Goal: Task Accomplishment & Management: Manage account settings

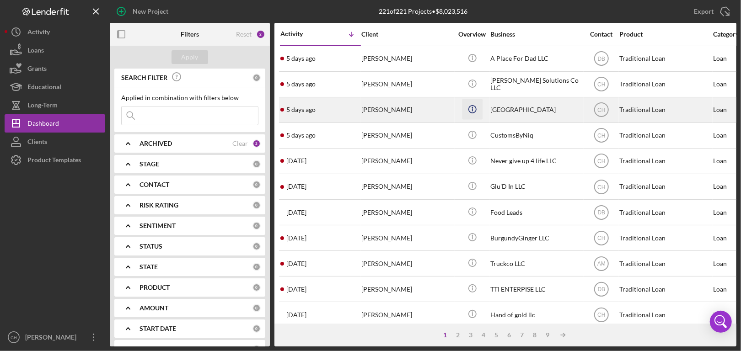
scroll to position [46, 0]
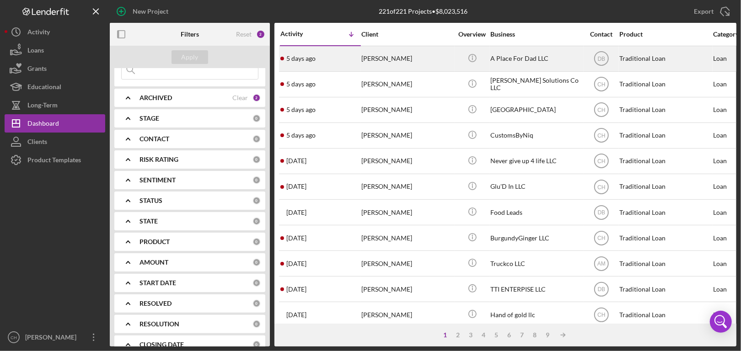
click at [434, 56] on div "[PERSON_NAME]" at bounding box center [406, 59] width 91 height 24
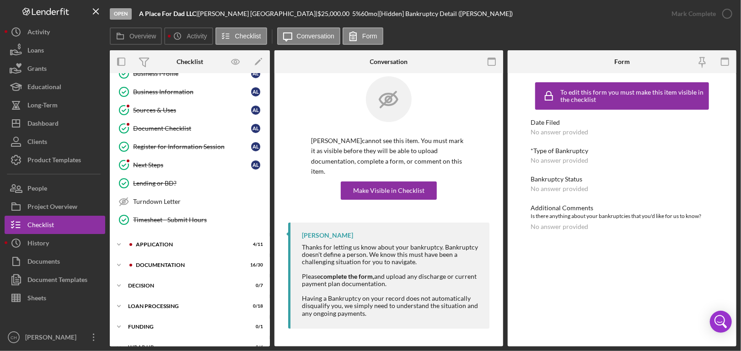
scroll to position [172, 0]
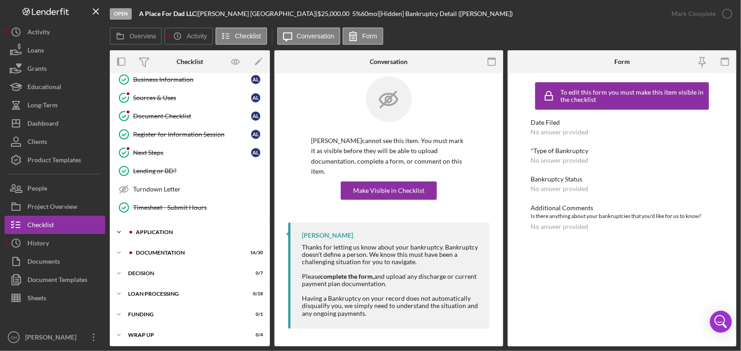
click at [178, 233] on div "Icon/Expander Application 4 / 11" at bounding box center [190, 232] width 160 height 18
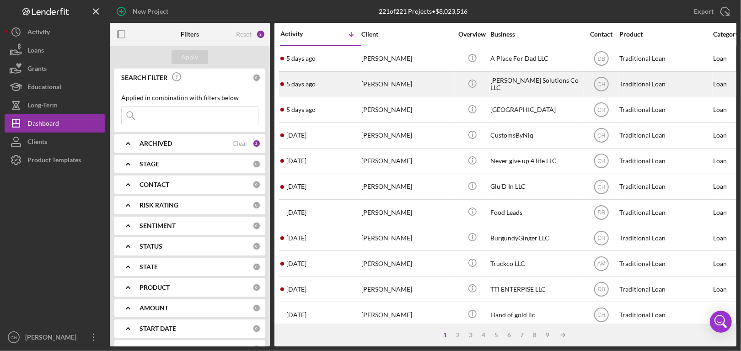
click at [435, 84] on div "[PERSON_NAME]" at bounding box center [406, 84] width 91 height 24
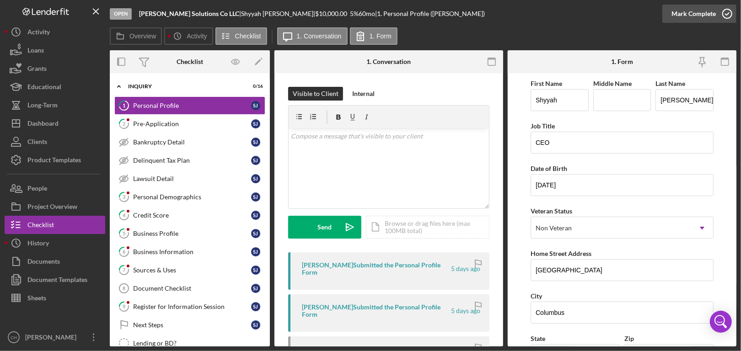
click at [728, 13] on icon "button" at bounding box center [726, 13] width 23 height 23
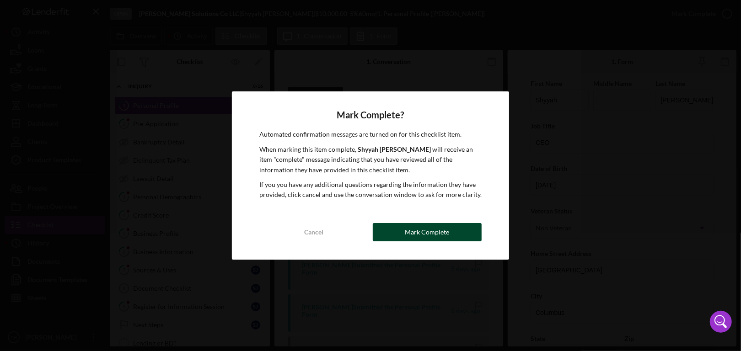
click at [425, 231] on div "Mark Complete" at bounding box center [427, 232] width 44 height 18
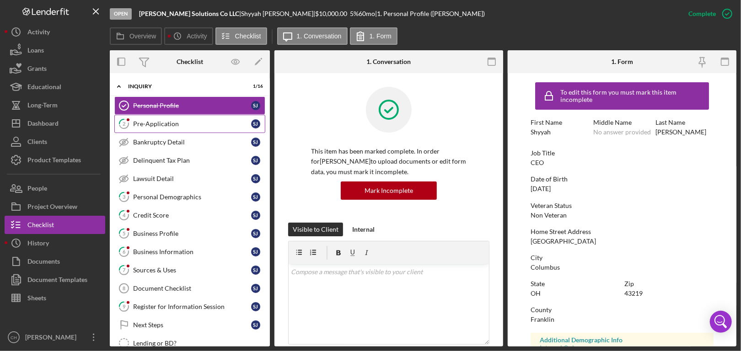
click at [165, 128] on link "2 Pre-Application [PERSON_NAME]" at bounding box center [189, 124] width 151 height 18
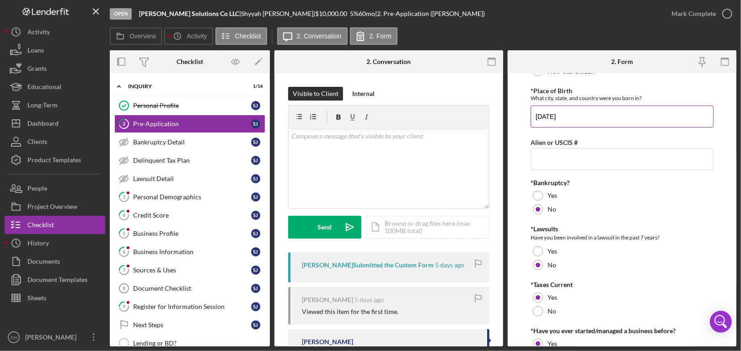
scroll to position [87, 0]
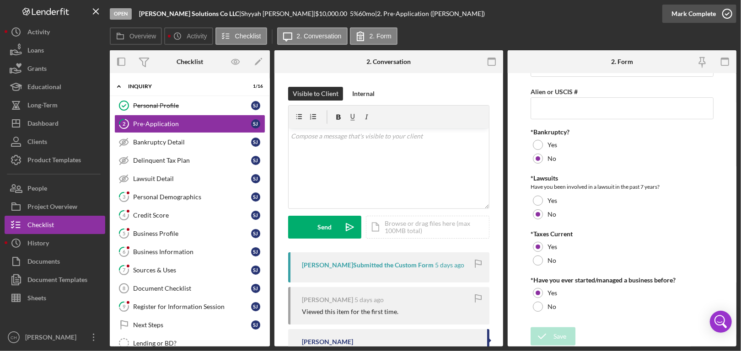
click at [727, 11] on icon "button" at bounding box center [726, 13] width 23 height 23
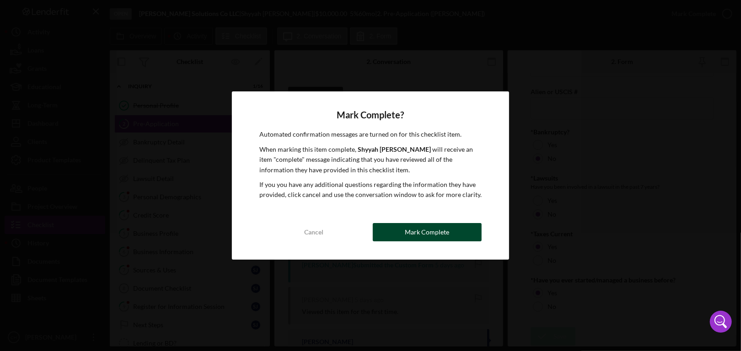
click at [432, 236] on div "Mark Complete" at bounding box center [427, 232] width 44 height 18
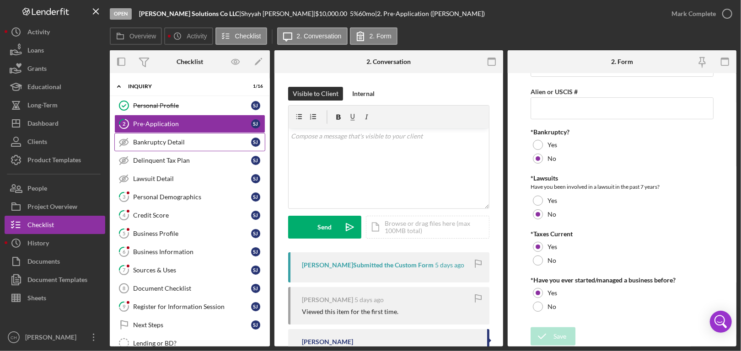
scroll to position [124, 0]
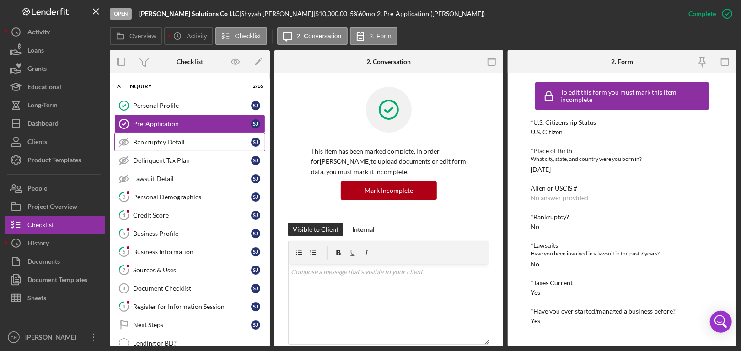
click at [164, 140] on div "Bankruptcy Detail" at bounding box center [192, 142] width 118 height 7
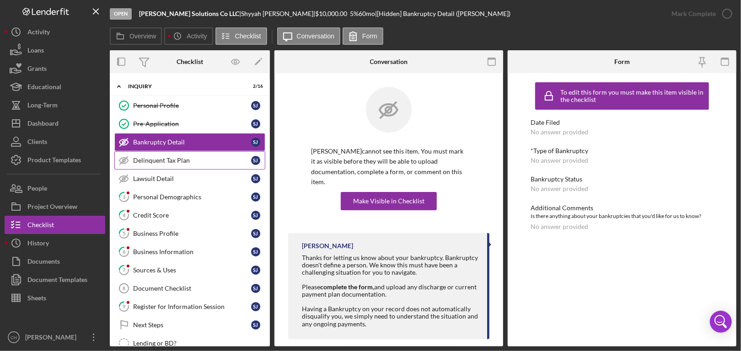
click at [167, 157] on div "Delinquent Tax Plan" at bounding box center [192, 160] width 118 height 7
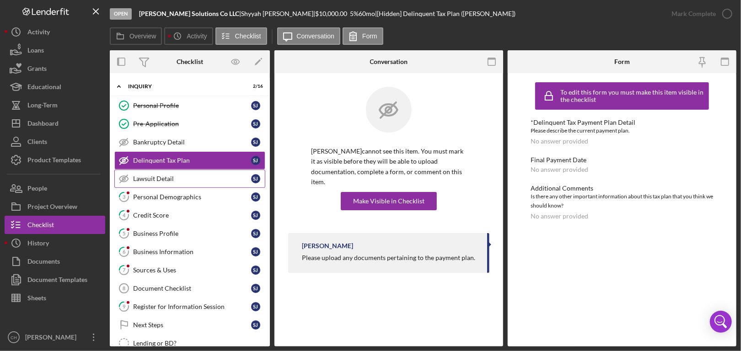
click at [166, 181] on link "Lawsuit Detail Lawsuit Detail [PERSON_NAME]" at bounding box center [189, 179] width 151 height 18
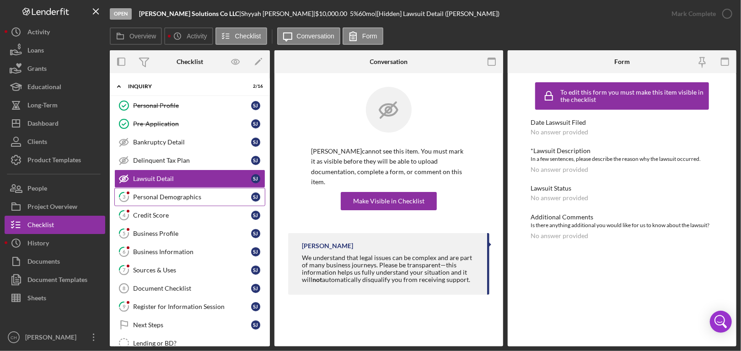
click at [175, 193] on div "Personal Demographics" at bounding box center [192, 196] width 118 height 7
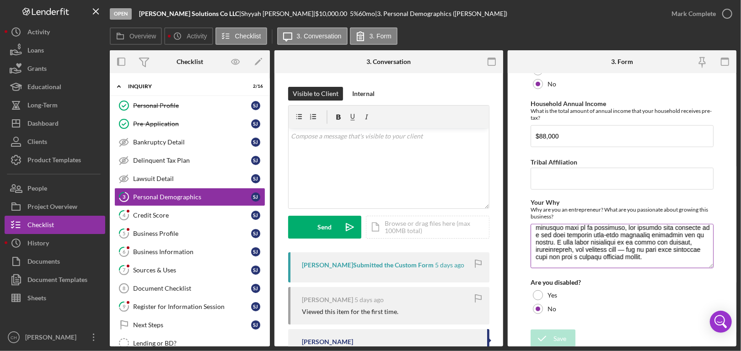
scroll to position [147, 0]
click at [728, 4] on div "Mark Complete" at bounding box center [699, 13] width 74 height 27
click at [730, 16] on icon "button" at bounding box center [726, 13] width 23 height 23
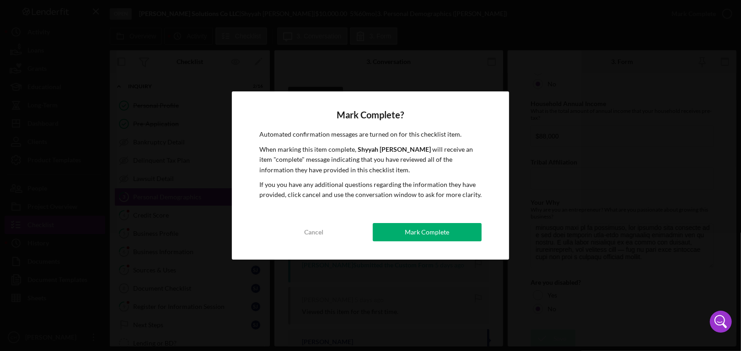
click at [434, 229] on div "Mark Complete" at bounding box center [427, 232] width 44 height 18
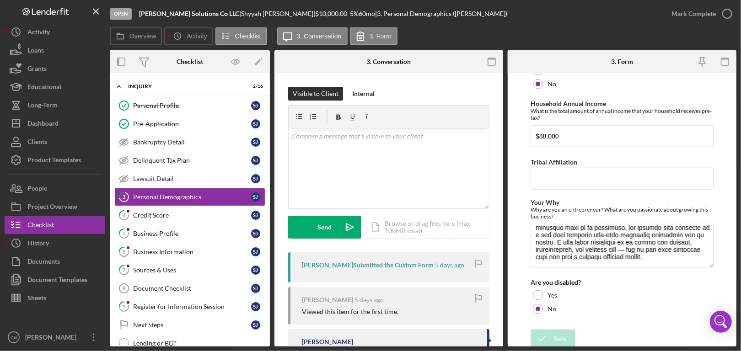
scroll to position [474, 0]
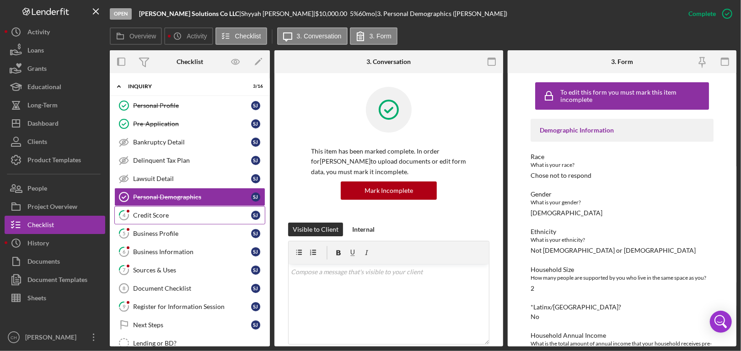
click at [147, 212] on div "Credit Score" at bounding box center [192, 215] width 118 height 7
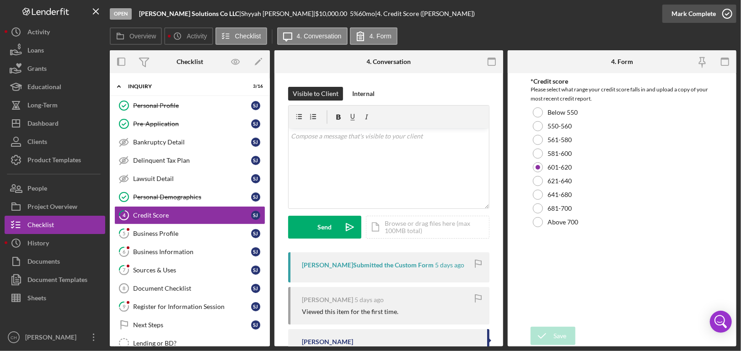
click at [731, 14] on icon "button" at bounding box center [726, 13] width 23 height 23
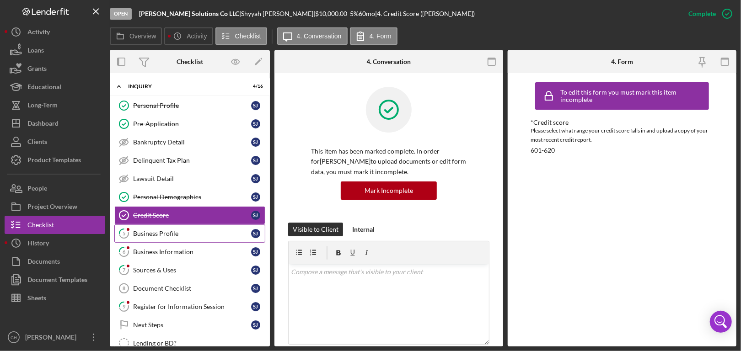
click at [166, 234] on div "Business Profile" at bounding box center [192, 233] width 118 height 7
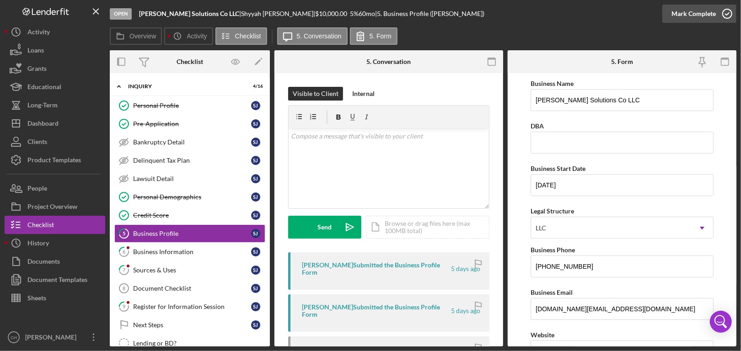
click at [728, 12] on icon "button" at bounding box center [726, 13] width 23 height 23
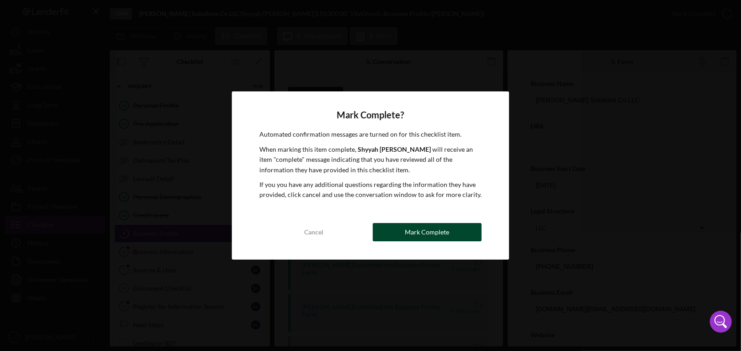
click at [418, 240] on div "Mark Complete" at bounding box center [427, 232] width 44 height 18
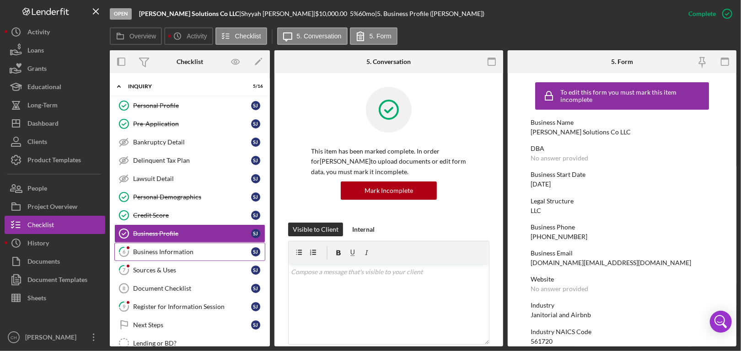
click at [143, 249] on div "Business Information" at bounding box center [192, 251] width 118 height 7
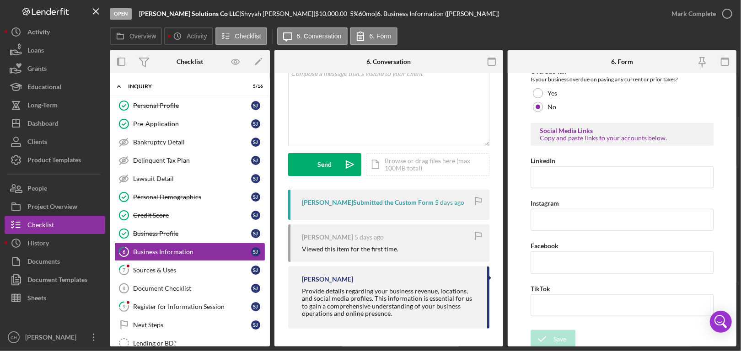
scroll to position [422, 0]
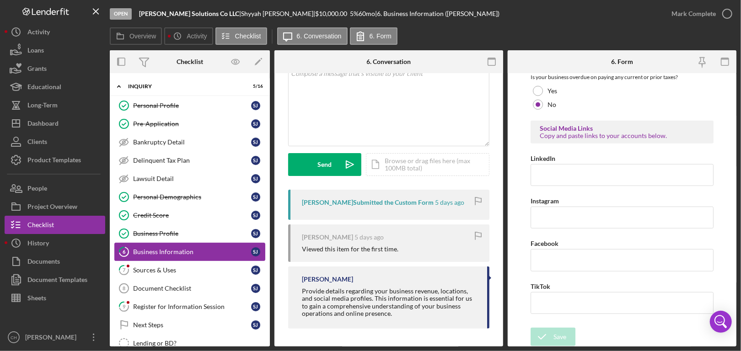
click at [213, 255] on link "6 Business Information [PERSON_NAME]" at bounding box center [189, 252] width 151 height 18
click at [729, 15] on icon "button" at bounding box center [726, 13] width 23 height 23
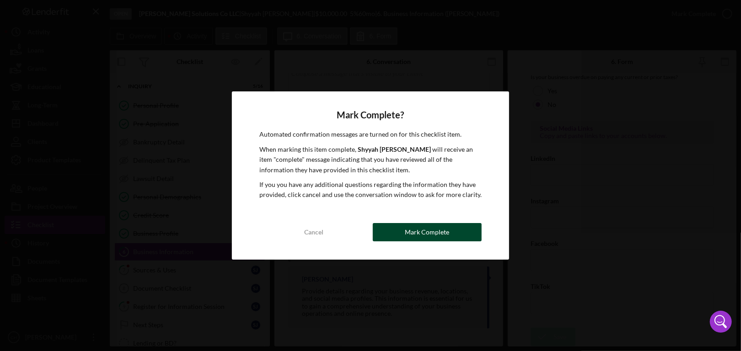
click at [431, 233] on div "Mark Complete" at bounding box center [427, 232] width 44 height 18
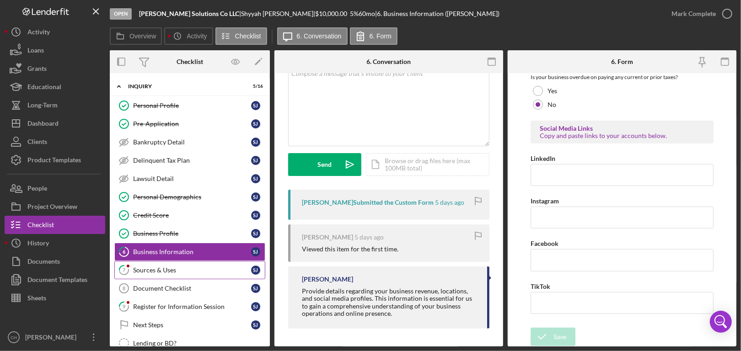
scroll to position [459, 0]
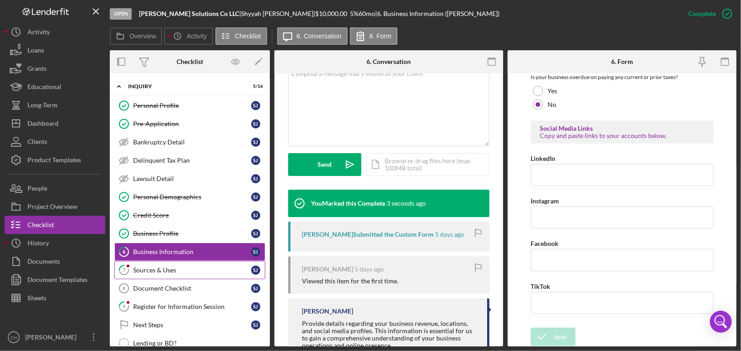
click at [182, 269] on div "Sources & Uses" at bounding box center [192, 269] width 118 height 7
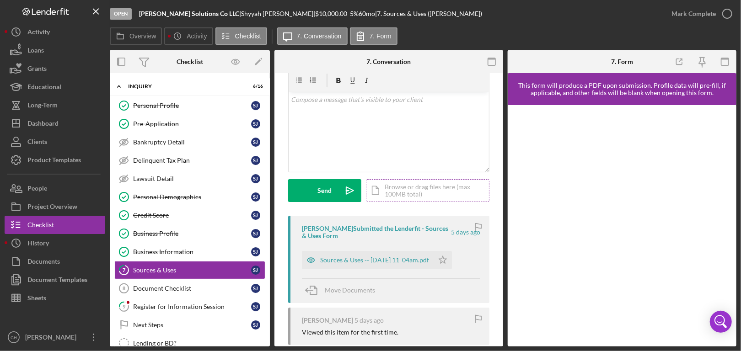
scroll to position [91, 0]
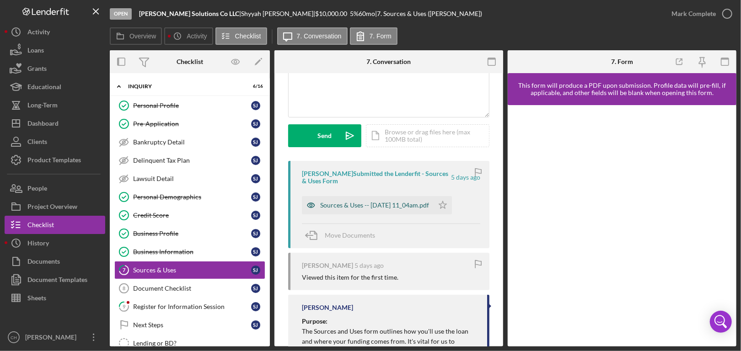
click at [388, 202] on div "Sources & Uses -- [DATE] 11_04am.pdf" at bounding box center [374, 205] width 109 height 7
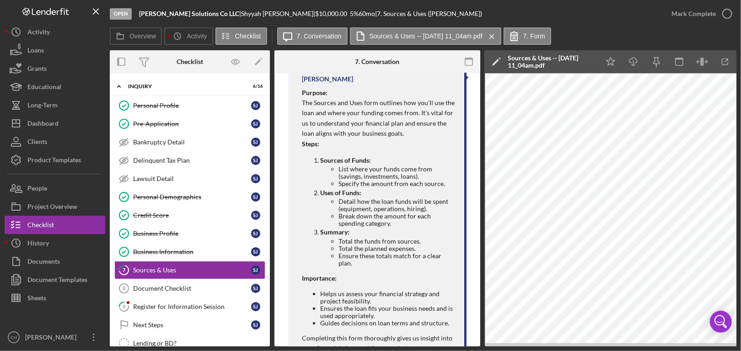
scroll to position [380, 0]
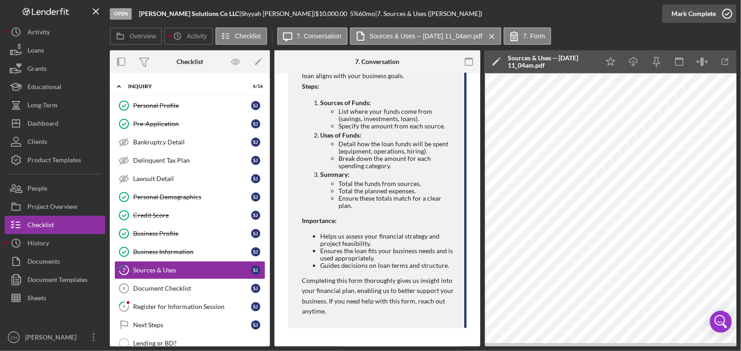
click at [723, 14] on icon "button" at bounding box center [726, 13] width 23 height 23
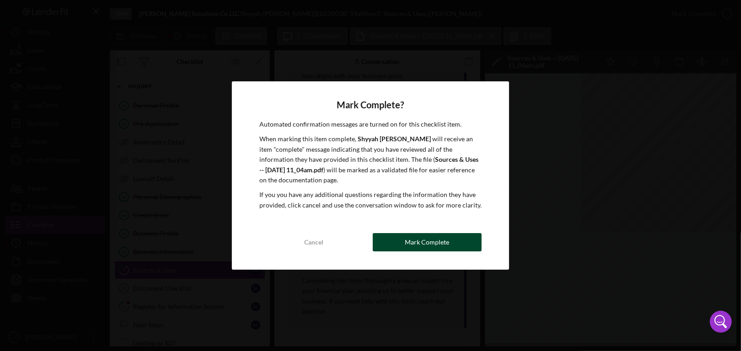
click at [397, 243] on button "Mark Complete" at bounding box center [427, 242] width 109 height 18
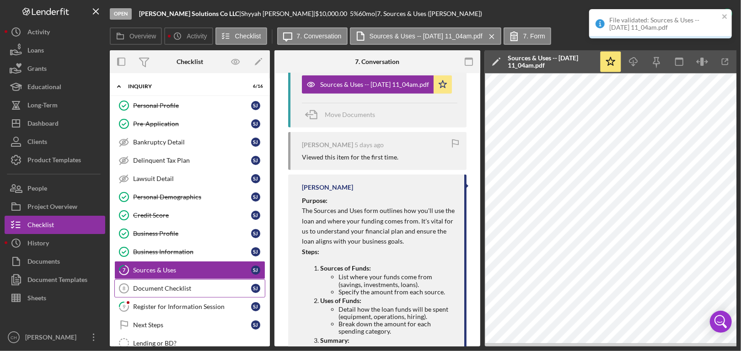
scroll to position [548, 0]
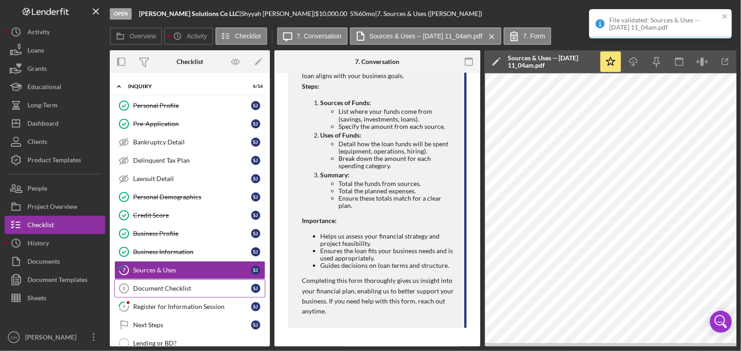
click at [175, 288] on div "Document Checklist" at bounding box center [192, 288] width 118 height 7
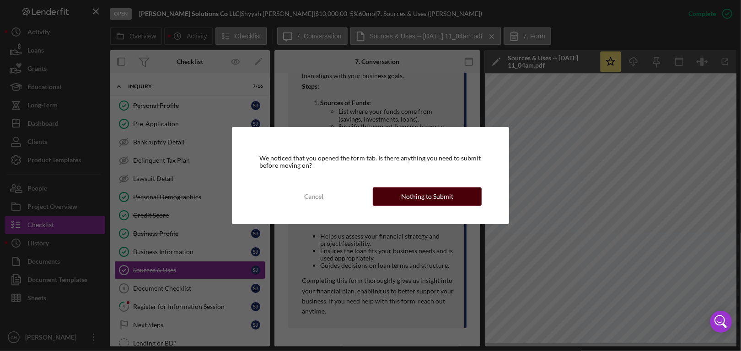
click at [416, 197] on div "Nothing to Submit" at bounding box center [427, 196] width 52 height 18
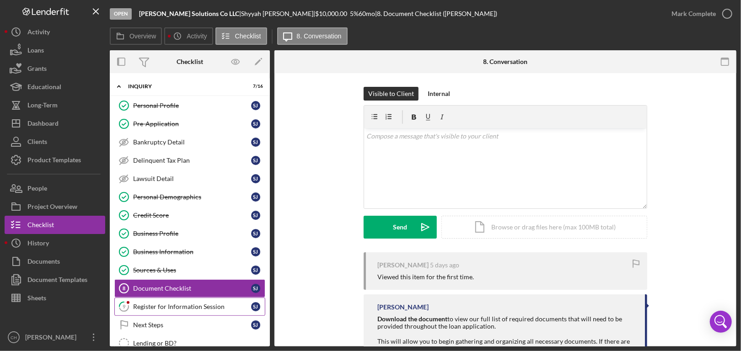
click at [198, 309] on link "9 Register for Information Session [PERSON_NAME]" at bounding box center [189, 307] width 151 height 18
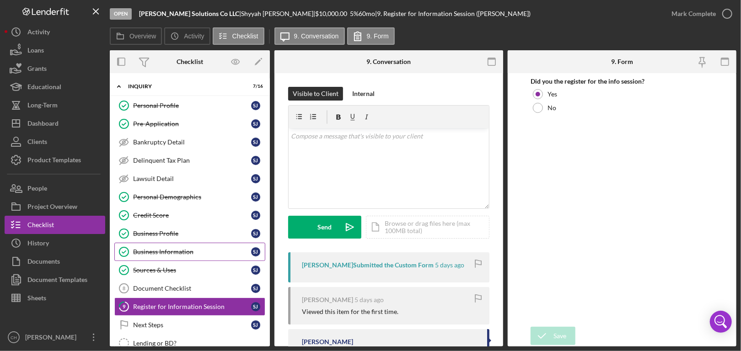
click at [228, 250] on div "Business Information" at bounding box center [192, 251] width 118 height 7
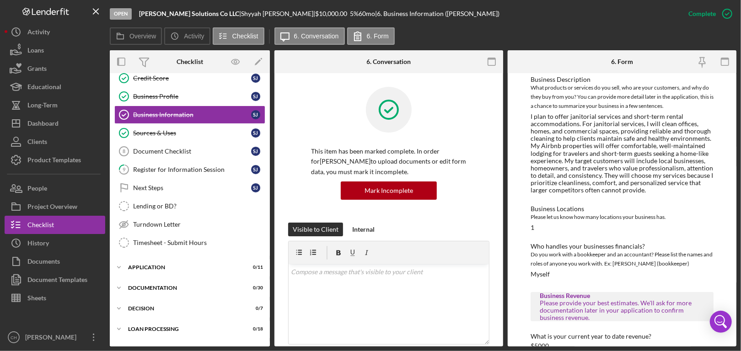
scroll to position [91, 0]
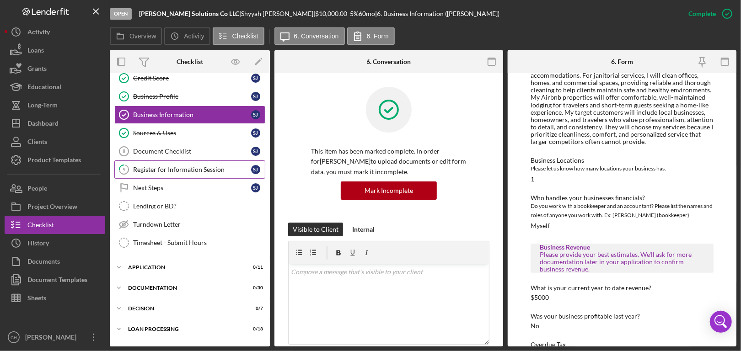
click at [179, 166] on div "Register for Information Session" at bounding box center [192, 169] width 118 height 7
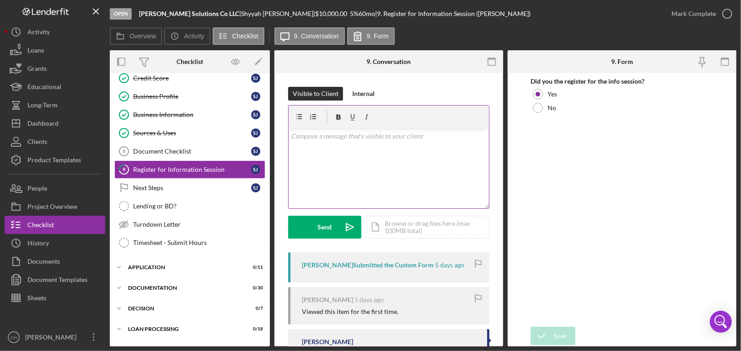
click at [353, 153] on div "v Color teal Color pink Remove color Add row above Add row below Add column bef…" at bounding box center [388, 168] width 200 height 80
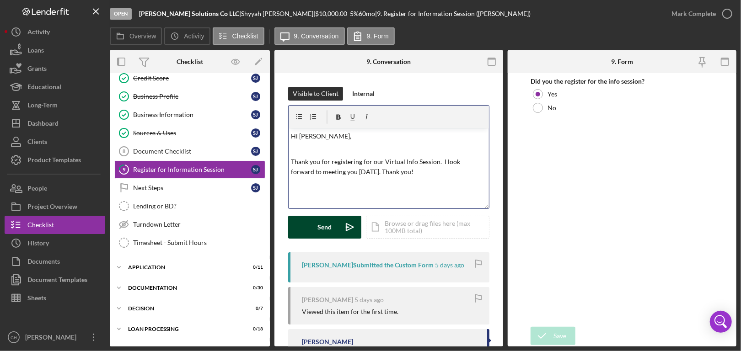
click at [325, 219] on div "Send" at bounding box center [325, 227] width 14 height 23
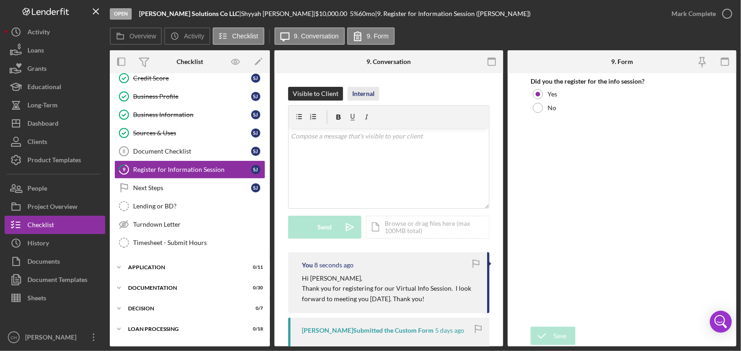
click at [361, 95] on div "Internal" at bounding box center [363, 94] width 22 height 14
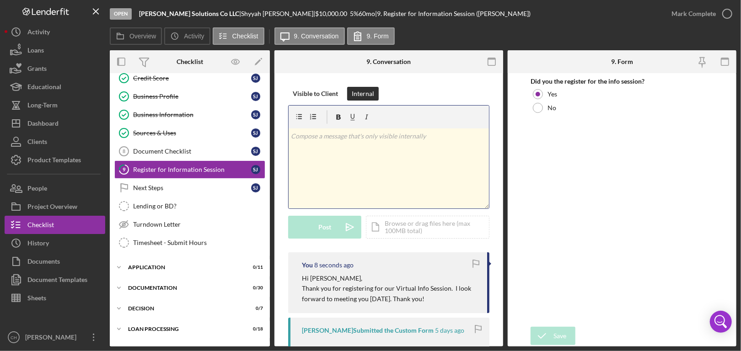
click at [351, 154] on div "v Color teal Color pink Remove color Add row above Add row below Add column bef…" at bounding box center [388, 168] width 200 height 80
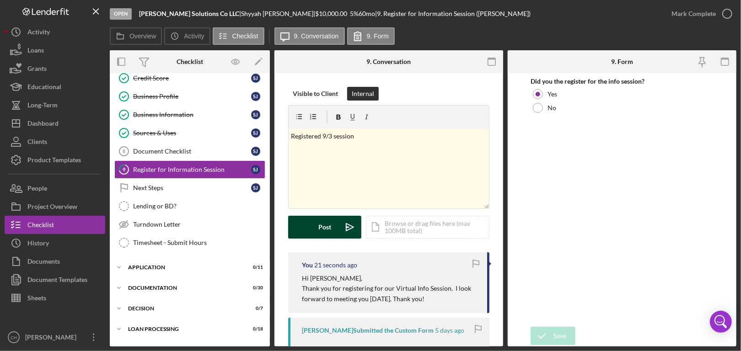
click at [326, 229] on div "Post" at bounding box center [324, 227] width 13 height 23
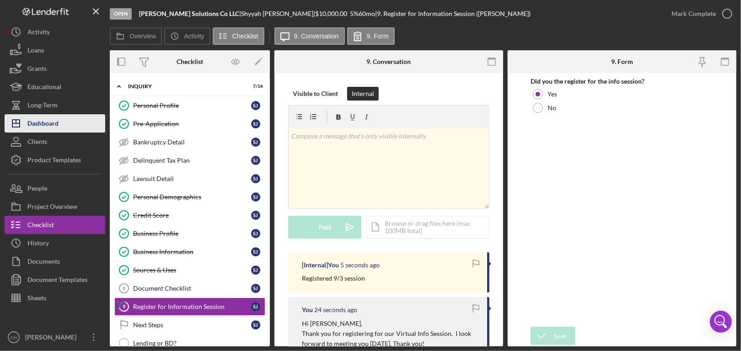
click at [48, 117] on div "Dashboard" at bounding box center [42, 124] width 31 height 21
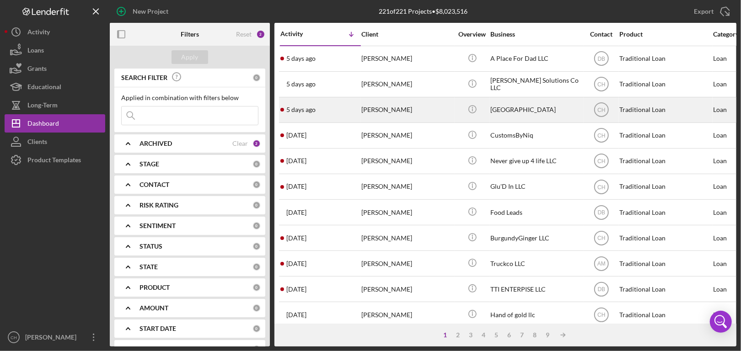
click at [366, 111] on div "[PERSON_NAME]" at bounding box center [406, 110] width 91 height 24
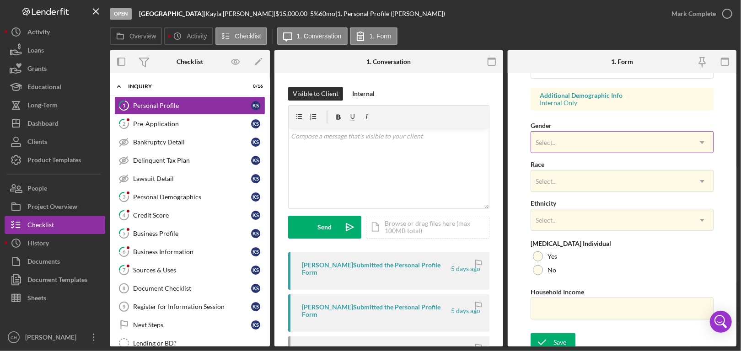
scroll to position [336, 0]
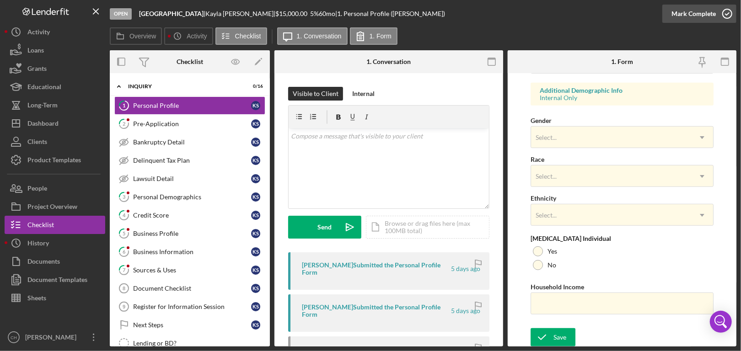
click at [723, 12] on icon "button" at bounding box center [726, 13] width 23 height 23
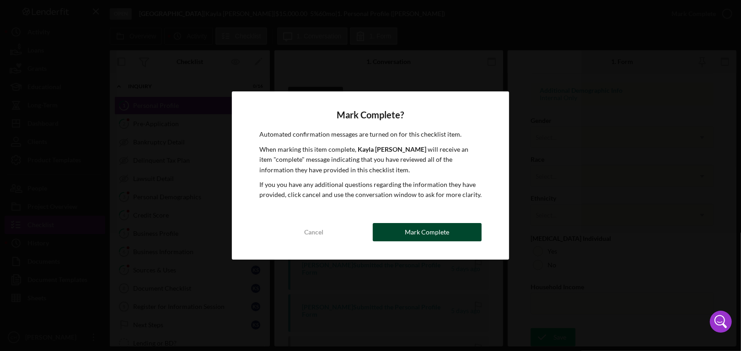
click at [437, 230] on div "Mark Complete" at bounding box center [427, 232] width 44 height 18
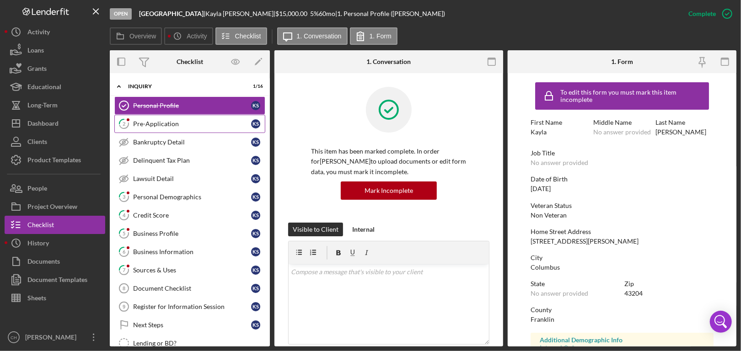
click at [160, 128] on link "2 Pre-Application K S" at bounding box center [189, 124] width 151 height 18
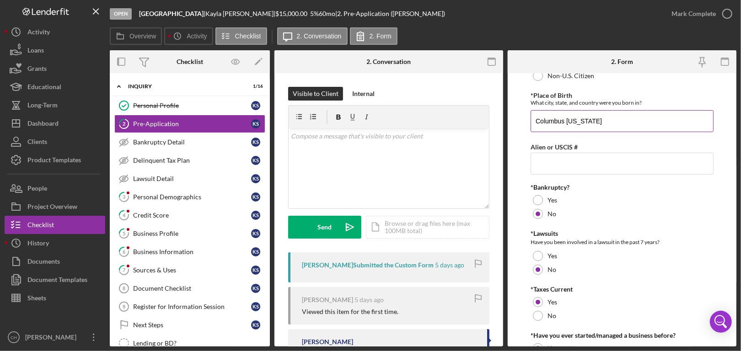
scroll to position [87, 0]
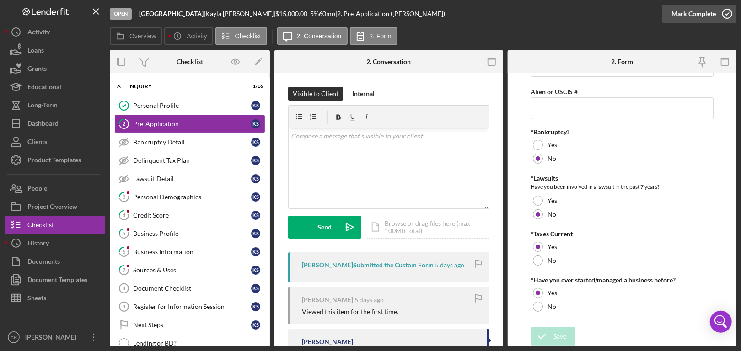
click at [722, 11] on icon "button" at bounding box center [726, 13] width 23 height 23
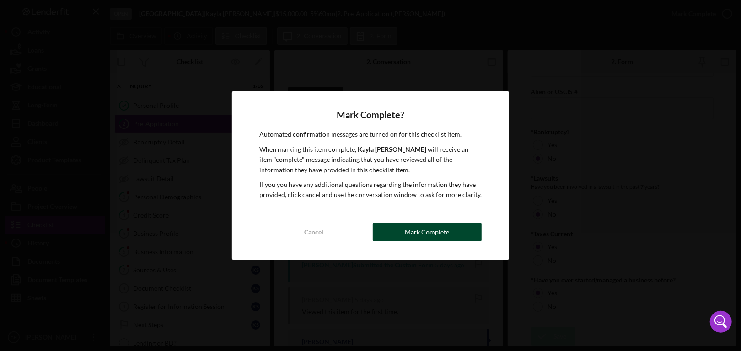
click at [420, 233] on div "Mark Complete" at bounding box center [427, 232] width 44 height 18
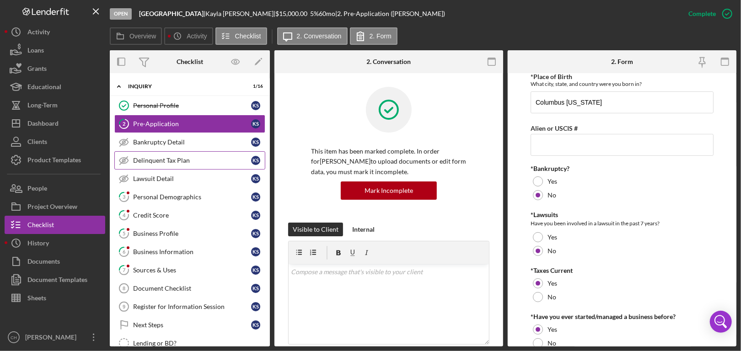
scroll to position [124, 0]
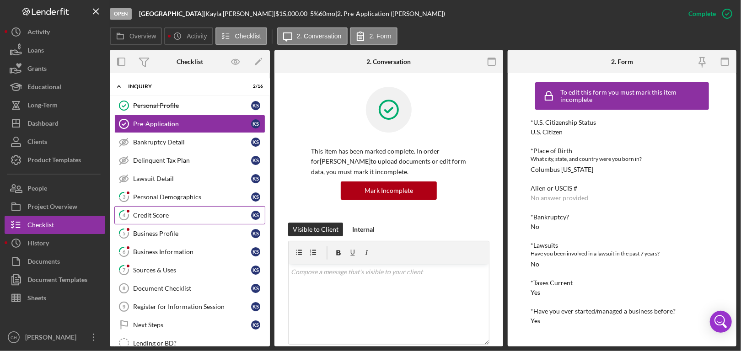
click at [155, 207] on link "4 Credit Score K S" at bounding box center [189, 215] width 151 height 18
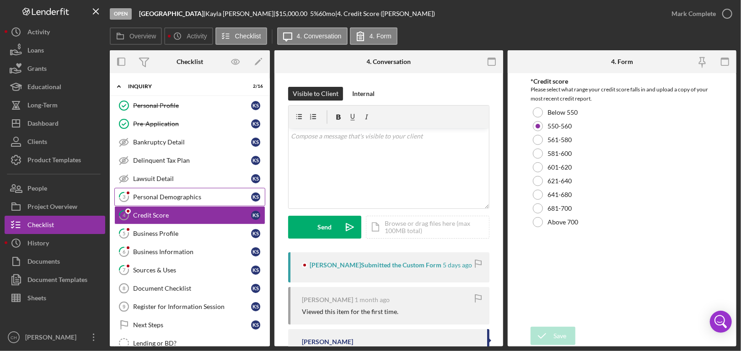
click at [153, 193] on div "Personal Demographics" at bounding box center [192, 196] width 118 height 7
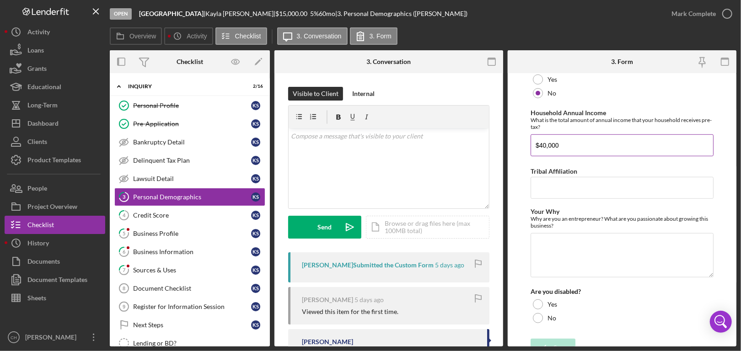
scroll to position [438, 0]
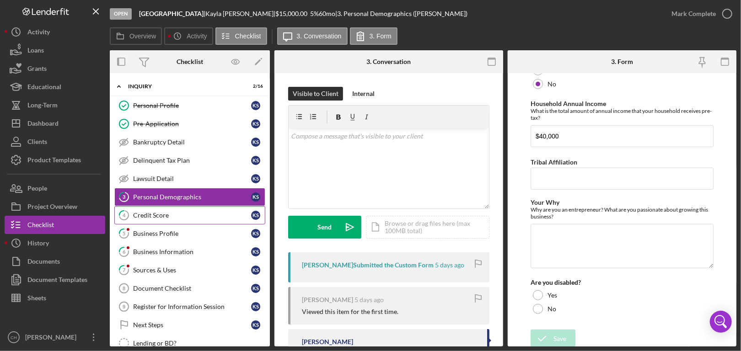
click at [153, 213] on div "Credit Score" at bounding box center [192, 215] width 118 height 7
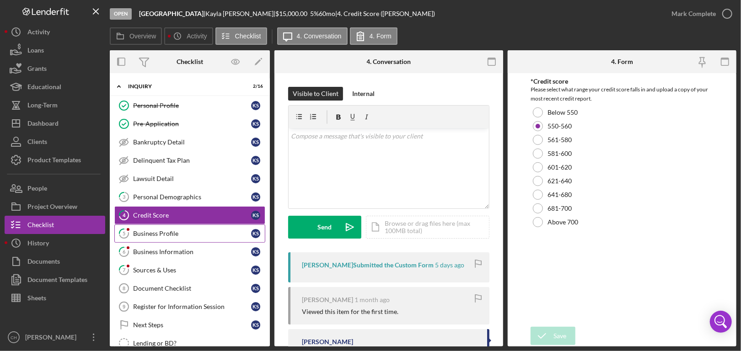
click at [156, 234] on div "Business Profile" at bounding box center [192, 233] width 118 height 7
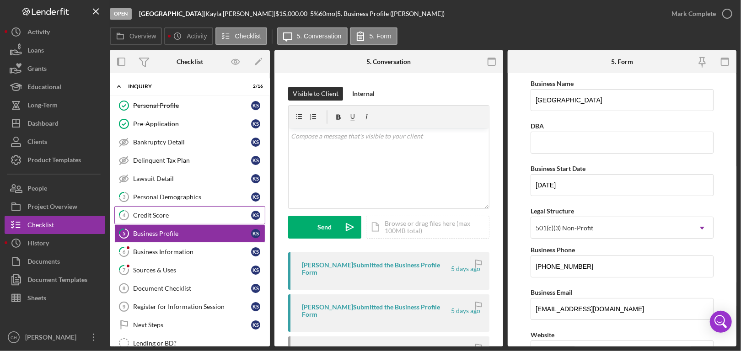
click at [168, 213] on div "Credit Score" at bounding box center [192, 215] width 118 height 7
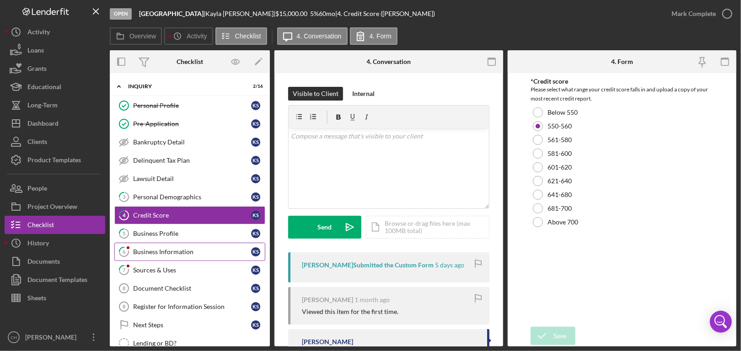
click at [171, 249] on div "Business Information" at bounding box center [192, 251] width 118 height 7
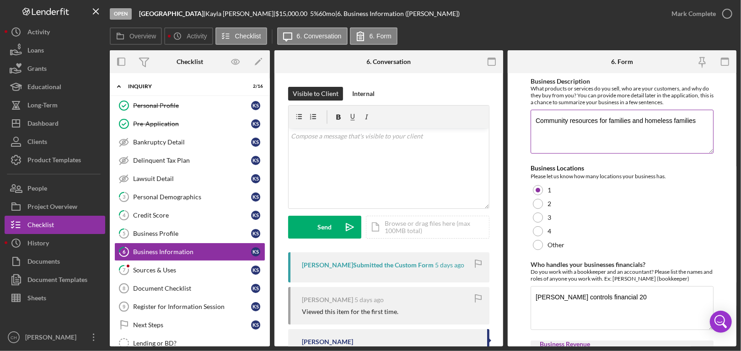
click at [605, 125] on textarea "Community resources for families and homeless families" at bounding box center [621, 132] width 183 height 44
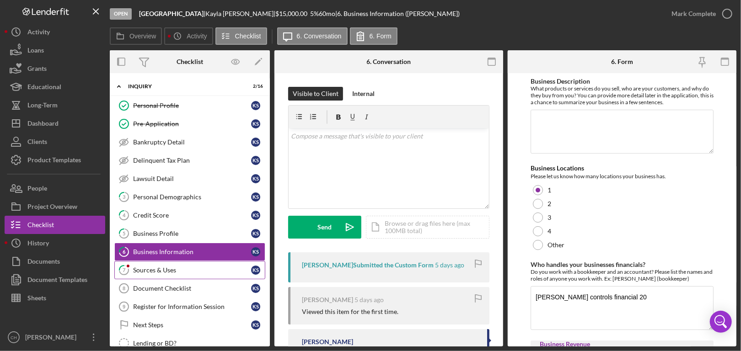
click at [186, 266] on div "Sources & Uses" at bounding box center [192, 269] width 118 height 7
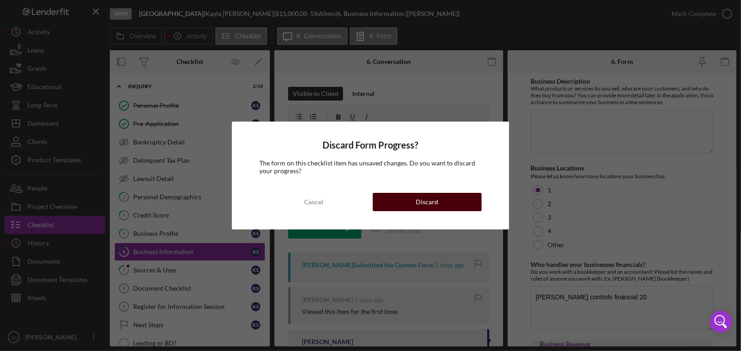
click at [397, 204] on button "Discard" at bounding box center [427, 202] width 109 height 18
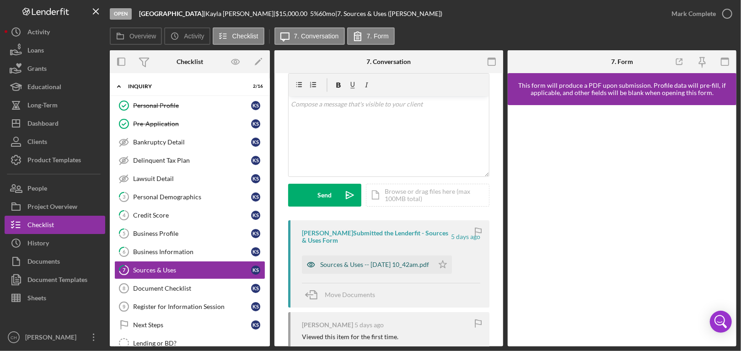
scroll to position [46, 0]
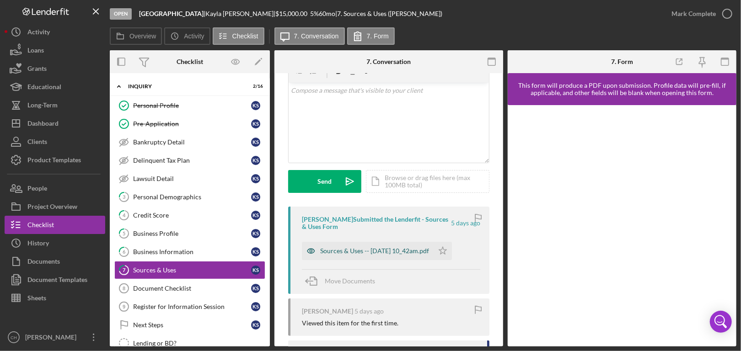
click at [385, 248] on div "Sources & Uses -- [DATE] 10_42am.pdf" at bounding box center [374, 250] width 109 height 7
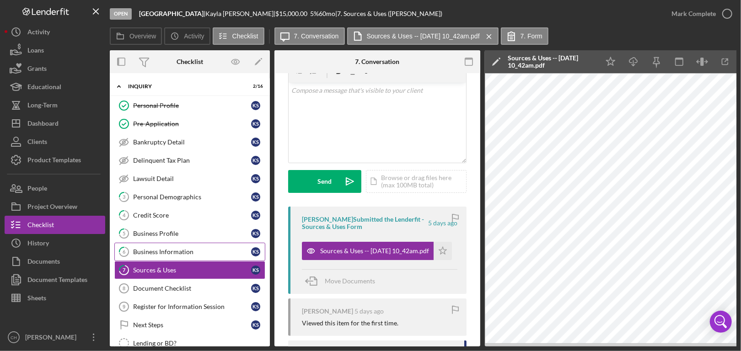
click at [165, 244] on link "6 Business Information K S" at bounding box center [189, 252] width 151 height 18
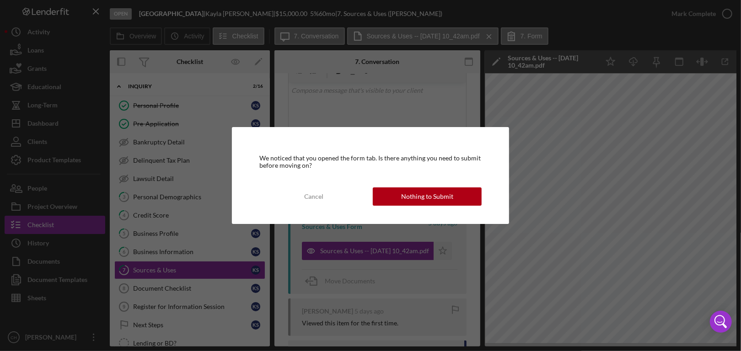
click at [431, 194] on div "Nothing to Submit" at bounding box center [427, 196] width 52 height 18
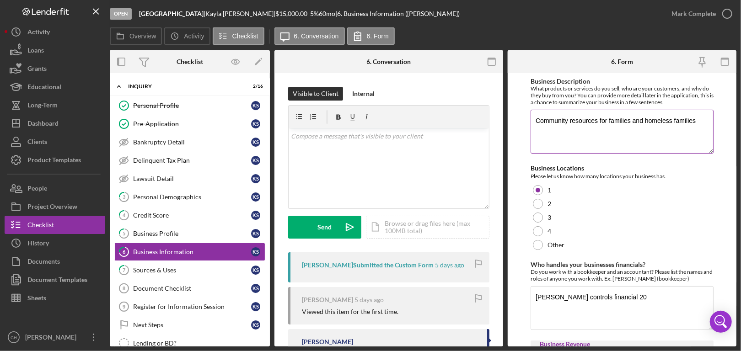
click at [660, 118] on textarea "Community resources for families and homeless families" at bounding box center [621, 132] width 183 height 44
click at [660, 119] on textarea "Community resources for families and homeless families" at bounding box center [621, 132] width 183 height 44
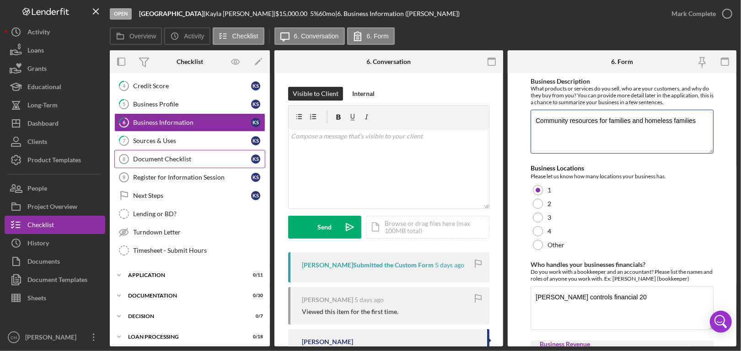
scroll to position [137, 0]
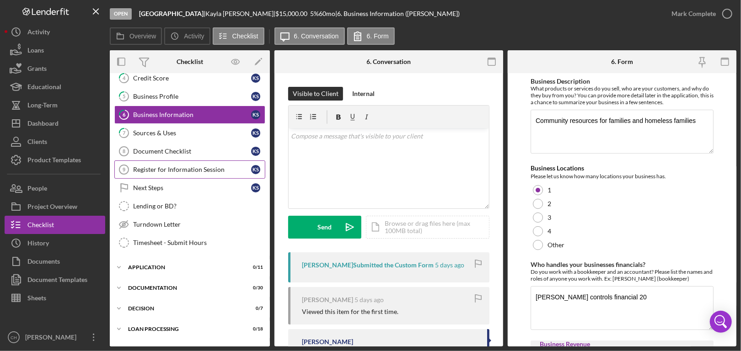
click at [171, 166] on div "Register for Information Session" at bounding box center [192, 169] width 118 height 7
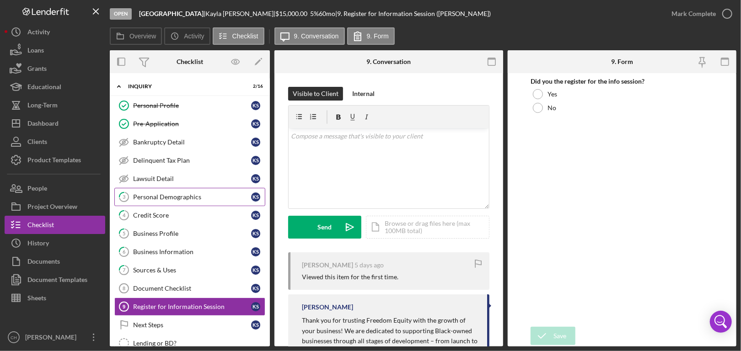
click at [180, 194] on div "Personal Demographics" at bounding box center [192, 196] width 118 height 7
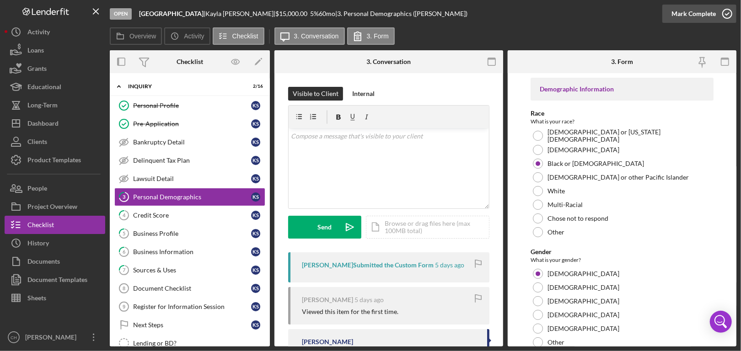
click at [729, 16] on icon "button" at bounding box center [726, 13] width 23 height 23
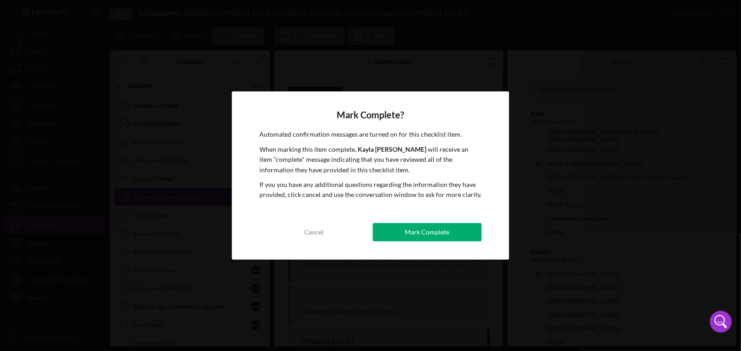
click at [423, 248] on div "Mark Complete? Automated confirmation messages are turned on for this checklist…" at bounding box center [370, 175] width 277 height 168
click at [422, 235] on div "Mark Complete" at bounding box center [427, 232] width 44 height 18
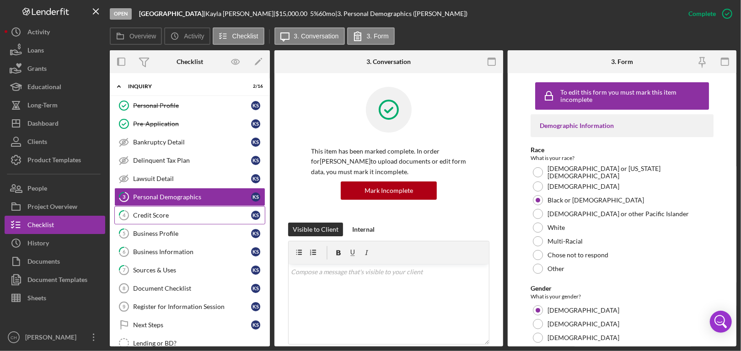
click at [191, 209] on link "4 Credit Score K S" at bounding box center [189, 215] width 151 height 18
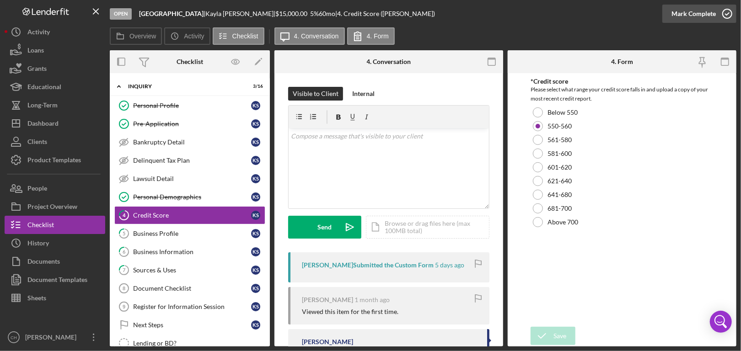
click at [725, 12] on icon "button" at bounding box center [726, 13] width 23 height 23
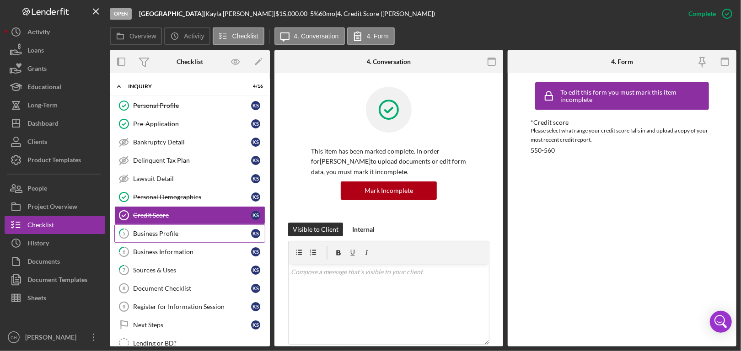
click at [178, 230] on div "Business Profile" at bounding box center [192, 233] width 118 height 7
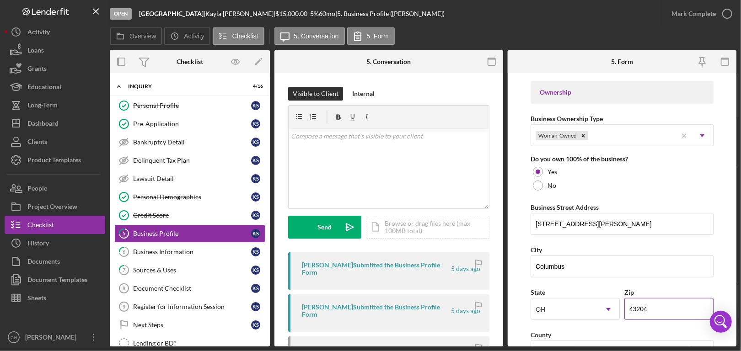
scroll to position [464, 0]
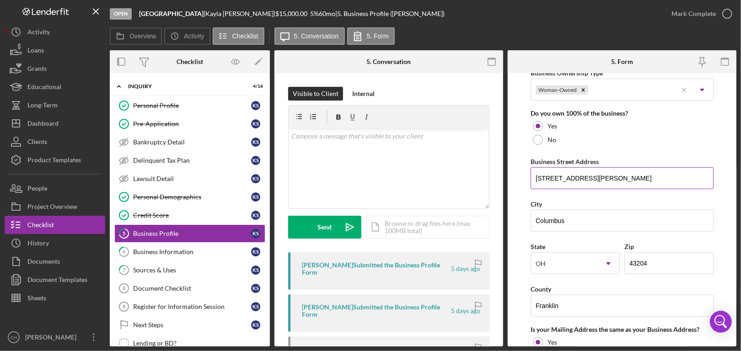
click at [564, 178] on input "[STREET_ADDRESS][PERSON_NAME]" at bounding box center [621, 178] width 183 height 22
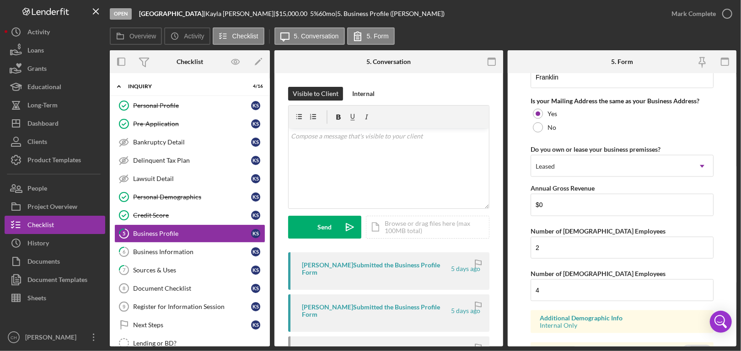
scroll to position [739, 0]
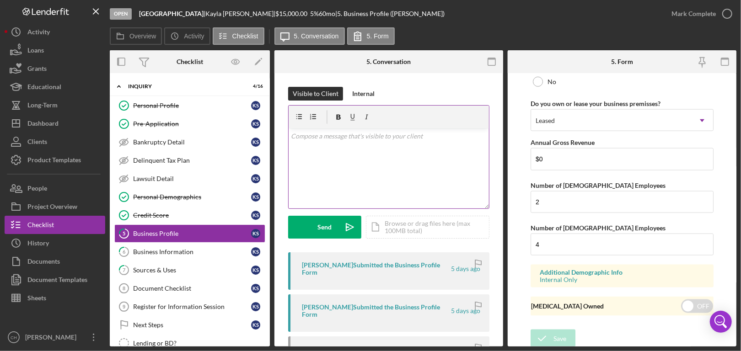
click at [379, 151] on div "v Color teal Color pink Remove color Add row above Add row below Add column bef…" at bounding box center [388, 168] width 200 height 80
click at [409, 164] on p "Your annual business income is listed at $0. Do you have any contracts or grant…" at bounding box center [388, 167] width 195 height 21
click at [405, 169] on p "Your annual business income is listed at $0. Do you have any contracts or grant…" at bounding box center [388, 167] width 195 height 21
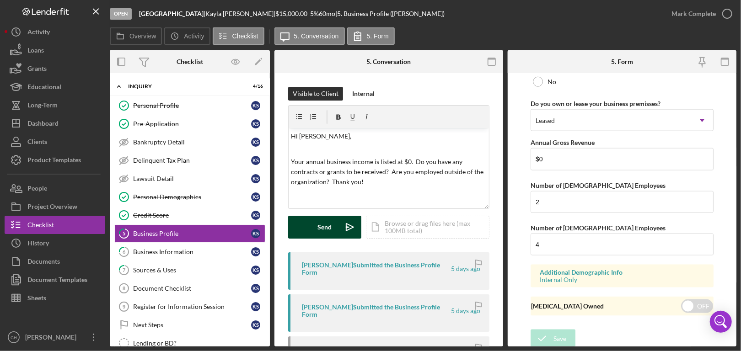
click at [325, 228] on div "Send" at bounding box center [325, 227] width 14 height 23
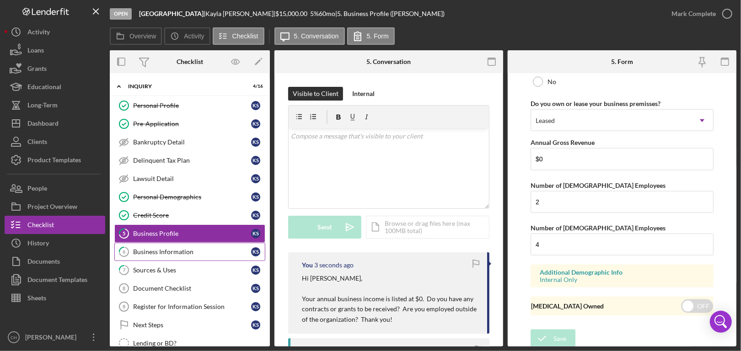
click at [179, 252] on div "Business Information" at bounding box center [192, 251] width 118 height 7
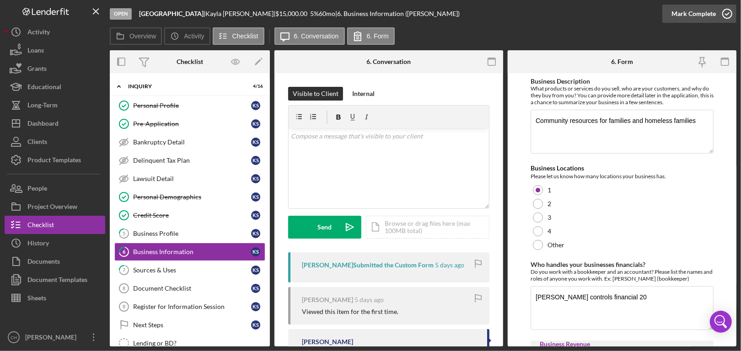
click at [730, 10] on icon "button" at bounding box center [726, 13] width 23 height 23
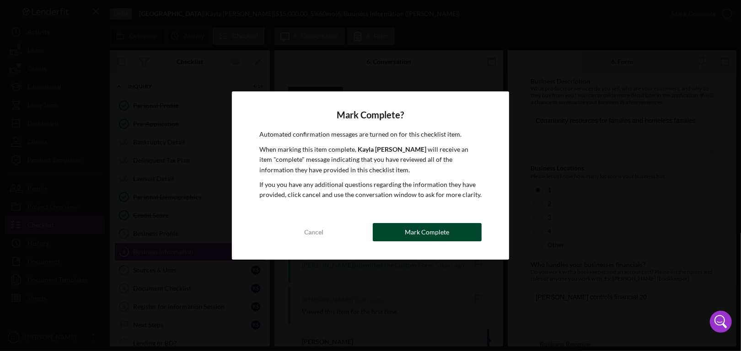
click at [419, 229] on div "Mark Complete" at bounding box center [427, 232] width 44 height 18
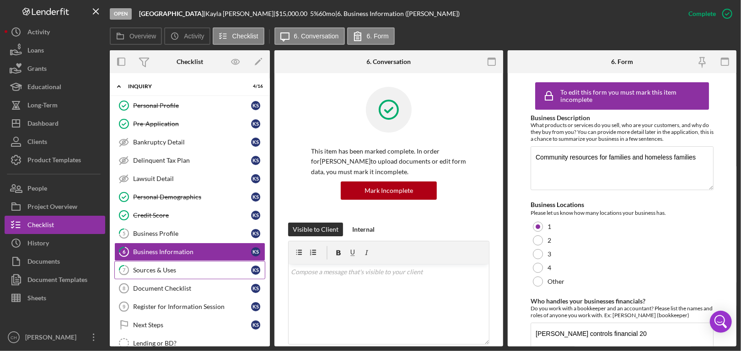
click at [182, 266] on div "Sources & Uses" at bounding box center [192, 269] width 118 height 7
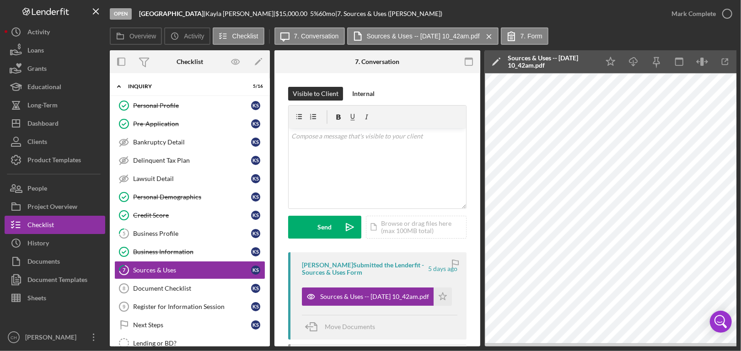
click at [737, 9] on div "Open Adore Community Care Center | [PERSON_NAME] | $15,000.00 5 % 60 mo | 7. So…" at bounding box center [370, 175] width 741 height 351
click at [733, 9] on icon "button" at bounding box center [726, 13] width 23 height 23
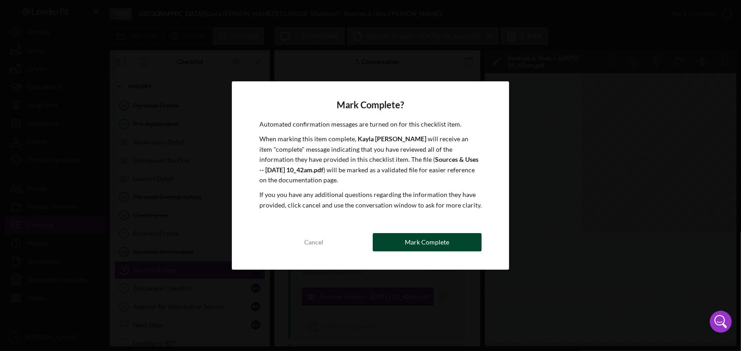
click at [442, 238] on div "Mark Complete" at bounding box center [427, 242] width 44 height 18
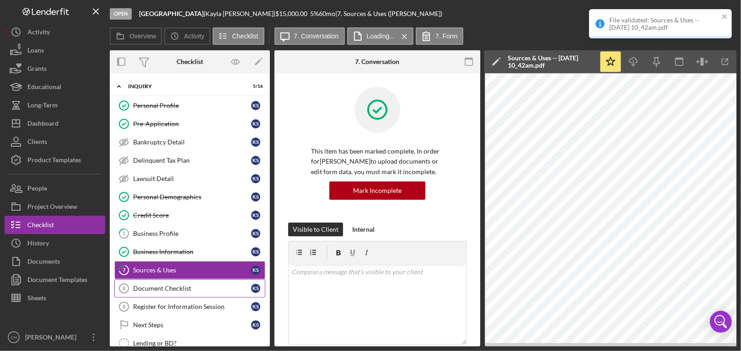
click at [153, 289] on div "Document Checklist" at bounding box center [192, 288] width 118 height 7
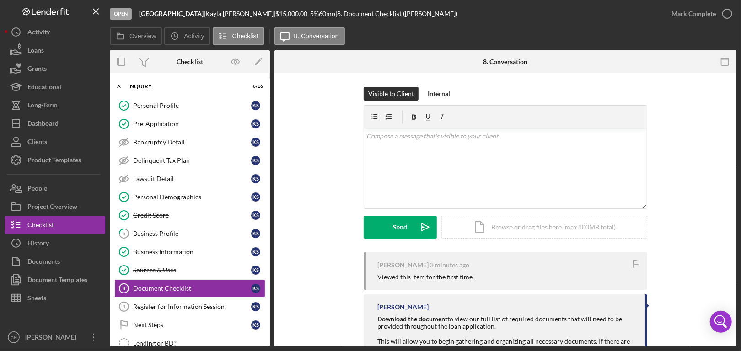
click at [725, 7] on div "File validated: Sources & Uses -- [DATE] 10_42am.pdf" at bounding box center [660, 27] width 146 height 40
click at [728, 6] on icon "button" at bounding box center [726, 13] width 23 height 23
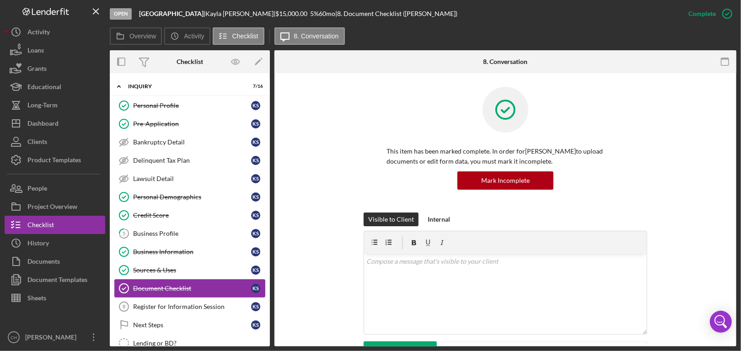
click at [194, 294] on link "Document Checklist Document Checklist K S" at bounding box center [189, 288] width 151 height 18
click at [194, 306] on div "Register for Information Session" at bounding box center [192, 306] width 118 height 7
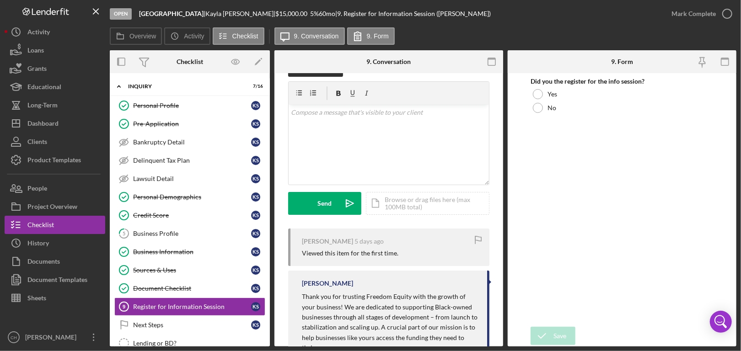
scroll to position [46, 0]
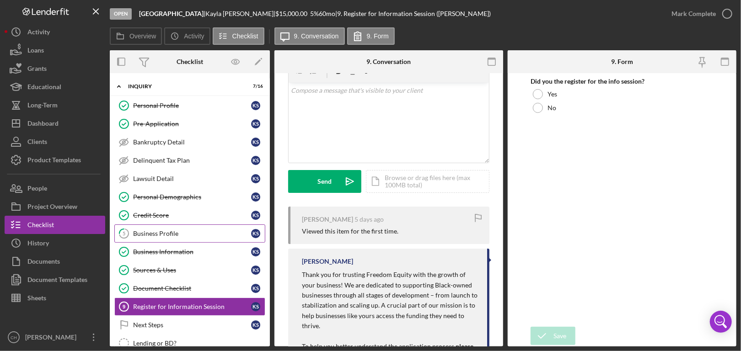
click at [164, 230] on div "Business Profile" at bounding box center [192, 233] width 118 height 7
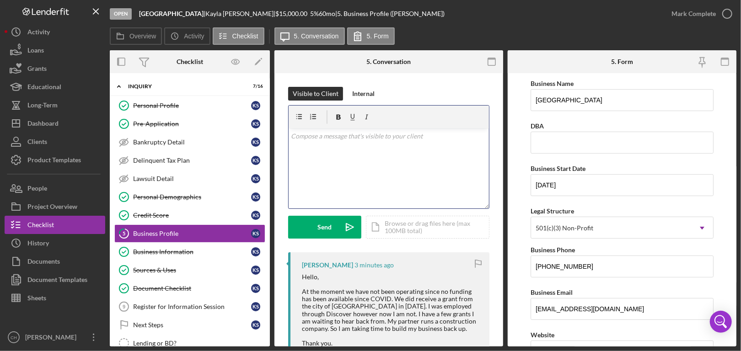
click at [373, 159] on div "v Color teal Color pink Remove color Add row above Add row below Add column bef…" at bounding box center [388, 168] width 200 height 80
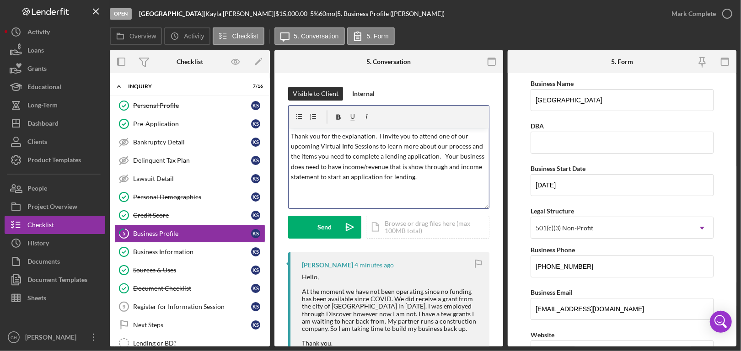
click at [444, 169] on p "Thank you for the explanation. I invite you to attend one of our upcoming Virtu…" at bounding box center [388, 156] width 195 height 51
click at [447, 169] on p "Thank you for the explanation. I invite you to attend one of our upcoming Virtu…" at bounding box center [388, 156] width 195 height 51
click at [301, 177] on p "Thank you for the explanation. I invite you to attend one of our upcoming Virtu…" at bounding box center [388, 156] width 195 height 51
click at [349, 174] on p "Thank you for the explanation. I invite you to attend one of our upcoming Virtu…" at bounding box center [388, 156] width 195 height 51
click at [323, 193] on div "v Color teal Color pink Remove color Add row above Add row below Add column bef…" at bounding box center [388, 168] width 200 height 80
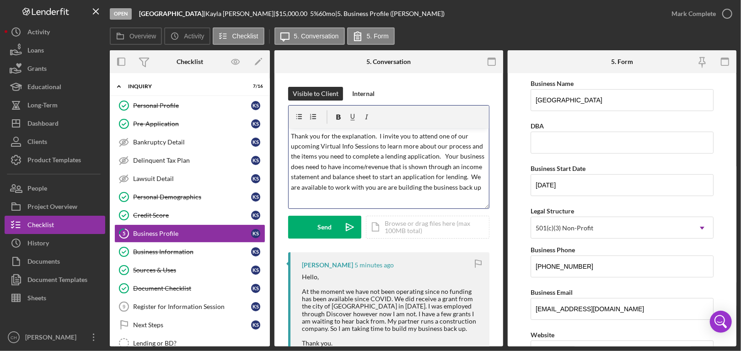
click at [419, 188] on p "Thank you for the explanation. I invite you to attend one of our upcoming Virtu…" at bounding box center [388, 161] width 195 height 61
drag, startPoint x: 345, startPoint y: 196, endPoint x: 415, endPoint y: 186, distance: 71.1
click at [415, 186] on p "Thank you for the explanation. I invite you to attend one of our upcoming Virtu…" at bounding box center [388, 161] width 195 height 61
click at [409, 194] on p "Thank you for the explanation. I invite you to attend one of our upcoming Virtu…" at bounding box center [388, 167] width 195 height 72
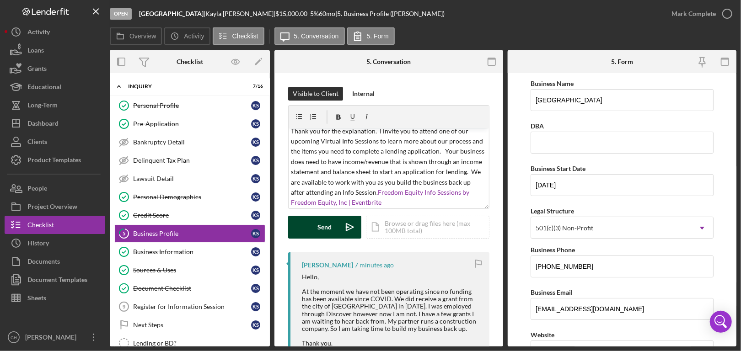
click at [328, 225] on div "Send" at bounding box center [325, 227] width 14 height 23
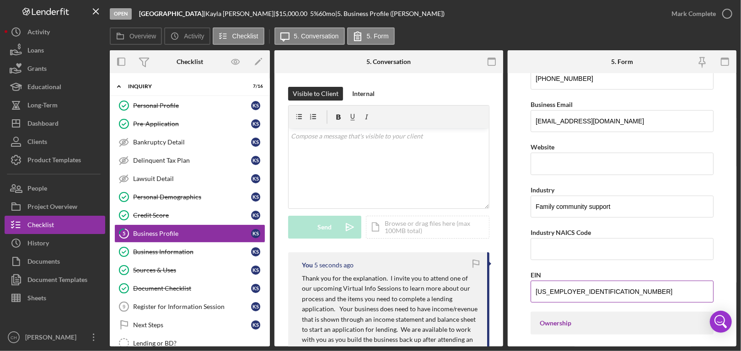
scroll to position [91, 0]
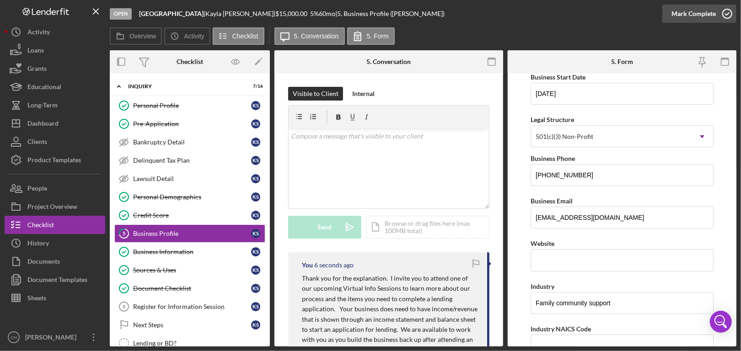
click at [727, 15] on icon "button" at bounding box center [726, 13] width 23 height 23
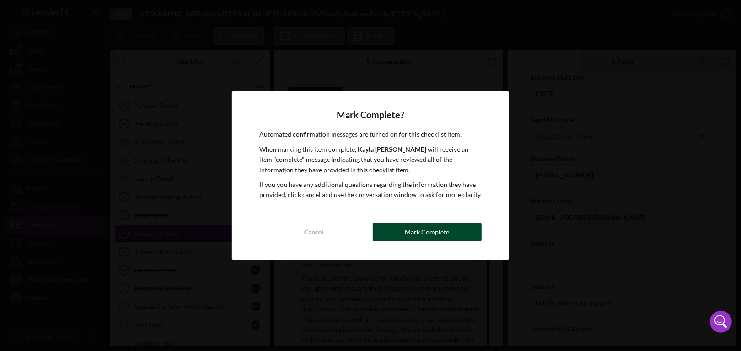
click at [405, 232] on button "Mark Complete" at bounding box center [427, 232] width 109 height 18
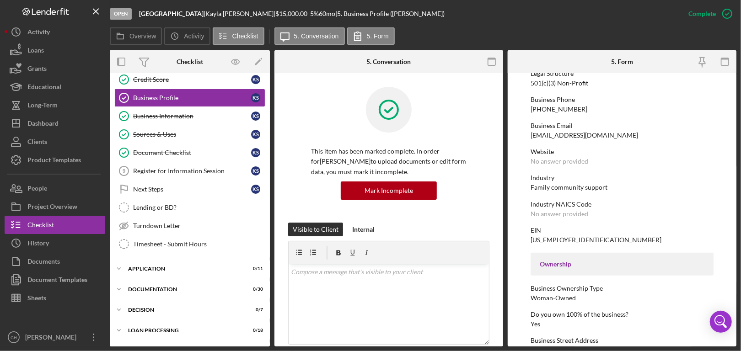
scroll to position [137, 0]
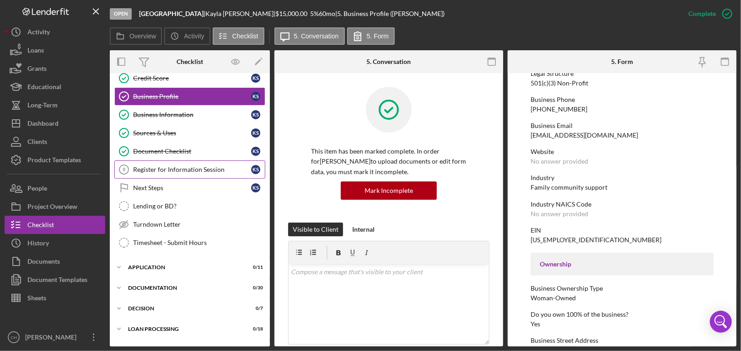
click at [191, 168] on div "Register for Information Session" at bounding box center [192, 169] width 118 height 7
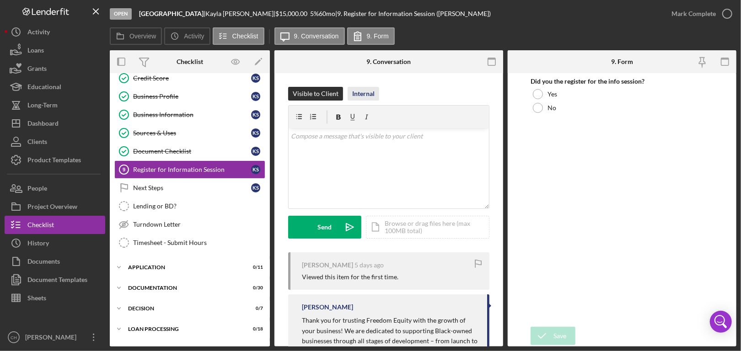
click at [360, 97] on div "Internal" at bounding box center [363, 94] width 22 height 14
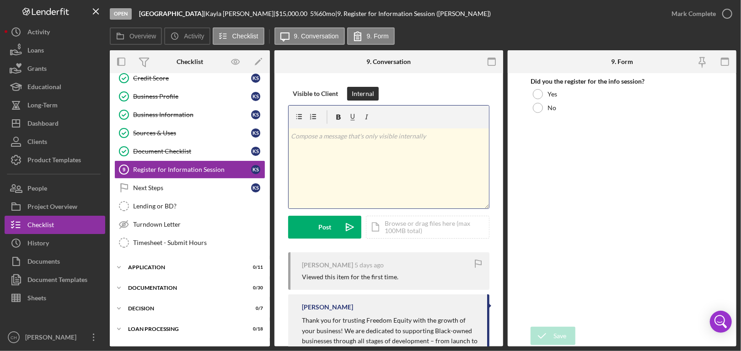
click at [362, 141] on div "v Color teal Color pink Remove color Add row above Add row below Add column bef…" at bounding box center [388, 168] width 200 height 80
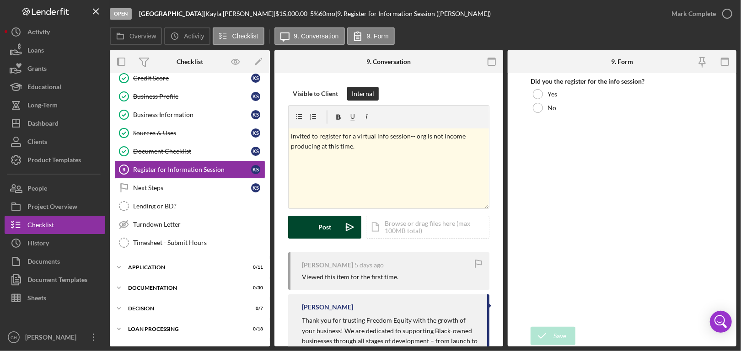
click at [336, 231] on button "Post Icon/icon-invite-send" at bounding box center [324, 227] width 73 height 23
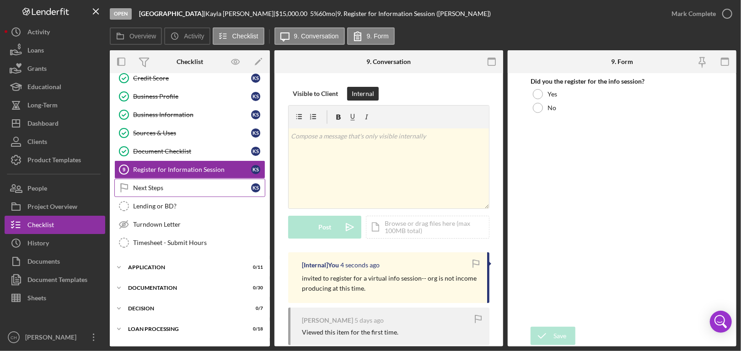
click at [221, 187] on div "Next Steps" at bounding box center [192, 187] width 118 height 7
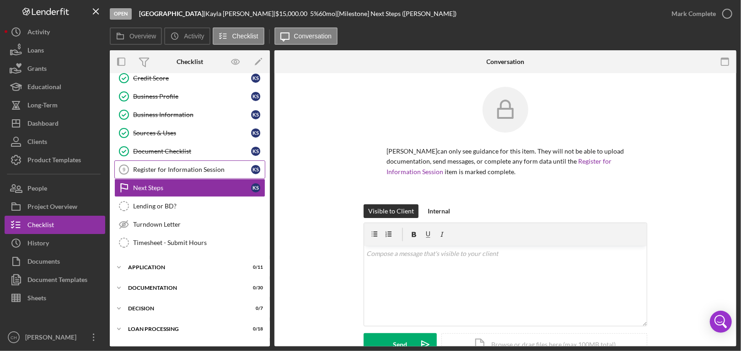
click at [204, 163] on link "Register for Information Session 9 Register for Information Session K S" at bounding box center [189, 169] width 151 height 18
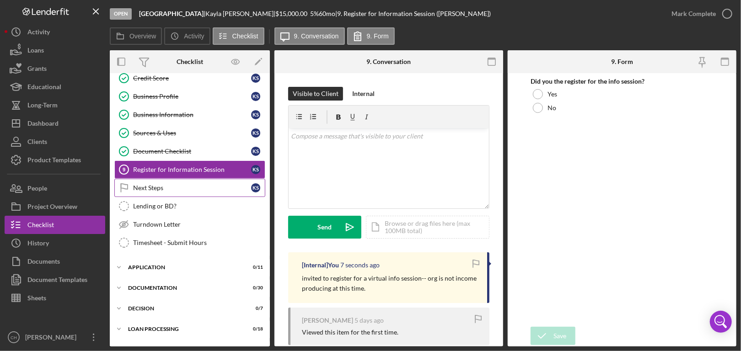
click at [201, 189] on div "Next Steps" at bounding box center [192, 187] width 118 height 7
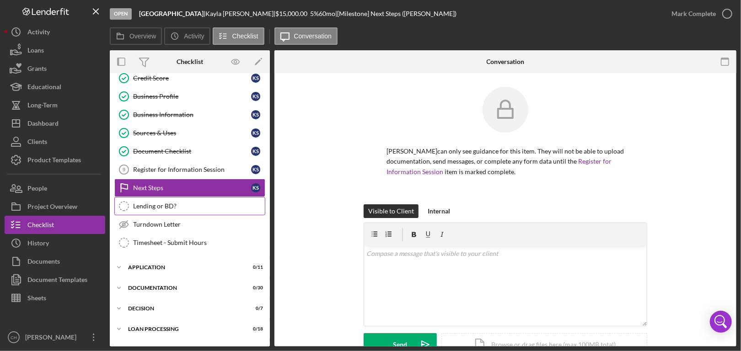
click at [193, 199] on link "Lending or BD? Lending or BD?" at bounding box center [189, 206] width 151 height 18
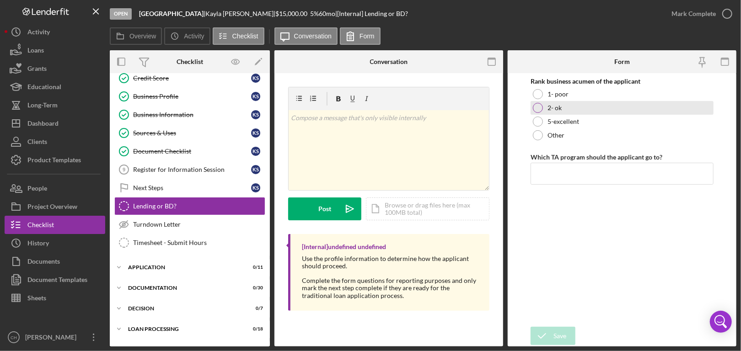
click at [541, 107] on div at bounding box center [538, 108] width 10 height 10
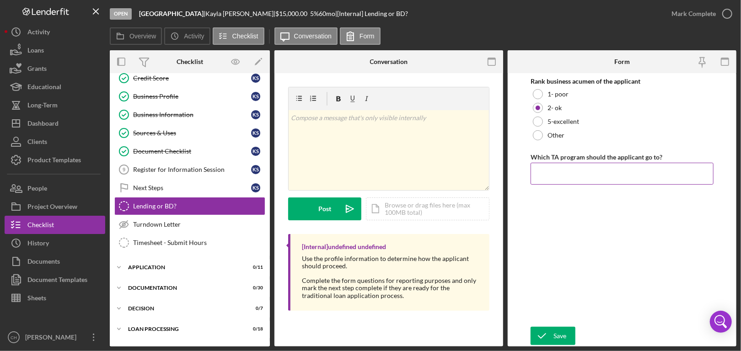
click at [558, 168] on input "Which TA program should the applicant go to?" at bounding box center [621, 174] width 183 height 22
type input "D"
click at [706, 168] on input "Does not have necessary activity for lendingl." at bounding box center [621, 174] width 183 height 22
type input "Does not have necessary activity for lending."
click at [557, 334] on div "Save" at bounding box center [559, 336] width 13 height 18
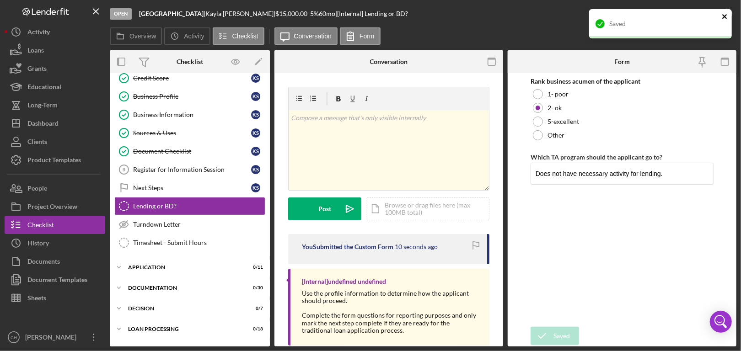
click at [726, 13] on icon "close" at bounding box center [724, 16] width 6 height 7
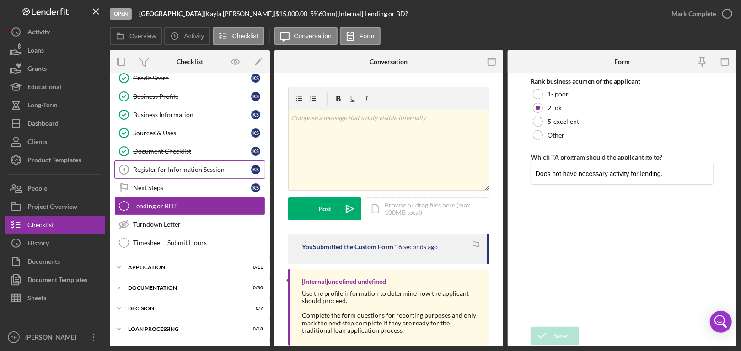
click at [194, 166] on div "Register for Information Session" at bounding box center [192, 169] width 118 height 7
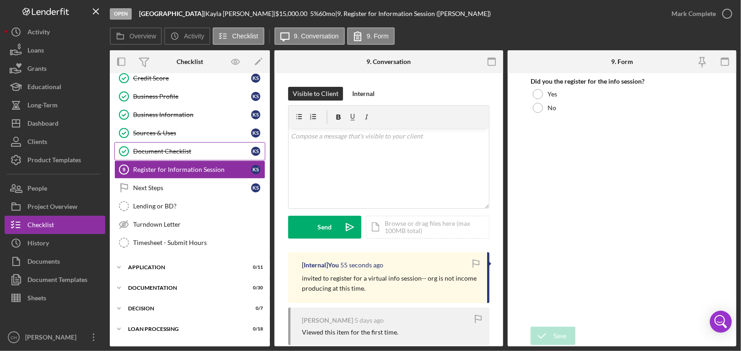
click at [219, 144] on link "Document Checklist Document Checklist K S" at bounding box center [189, 151] width 151 height 18
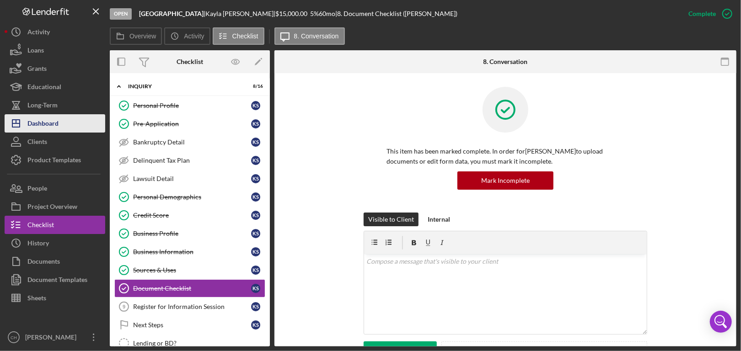
click at [47, 130] on div "Dashboard" at bounding box center [42, 124] width 31 height 21
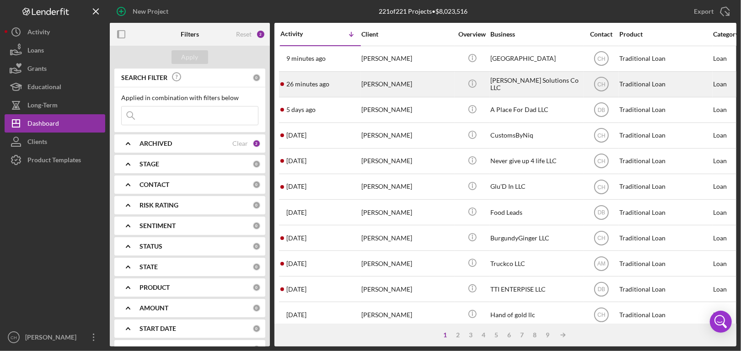
click at [416, 87] on div "[PERSON_NAME]" at bounding box center [406, 84] width 91 height 24
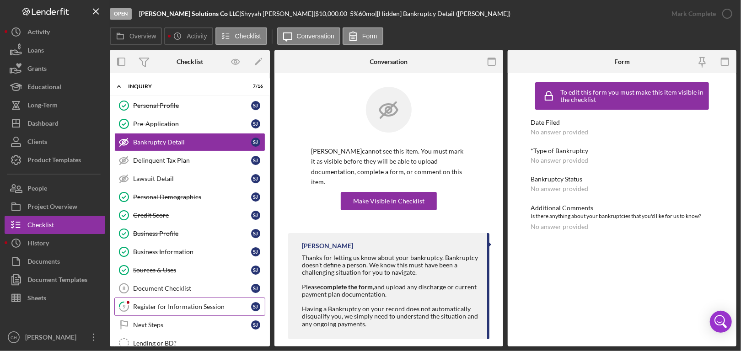
click at [215, 303] on div "Register for Information Session" at bounding box center [192, 306] width 118 height 7
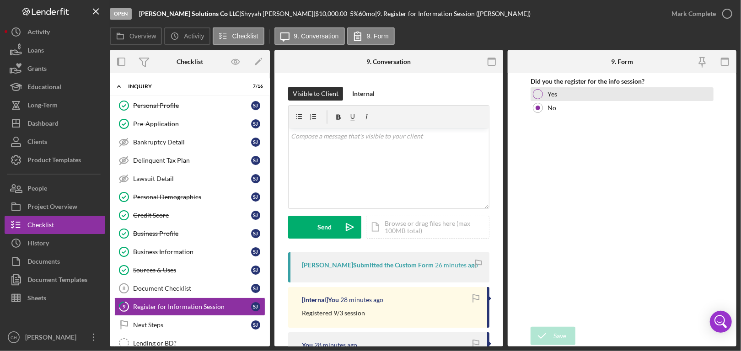
click at [536, 94] on div at bounding box center [538, 94] width 10 height 10
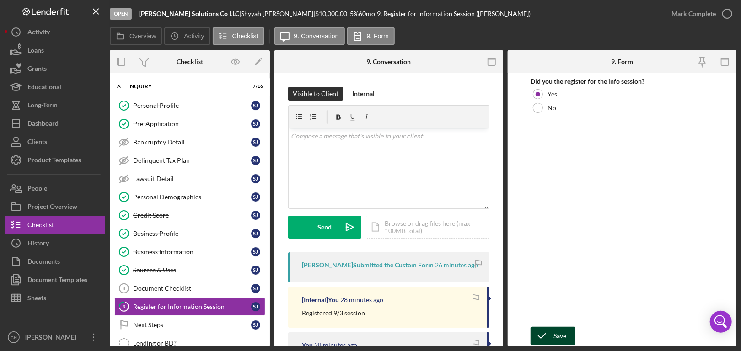
click at [552, 336] on icon "submit" at bounding box center [541, 336] width 23 height 23
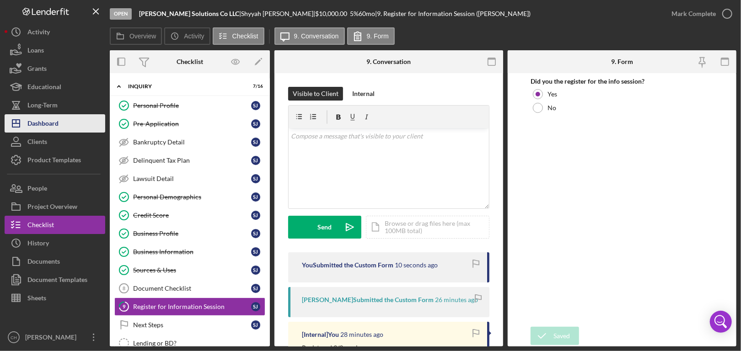
click at [41, 123] on div "Dashboard" at bounding box center [42, 124] width 31 height 21
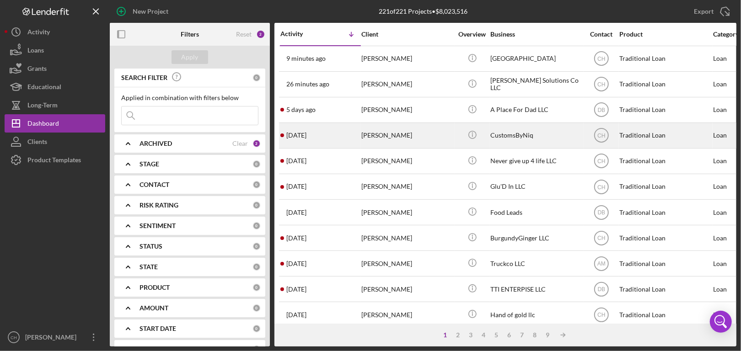
click at [336, 144] on div "[DATE] [PERSON_NAME]" at bounding box center [320, 135] width 80 height 24
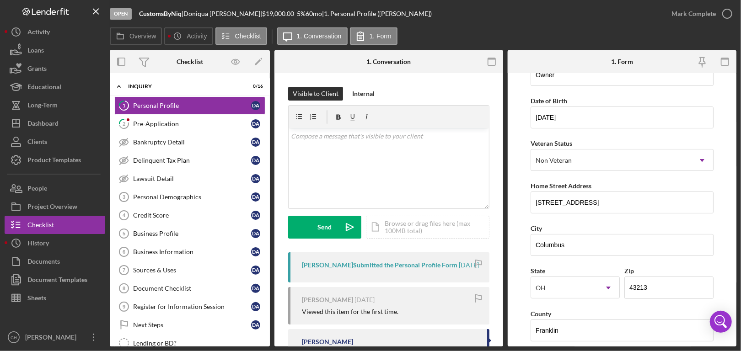
scroll to position [91, 0]
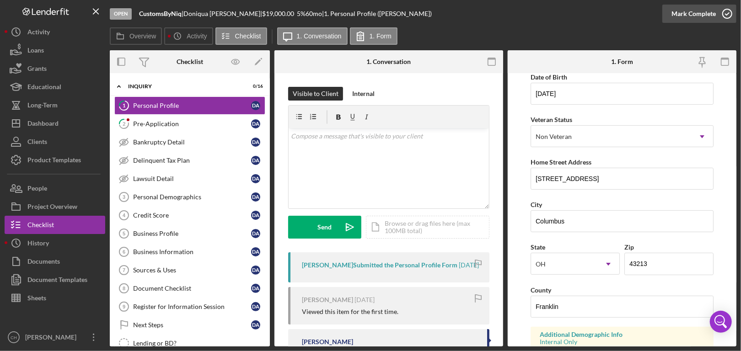
click at [733, 17] on icon "button" at bounding box center [726, 13] width 23 height 23
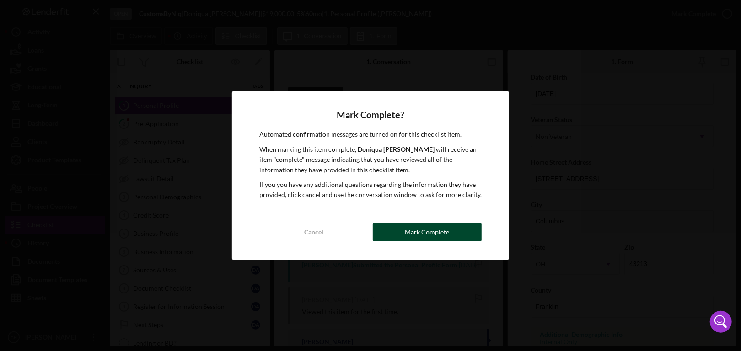
click at [448, 232] on button "Mark Complete" at bounding box center [427, 232] width 109 height 18
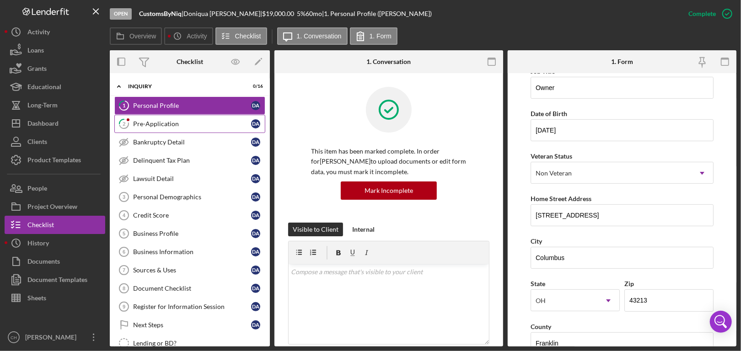
scroll to position [128, 0]
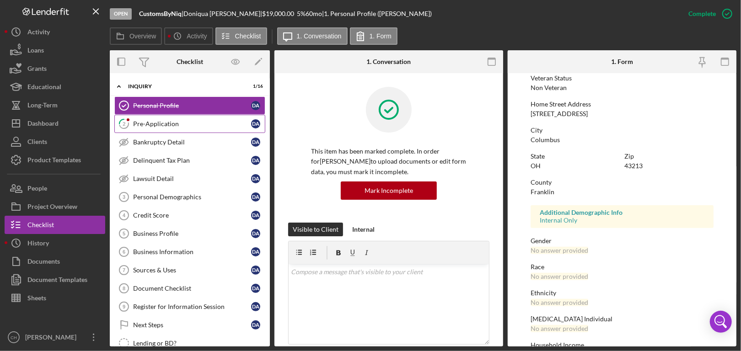
click at [190, 127] on div "Pre-Application" at bounding box center [192, 123] width 118 height 7
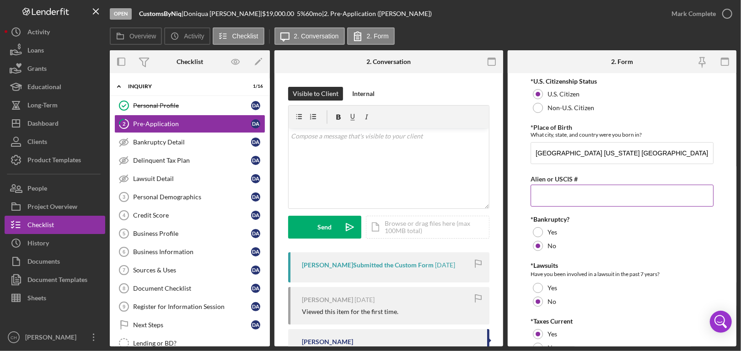
scroll to position [87, 0]
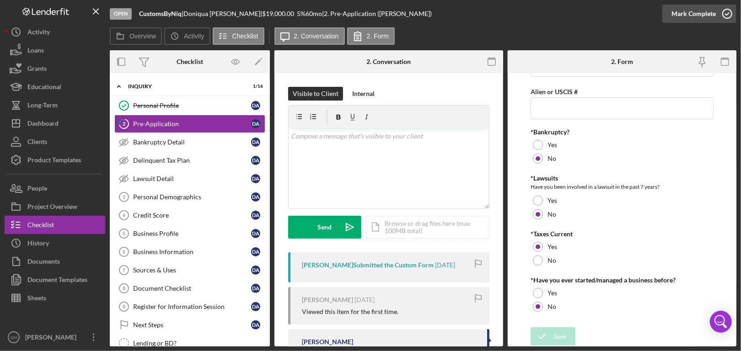
click at [724, 12] on icon "button" at bounding box center [726, 13] width 23 height 23
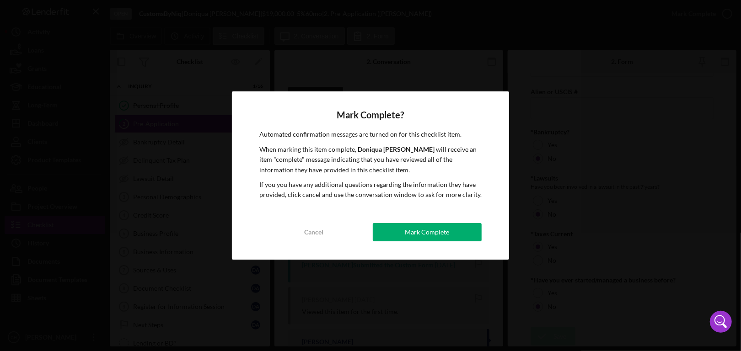
click at [419, 241] on div "Cancel Mark Complete" at bounding box center [370, 232] width 222 height 18
click at [424, 234] on div "Mark Complete" at bounding box center [427, 232] width 44 height 18
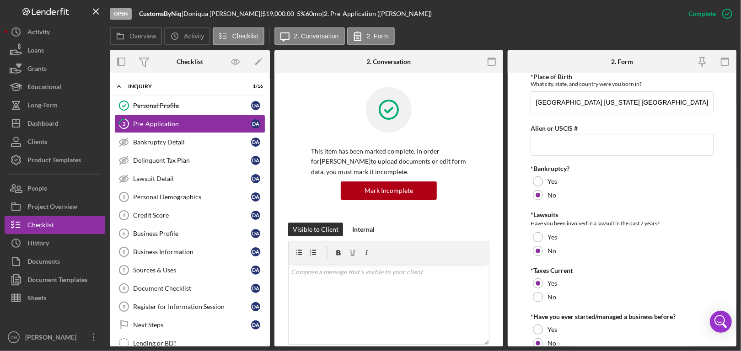
scroll to position [124, 0]
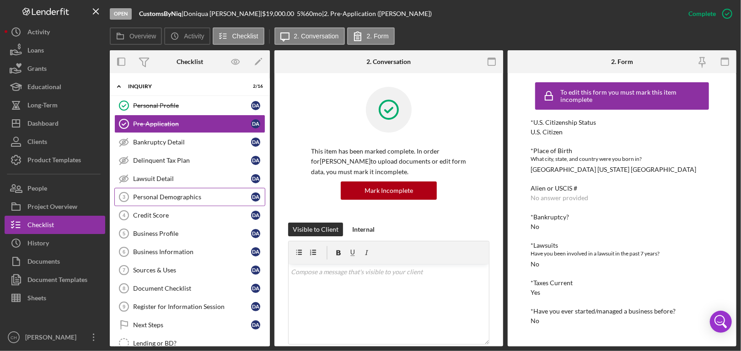
click at [181, 189] on link "Personal Demographics 3 Personal Demographics D A" at bounding box center [189, 197] width 151 height 18
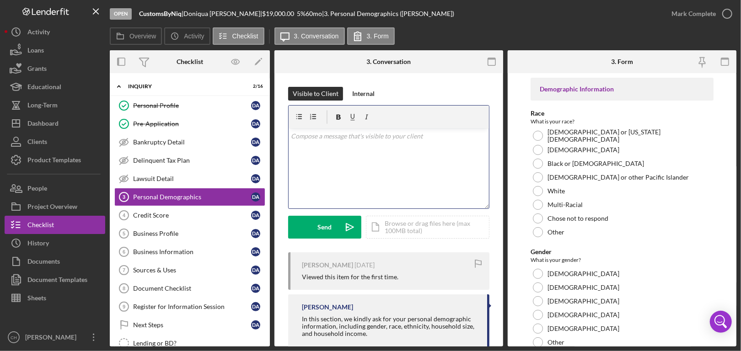
click at [394, 161] on div "v Color teal Color pink Remove color Add row above Add row below Add column bef…" at bounding box center [388, 168] width 200 height 80
click at [398, 136] on p at bounding box center [388, 136] width 195 height 10
click at [378, 140] on p at bounding box center [388, 136] width 195 height 10
click at [355, 137] on p at bounding box center [388, 136] width 195 height 10
click at [339, 140] on div "v Color teal Color pink Remove color Add row above Add row below Add column bef…" at bounding box center [388, 168] width 200 height 80
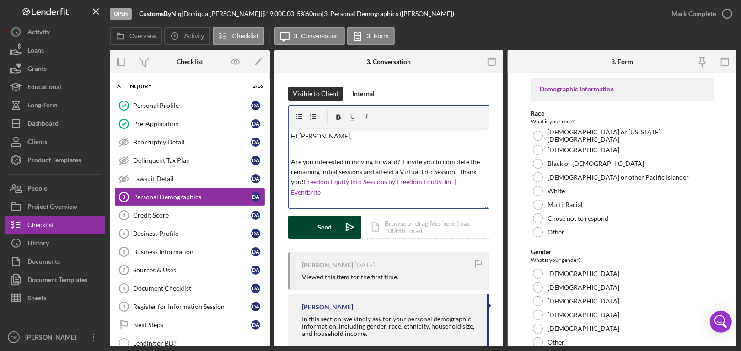
click at [317, 224] on button "Send Icon/icon-invite-send" at bounding box center [324, 227] width 73 height 23
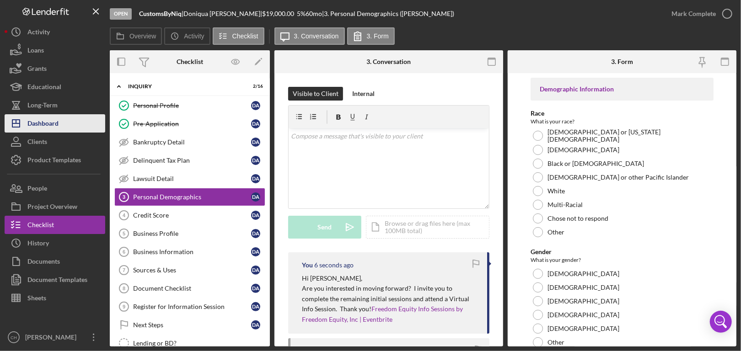
click at [56, 124] on div "Dashboard" at bounding box center [42, 124] width 31 height 21
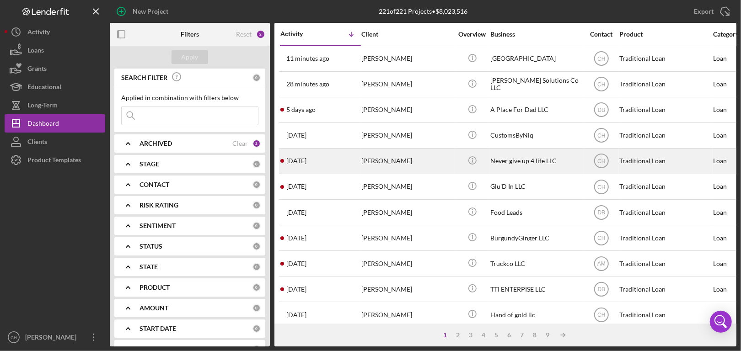
click at [357, 160] on div "[DATE] [PERSON_NAME]" at bounding box center [320, 161] width 80 height 24
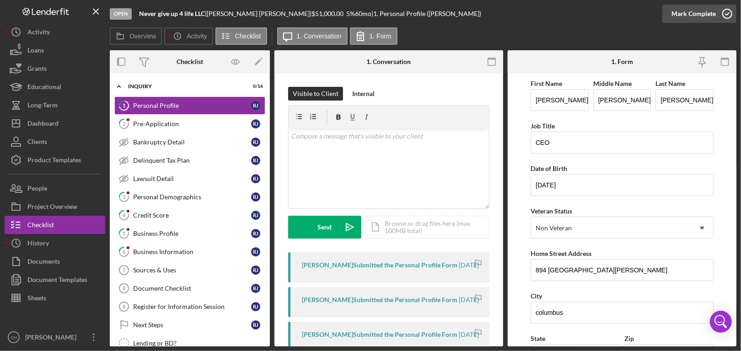
click at [728, 13] on icon "button" at bounding box center [726, 13] width 23 height 23
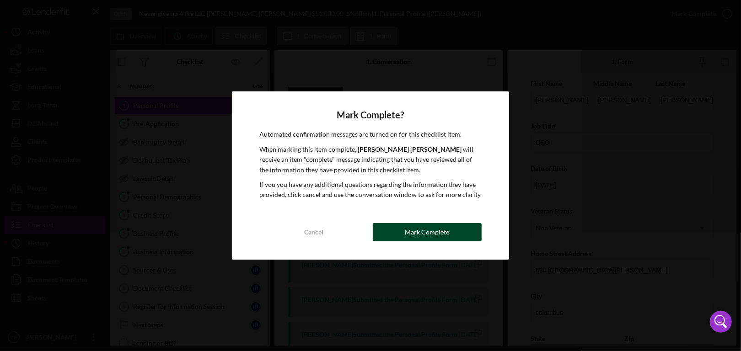
click at [439, 237] on div "Mark Complete" at bounding box center [427, 232] width 44 height 18
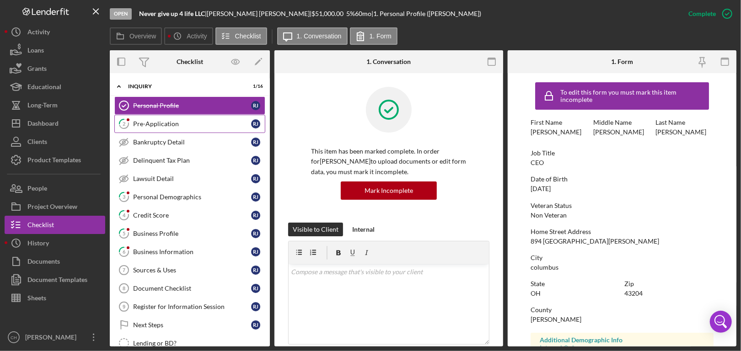
click at [187, 123] on div "Pre-Application" at bounding box center [192, 123] width 118 height 7
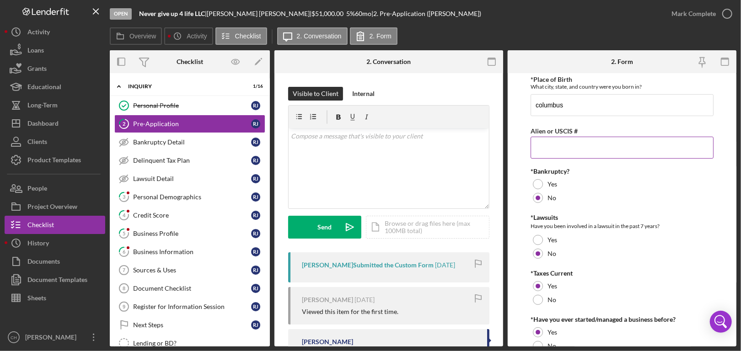
scroll to position [87, 0]
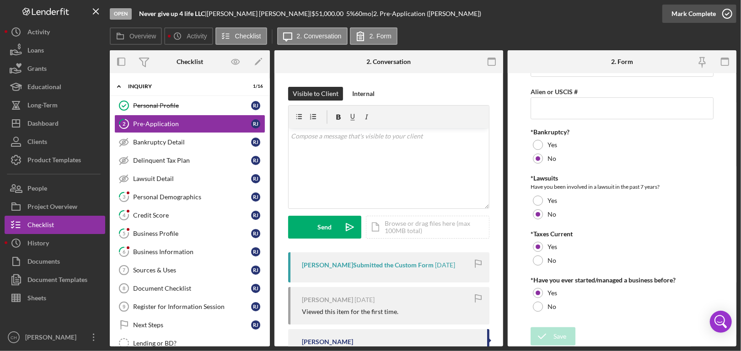
click at [729, 11] on icon "button" at bounding box center [726, 13] width 23 height 23
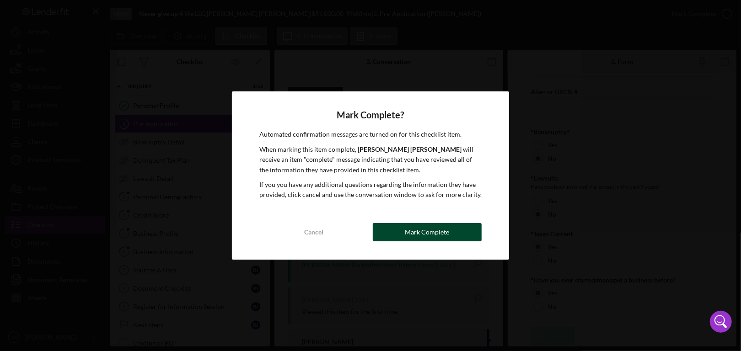
click at [439, 233] on div "Mark Complete" at bounding box center [427, 232] width 44 height 18
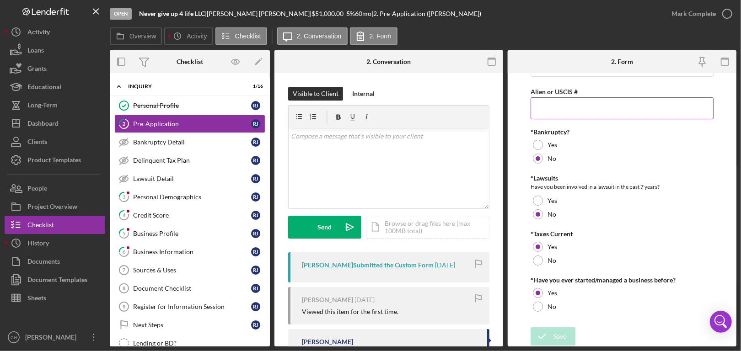
scroll to position [124, 0]
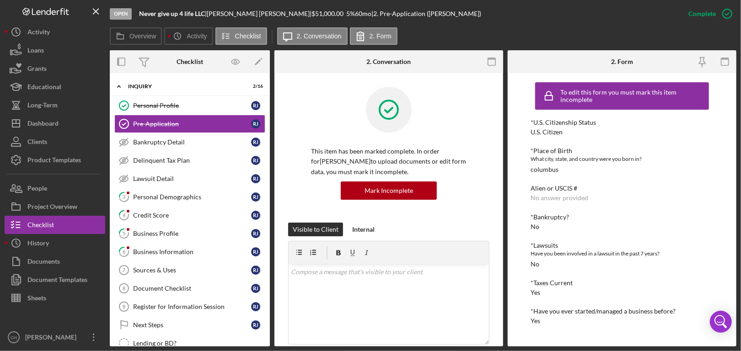
click at [548, 36] on div "Overview Icon/History Activity Checklist Icon/Message 2. Conversation 2. Form" at bounding box center [423, 36] width 626 height 18
click at [163, 193] on div "Personal Demographics" at bounding box center [192, 196] width 118 height 7
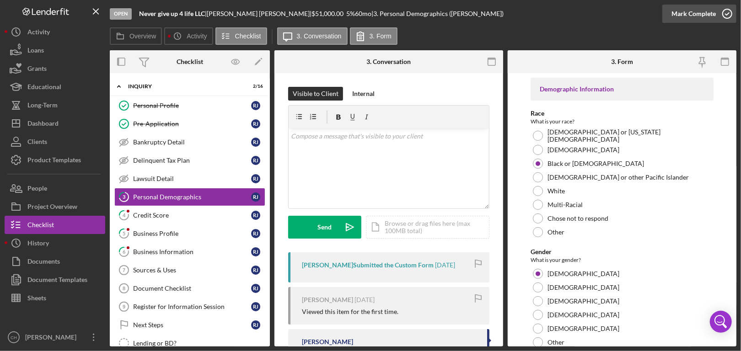
click at [726, 14] on polyline "button" at bounding box center [727, 14] width 4 height 2
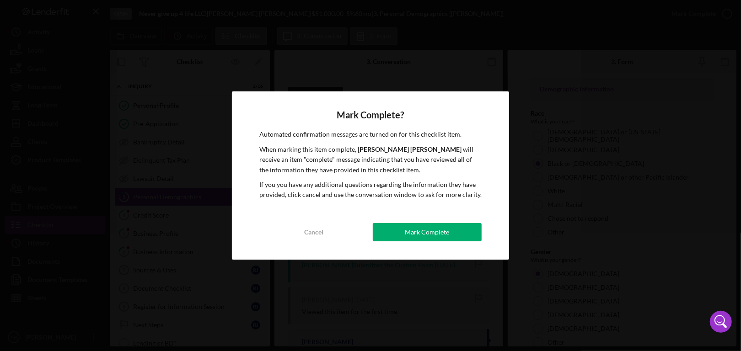
click at [410, 227] on div "Mark Complete" at bounding box center [427, 232] width 44 height 18
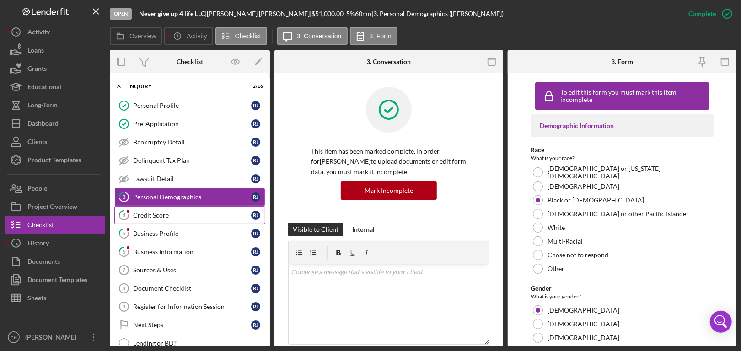
click at [144, 222] on link "4 Credit Score [PERSON_NAME]" at bounding box center [189, 215] width 151 height 18
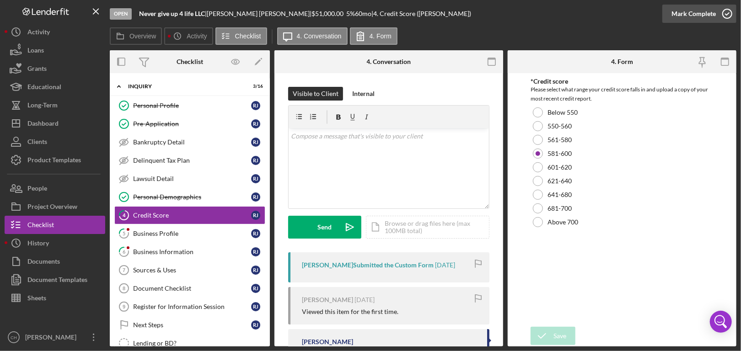
click at [725, 16] on icon "button" at bounding box center [726, 13] width 23 height 23
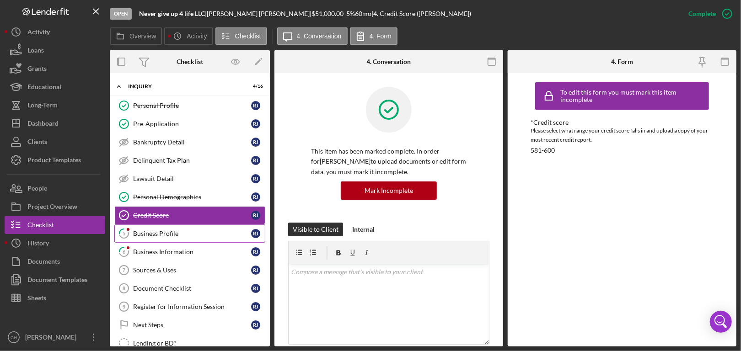
click at [193, 234] on div "Business Profile" at bounding box center [192, 233] width 118 height 7
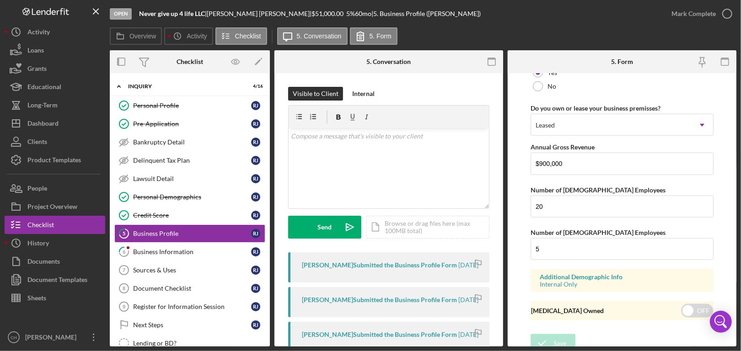
scroll to position [739, 0]
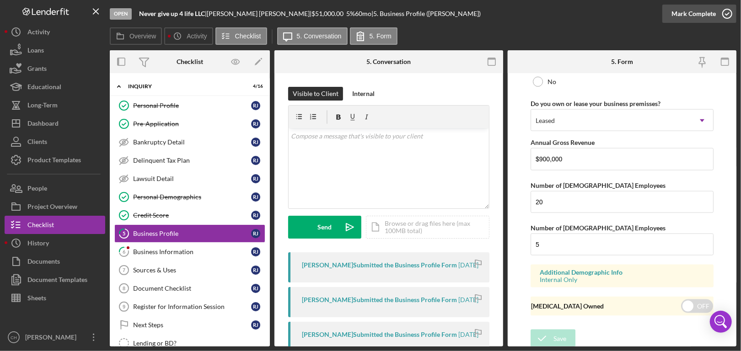
click at [730, 16] on icon "button" at bounding box center [726, 13] width 23 height 23
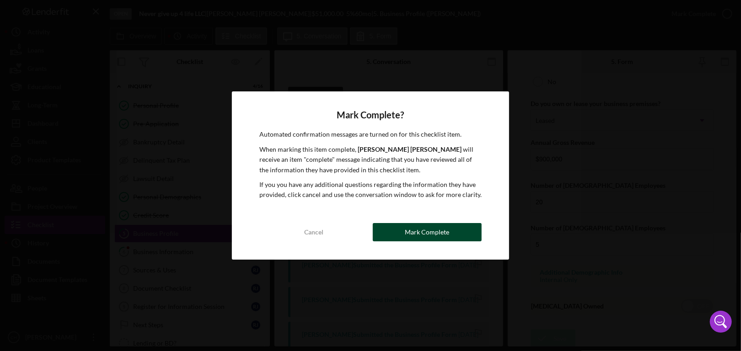
click at [426, 228] on div "Mark Complete" at bounding box center [427, 232] width 44 height 18
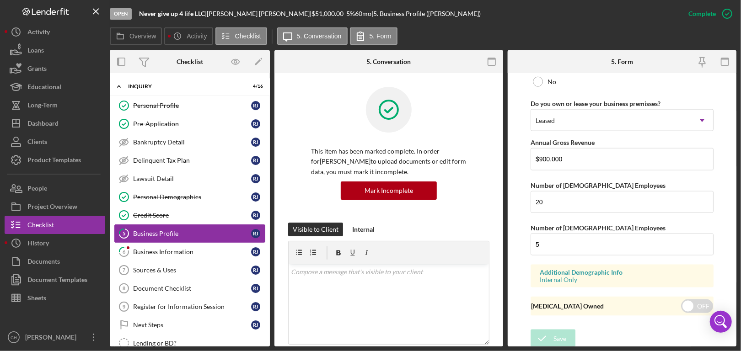
scroll to position [416, 0]
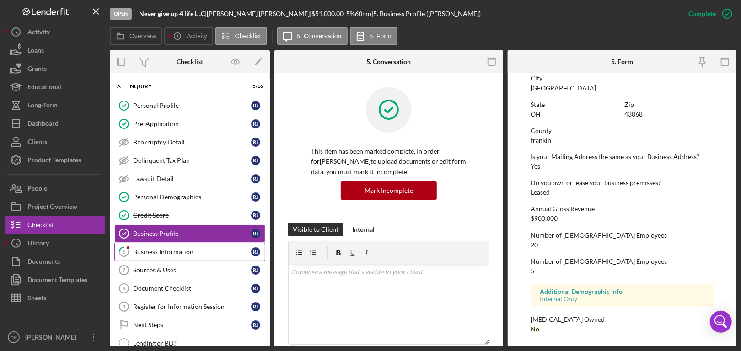
click at [160, 254] on div "Business Information" at bounding box center [192, 251] width 118 height 7
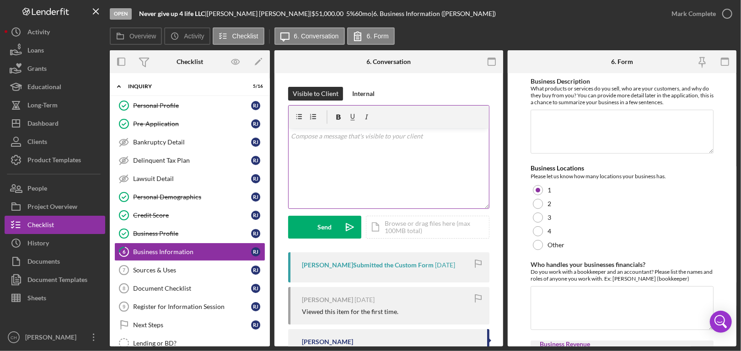
click at [339, 156] on div "v Color teal Color pink Remove color Add row above Add row below Add column bef…" at bounding box center [388, 168] width 200 height 80
click at [342, 147] on div "v Color teal Color pink Remove color Add row above Add row below Add column bef…" at bounding box center [388, 168] width 200 height 80
drag, startPoint x: 410, startPoint y: 162, endPoint x: 385, endPoint y: 163, distance: 24.2
click at [385, 163] on p "Please complete this form. Thank [PERSON_NAME]." at bounding box center [388, 162] width 195 height 10
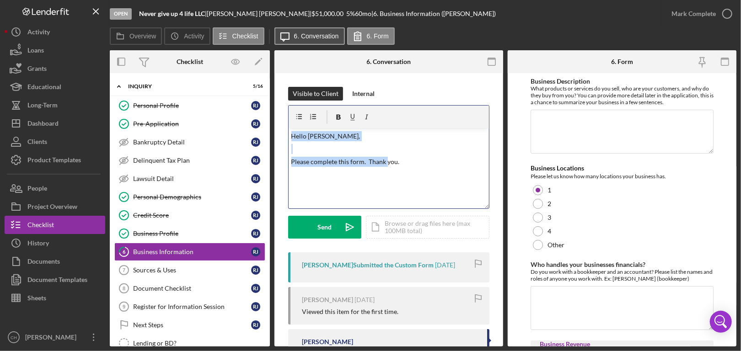
drag, startPoint x: 385, startPoint y: 163, endPoint x: 275, endPoint y: 31, distance: 172.0
click at [275, 31] on div "Overview Icon/History Activity Checklist Icon/Message 6. Conversation 6. Form O…" at bounding box center [423, 186] width 626 height 319
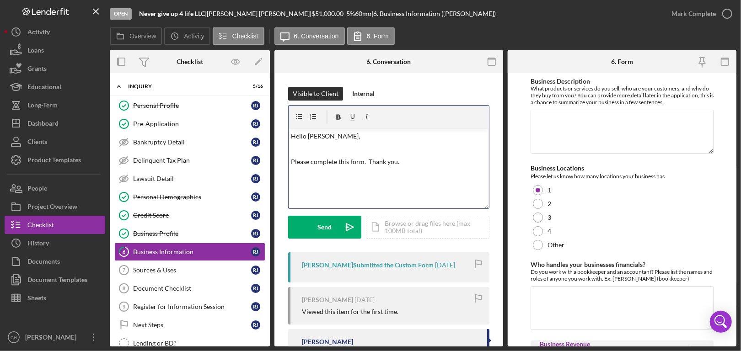
click at [399, 90] on div "Visible to Client Internal" at bounding box center [388, 94] width 201 height 14
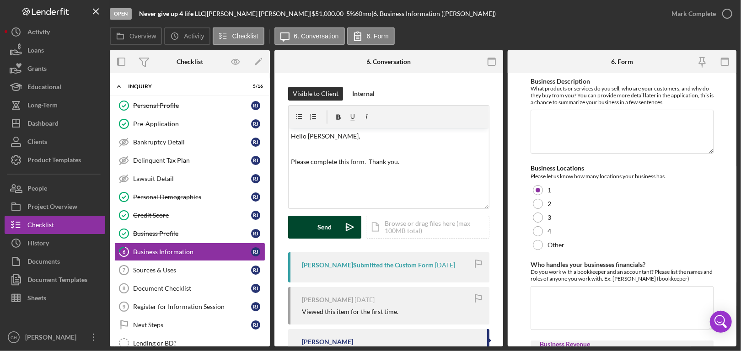
click at [320, 227] on div "Send" at bounding box center [325, 227] width 14 height 23
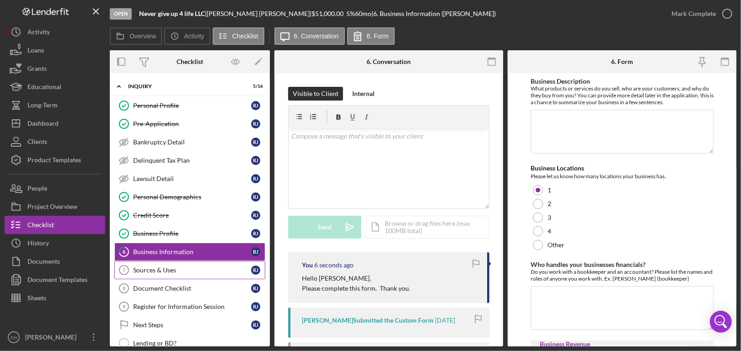
click at [170, 270] on div "Sources & Uses" at bounding box center [192, 269] width 118 height 7
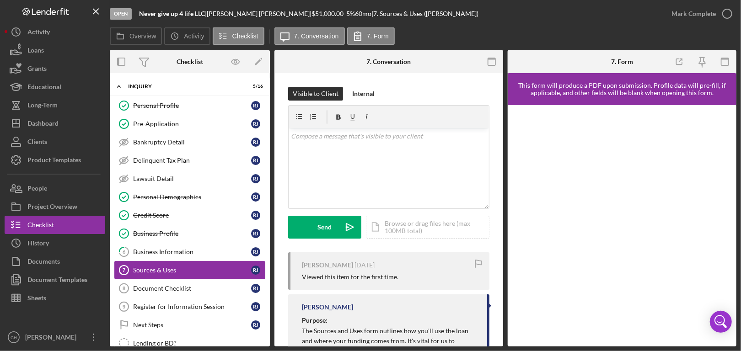
scroll to position [137, 0]
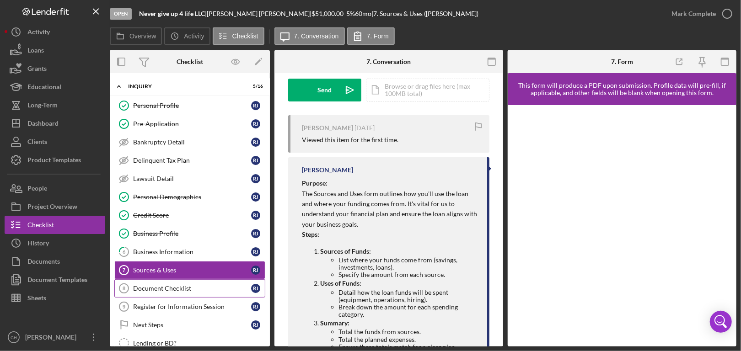
click at [196, 285] on div "Document Checklist" at bounding box center [192, 288] width 118 height 7
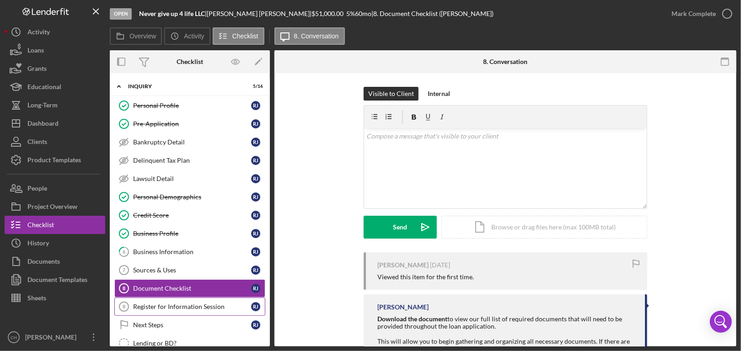
click at [187, 304] on div "Register for Information Session" at bounding box center [192, 306] width 118 height 7
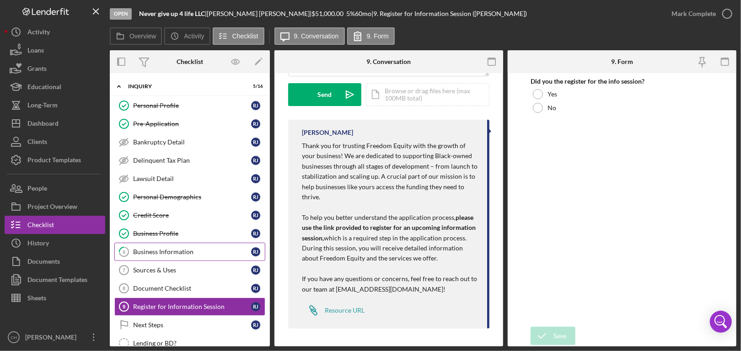
click at [178, 249] on div "Business Information" at bounding box center [192, 251] width 118 height 7
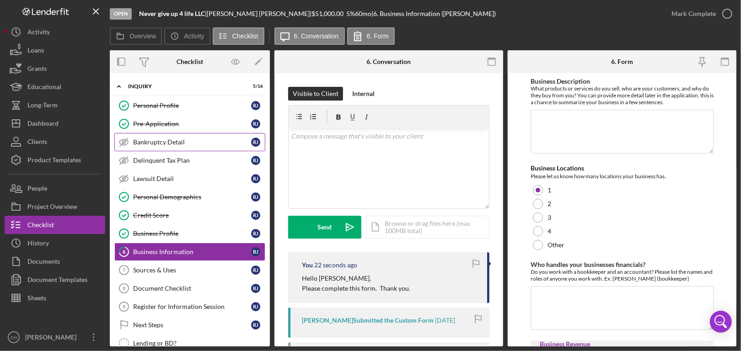
click at [183, 139] on div "Bankruptcy Detail" at bounding box center [192, 142] width 118 height 7
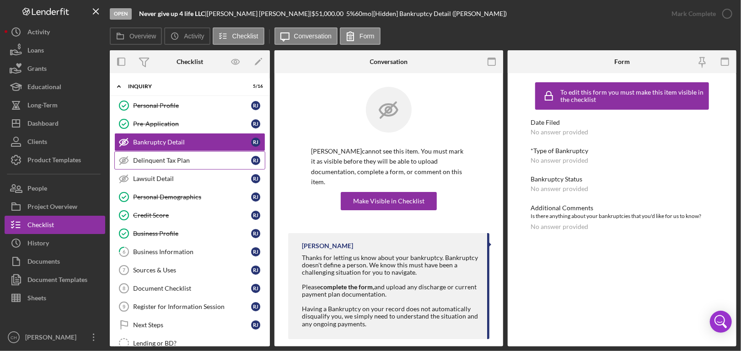
click at [184, 161] on div "Delinquent Tax Plan" at bounding box center [192, 160] width 118 height 7
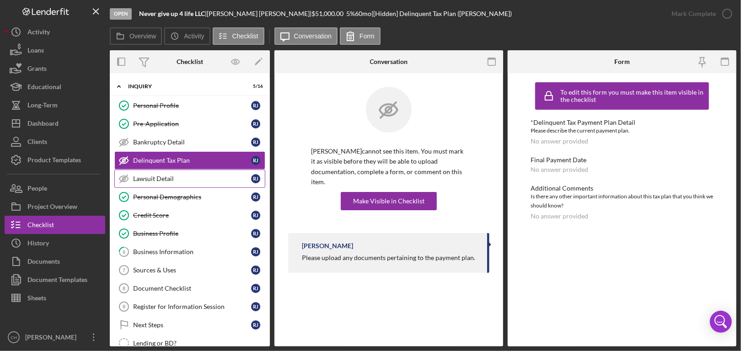
click at [171, 183] on link "Lawsuit Detail Lawsuit Detail [PERSON_NAME]" at bounding box center [189, 179] width 151 height 18
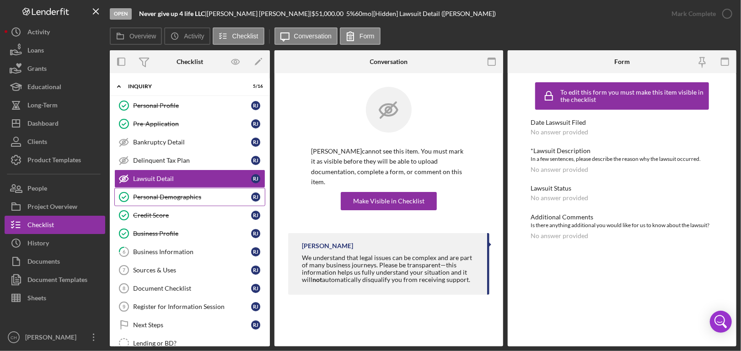
click at [168, 197] on div "Personal Demographics" at bounding box center [192, 196] width 118 height 7
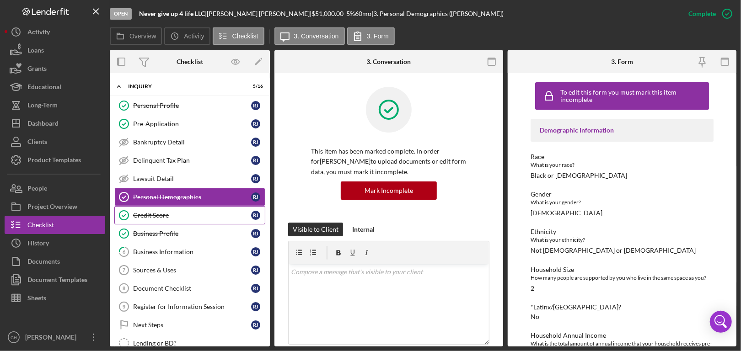
click at [164, 216] on div "Credit Score" at bounding box center [192, 215] width 118 height 7
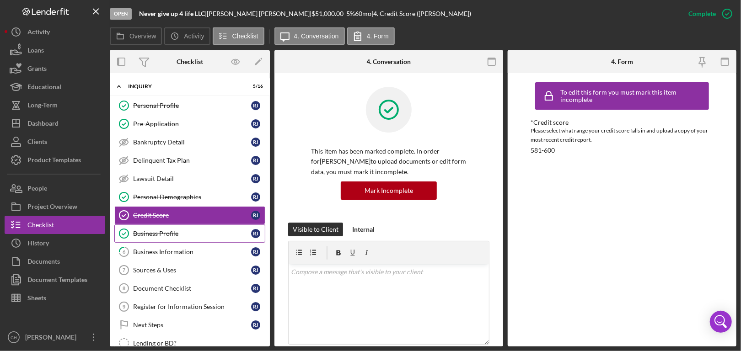
click at [159, 230] on div "Business Profile" at bounding box center [192, 233] width 118 height 7
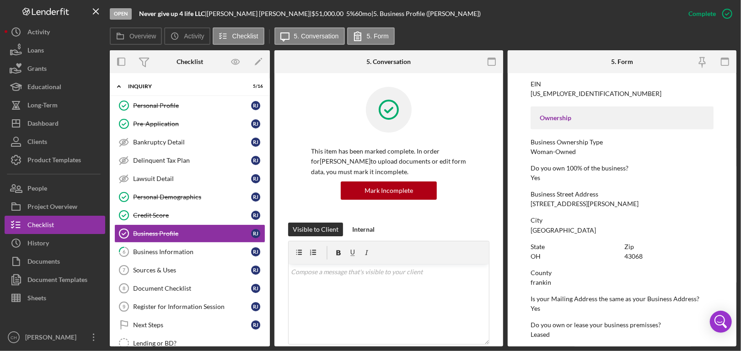
scroll to position [274, 0]
click at [564, 205] on div "[STREET_ADDRESS][PERSON_NAME]" at bounding box center [584, 203] width 108 height 7
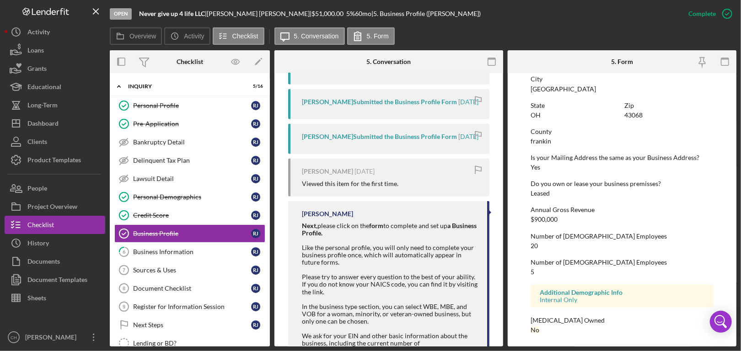
scroll to position [416, 0]
click at [46, 129] on div "Dashboard" at bounding box center [42, 124] width 31 height 21
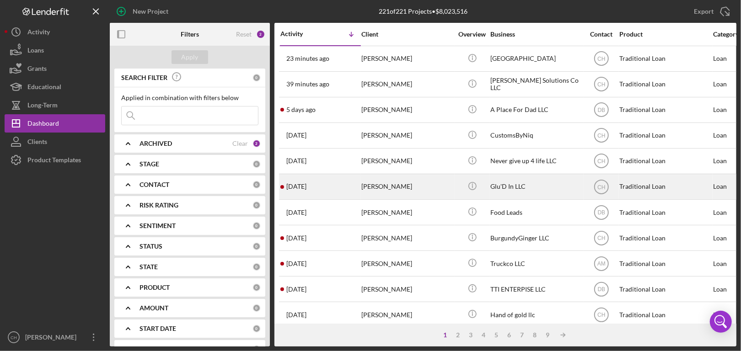
click at [377, 195] on div "[PERSON_NAME]" at bounding box center [406, 187] width 91 height 24
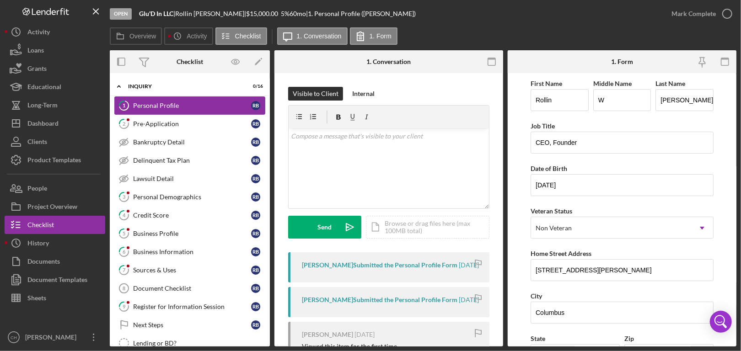
click at [216, 106] on div "Personal Profile" at bounding box center [192, 105] width 118 height 7
click at [725, 7] on icon "button" at bounding box center [726, 13] width 23 height 23
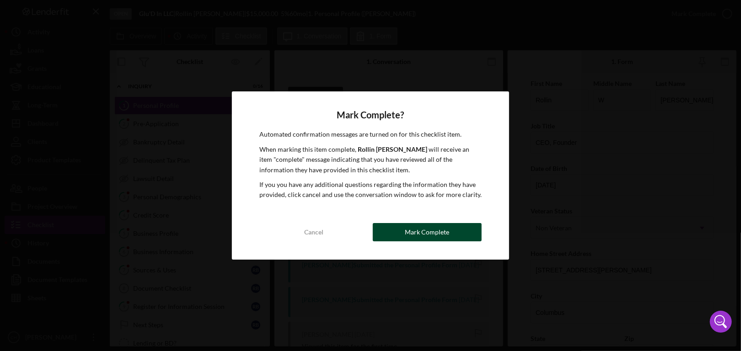
click at [437, 224] on div "Mark Complete" at bounding box center [427, 232] width 44 height 18
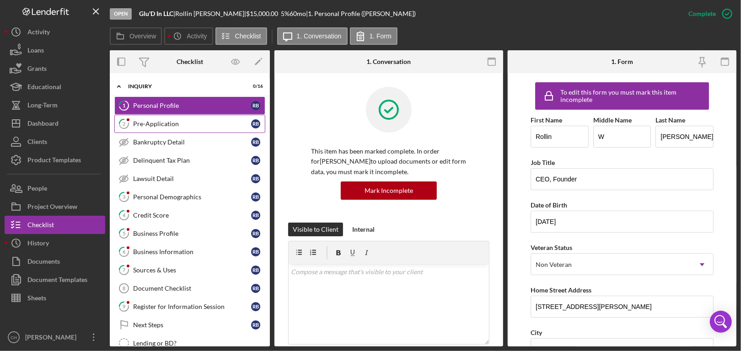
click at [145, 121] on div "Pre-Application" at bounding box center [192, 123] width 118 height 7
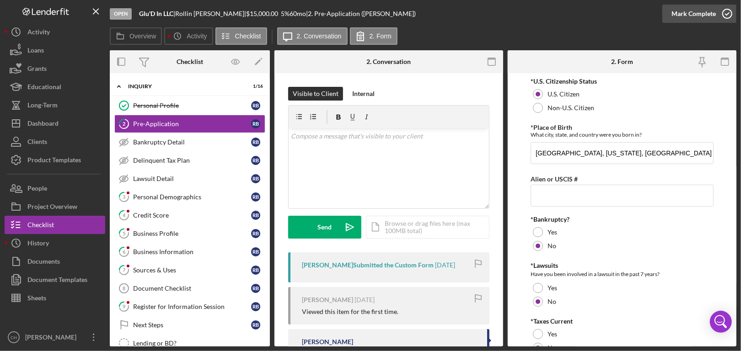
click at [721, 13] on icon "button" at bounding box center [726, 13] width 23 height 23
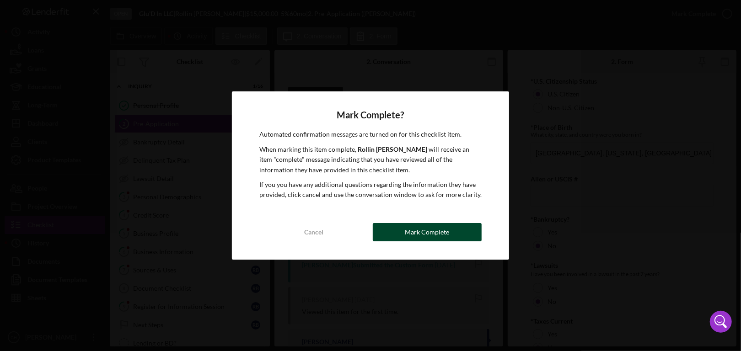
click at [418, 232] on div "Mark Complete" at bounding box center [427, 232] width 44 height 18
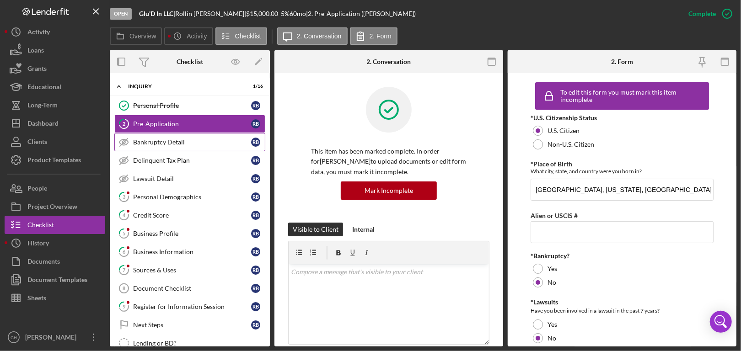
click at [154, 140] on div "Bankruptcy Detail" at bounding box center [192, 142] width 118 height 7
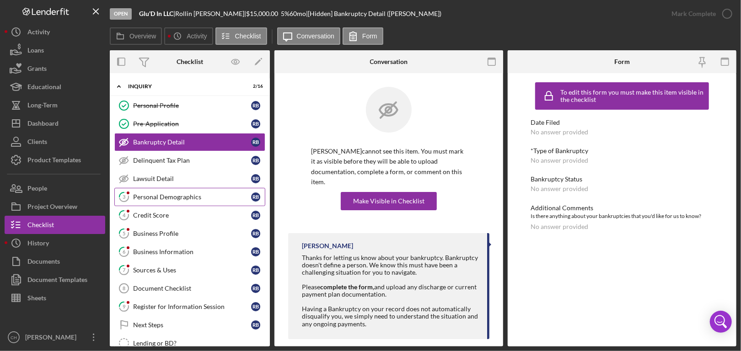
click at [143, 197] on div "Personal Demographics" at bounding box center [192, 196] width 118 height 7
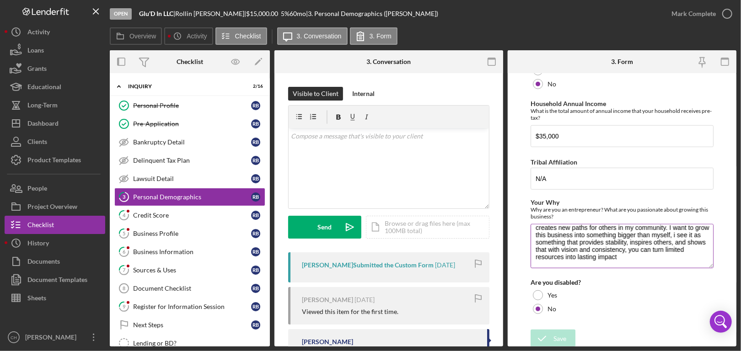
scroll to position [51, 0]
click at [730, 13] on icon "button" at bounding box center [726, 13] width 23 height 23
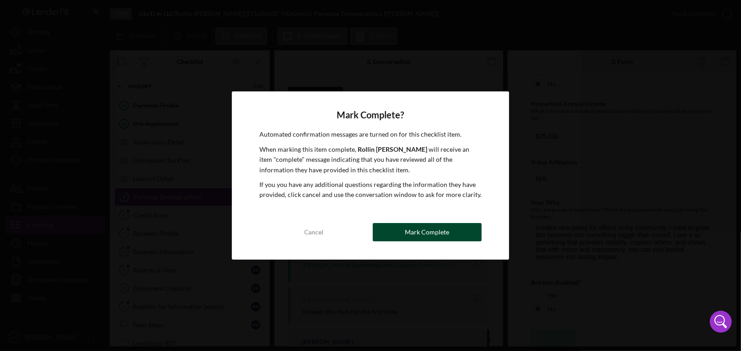
click at [429, 230] on div "Mark Complete" at bounding box center [427, 232] width 44 height 18
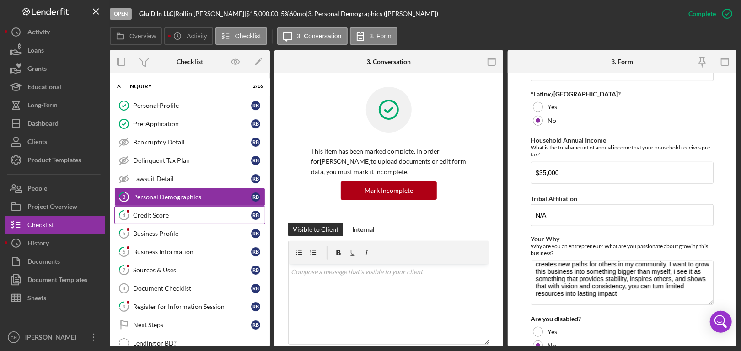
scroll to position [474, 0]
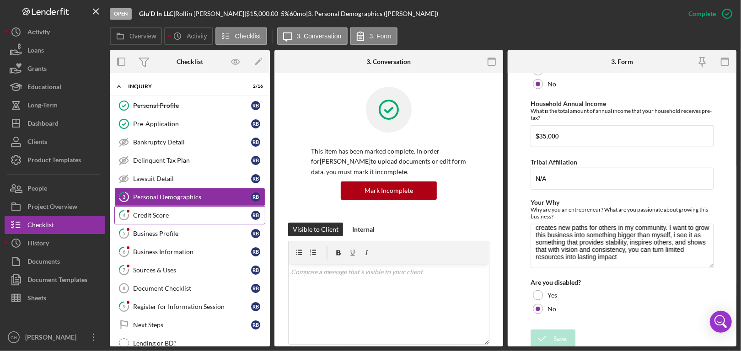
click at [150, 215] on div "Credit Score" at bounding box center [192, 215] width 118 height 7
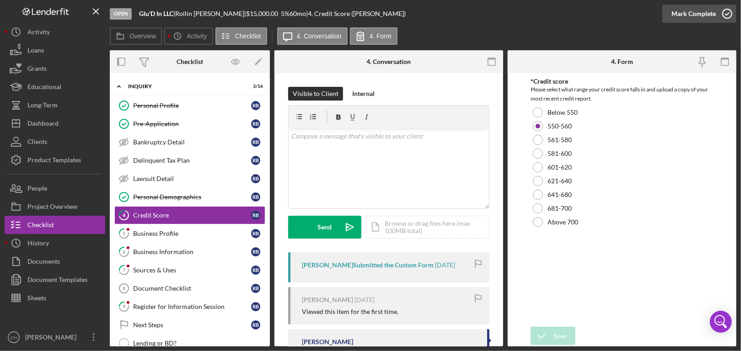
click at [726, 13] on icon "button" at bounding box center [726, 13] width 23 height 23
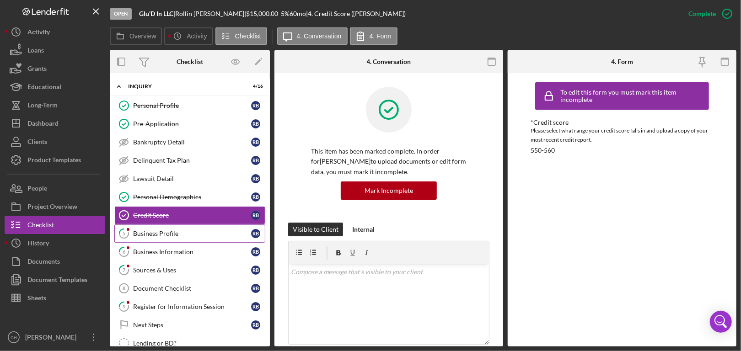
click at [164, 224] on link "5 Business Profile R B" at bounding box center [189, 233] width 151 height 18
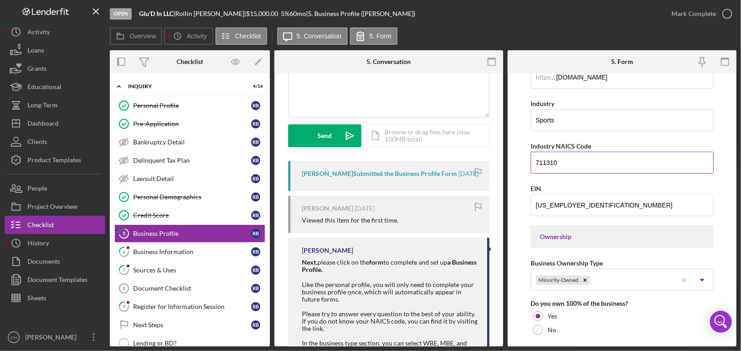
scroll to position [229, 0]
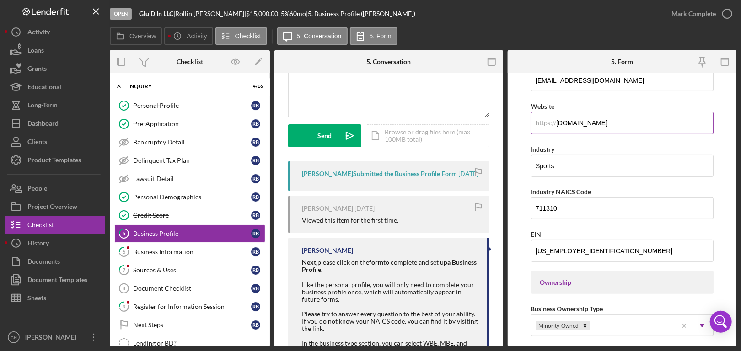
click at [584, 123] on input "[DOMAIN_NAME]" at bounding box center [621, 123] width 183 height 22
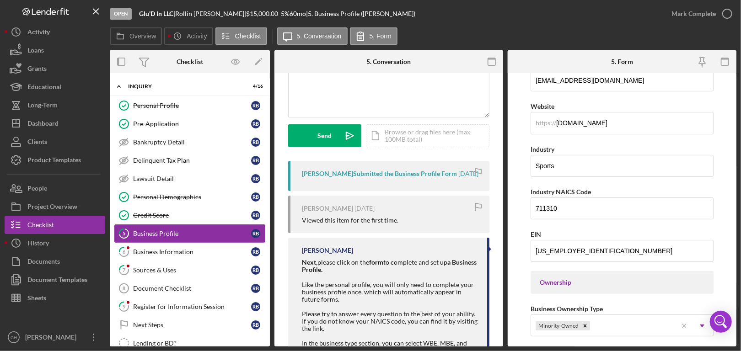
click at [175, 236] on div "Business Profile" at bounding box center [192, 233] width 118 height 7
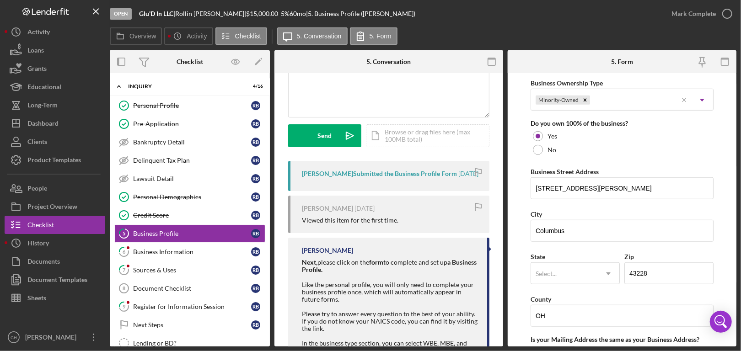
scroll to position [556, 0]
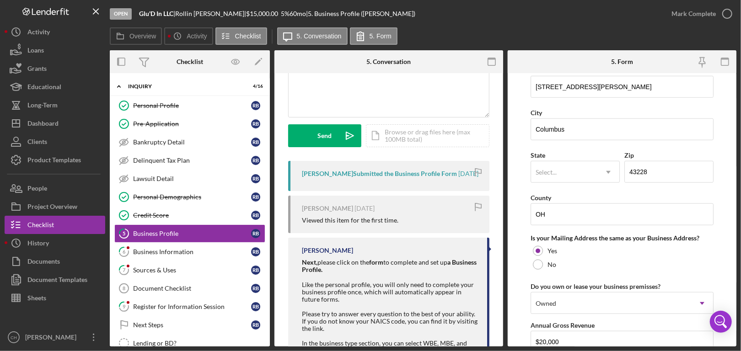
click at [737, 6] on div "Open Glu'D In LLC | [PERSON_NAME] | $15,000.00 5 % 60 mo | 5. Business Profile …" at bounding box center [370, 175] width 741 height 351
click at [730, 13] on icon "button" at bounding box center [726, 13] width 23 height 23
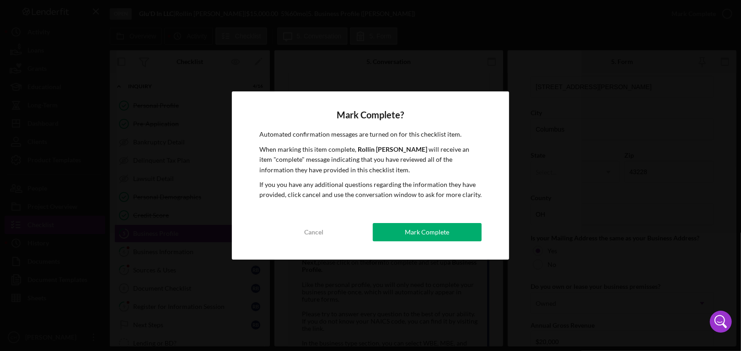
click at [443, 228] on div "Mark Complete" at bounding box center [427, 232] width 44 height 18
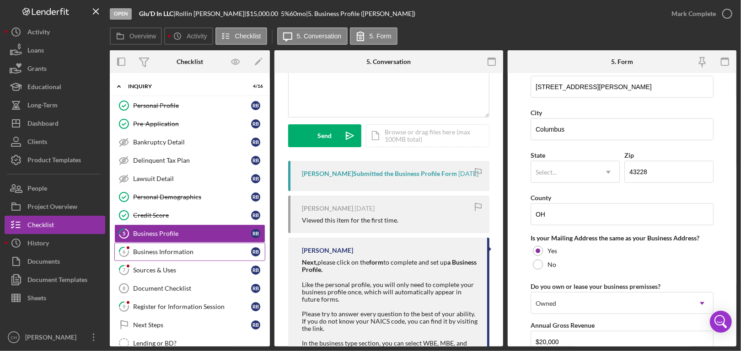
scroll to position [592, 0]
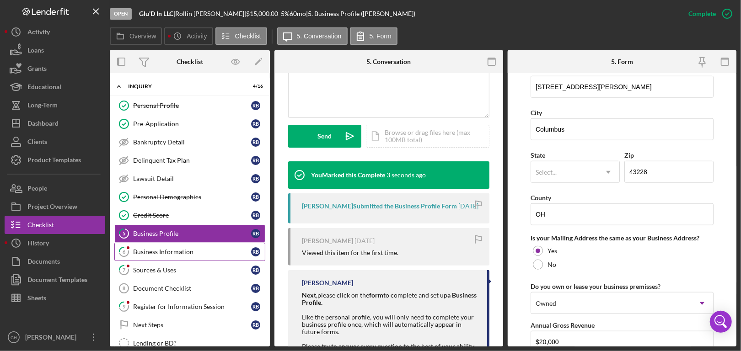
click at [175, 250] on div "Business Information" at bounding box center [192, 251] width 118 height 7
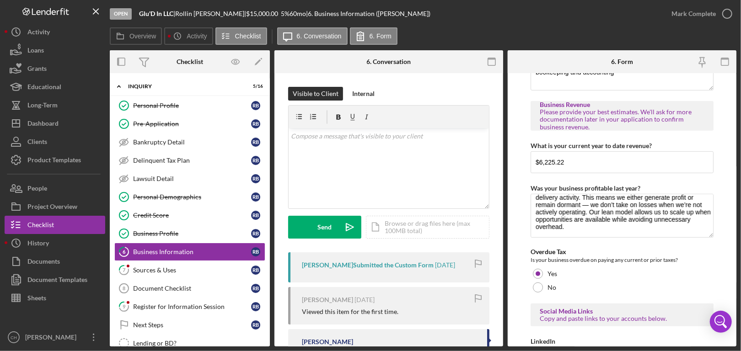
scroll to position [102, 0]
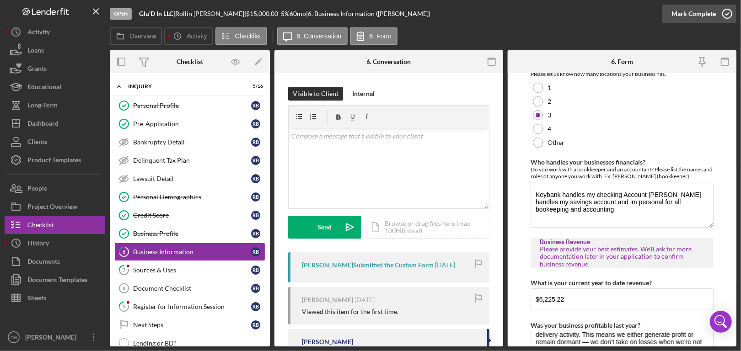
click at [725, 5] on icon "button" at bounding box center [726, 13] width 23 height 23
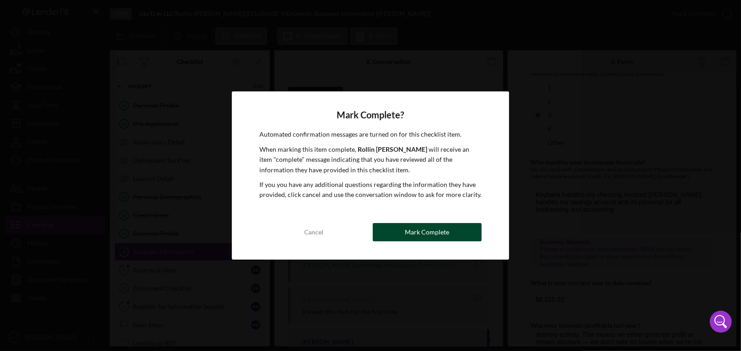
click at [441, 231] on div "Mark Complete" at bounding box center [427, 232] width 44 height 18
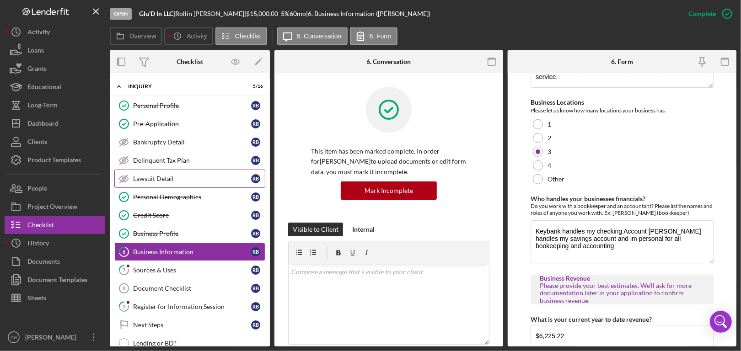
scroll to position [139, 0]
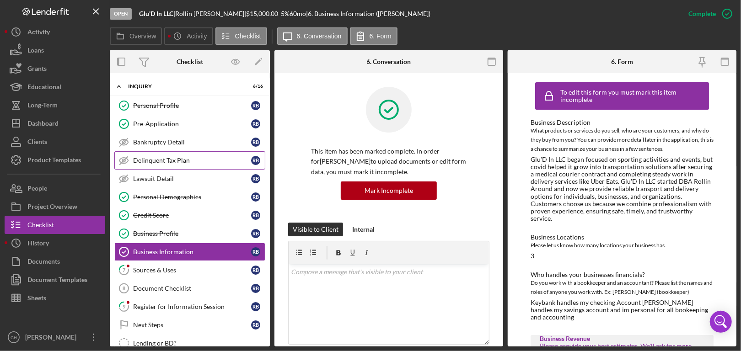
click at [163, 158] on div "Delinquent Tax Plan" at bounding box center [192, 160] width 118 height 7
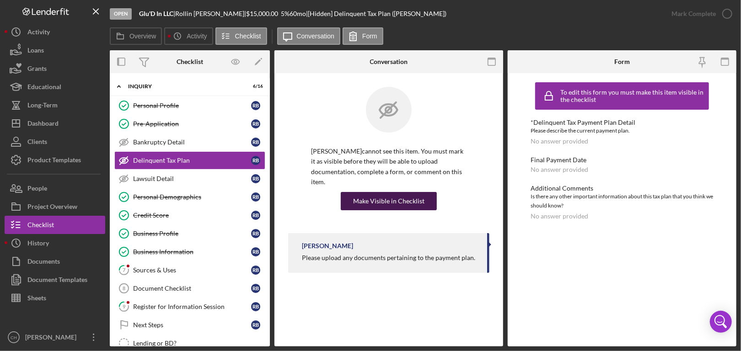
click at [377, 199] on div "Make Visible in Checklist" at bounding box center [388, 201] width 71 height 18
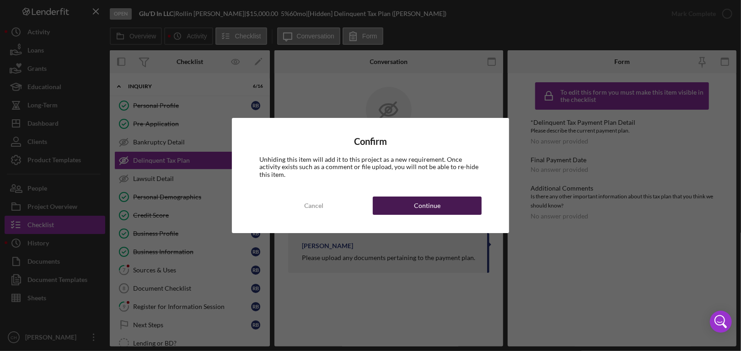
drag, startPoint x: 453, startPoint y: 191, endPoint x: 445, endPoint y: 196, distance: 9.3
click at [453, 191] on div "Confirm Unhiding this item will add it to this project as a new requirement. On…" at bounding box center [370, 175] width 277 height 115
click at [440, 201] on button "Continue" at bounding box center [427, 206] width 109 height 18
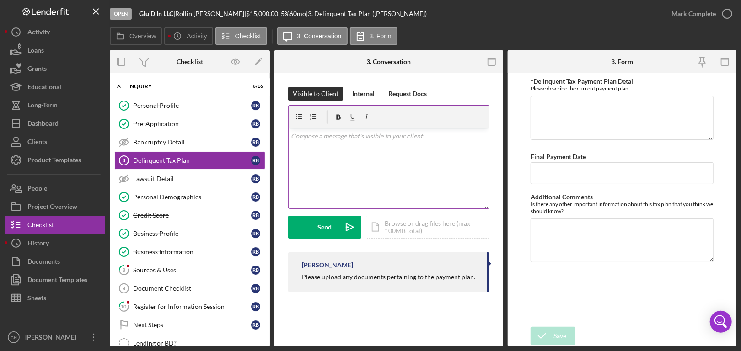
click at [352, 142] on div "v Color teal Color pink Remove color Add row above Add row below Add column bef…" at bounding box center [388, 168] width 200 height 80
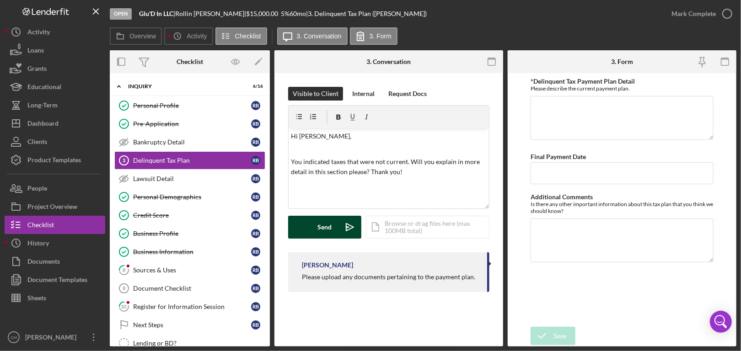
click at [328, 227] on div "Send" at bounding box center [325, 227] width 14 height 23
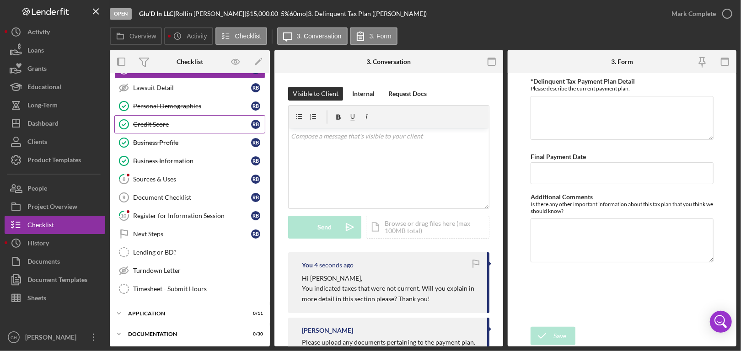
scroll to position [91, 0]
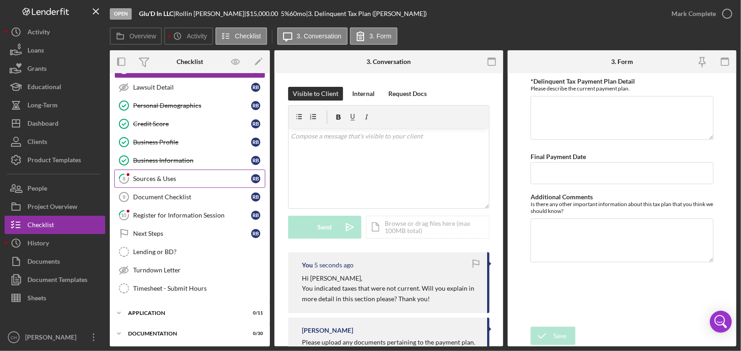
click at [178, 170] on link "8 Sources & Uses R B" at bounding box center [189, 179] width 151 height 18
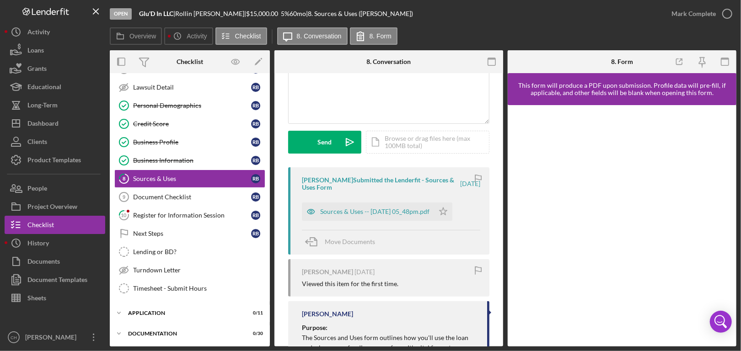
scroll to position [91, 0]
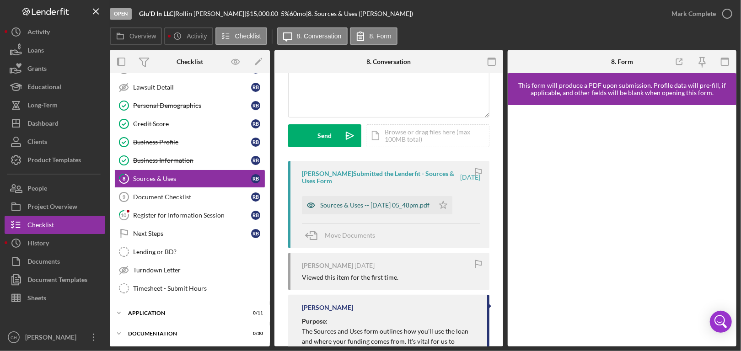
click at [384, 199] on div "Sources & Uses -- [DATE] 05_48pm.pdf" at bounding box center [368, 205] width 132 height 18
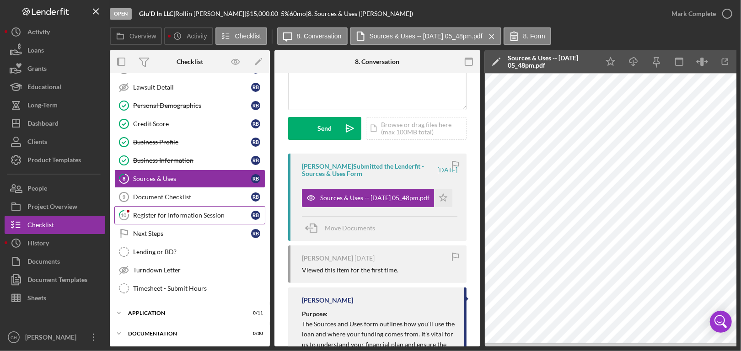
scroll to position [183, 0]
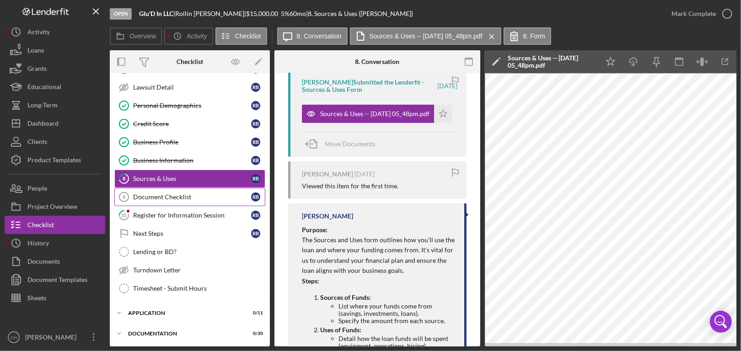
click at [186, 193] on div "Document Checklist" at bounding box center [192, 196] width 118 height 7
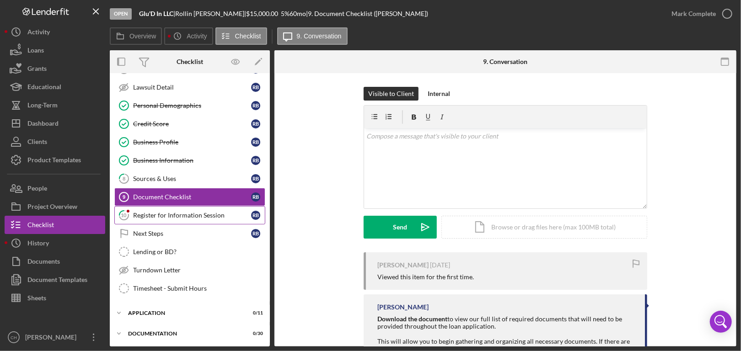
click at [180, 217] on div "Register for Information Session" at bounding box center [192, 215] width 118 height 7
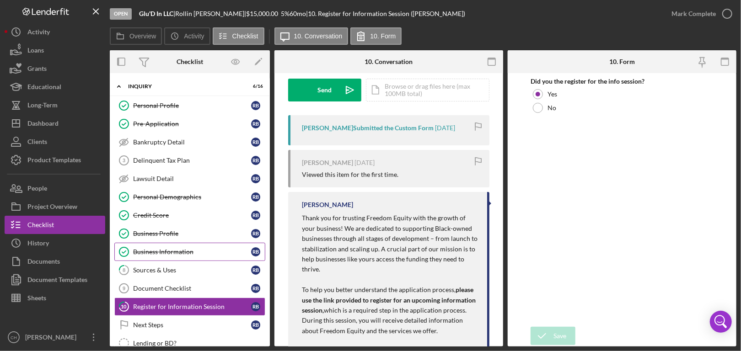
click at [211, 249] on div "Business Information" at bounding box center [192, 251] width 118 height 7
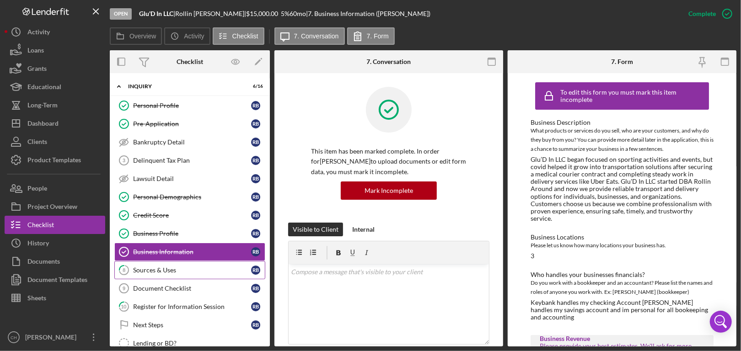
click at [200, 270] on div "Sources & Uses" at bounding box center [192, 269] width 118 height 7
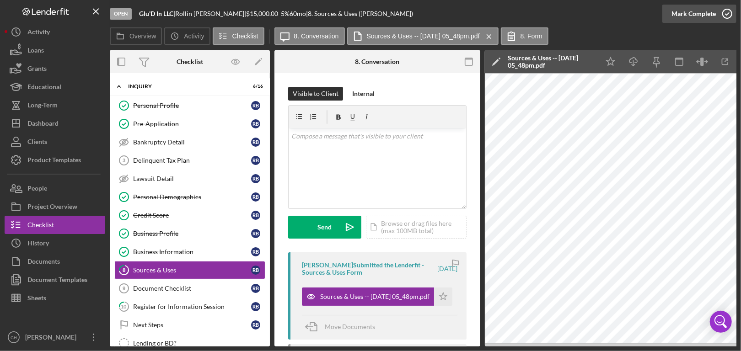
click at [727, 12] on icon "button" at bounding box center [726, 13] width 23 height 23
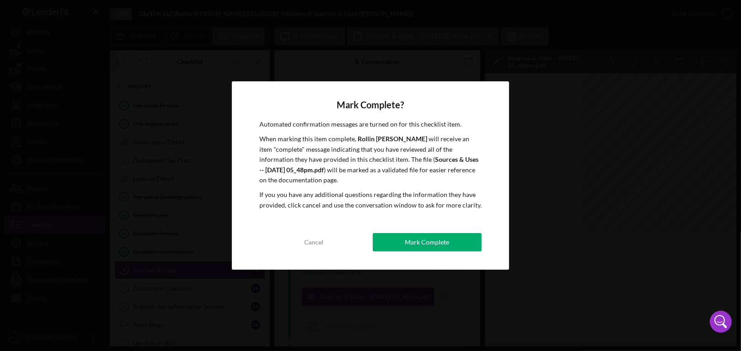
click at [434, 248] on div "Mark Complete" at bounding box center [427, 242] width 44 height 18
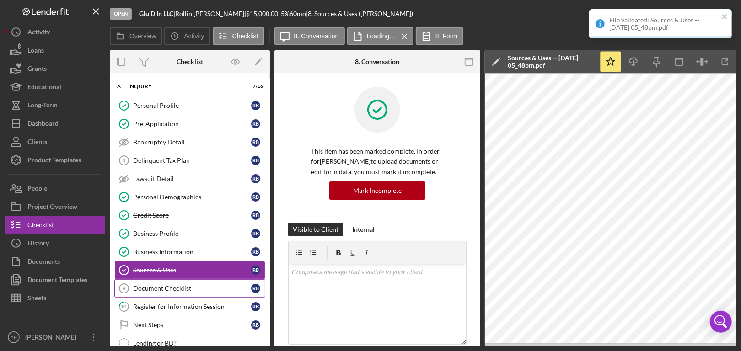
click at [181, 289] on div "Document Checklist" at bounding box center [192, 288] width 118 height 7
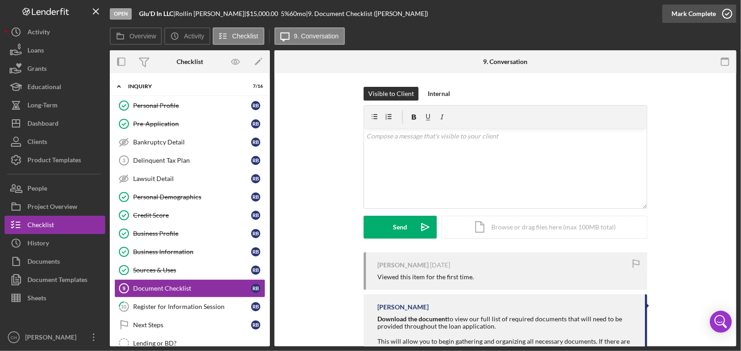
click at [725, 16] on icon "button" at bounding box center [726, 13] width 23 height 23
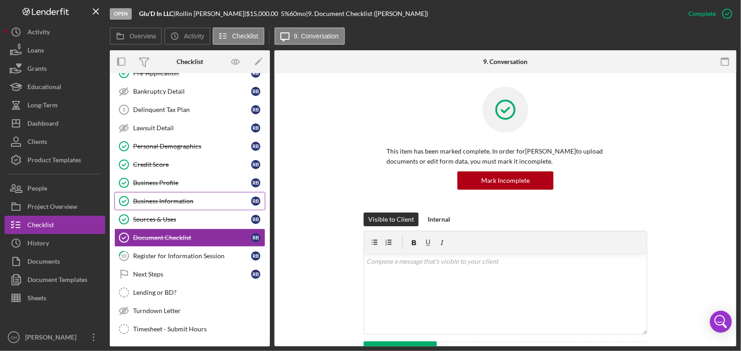
scroll to position [91, 0]
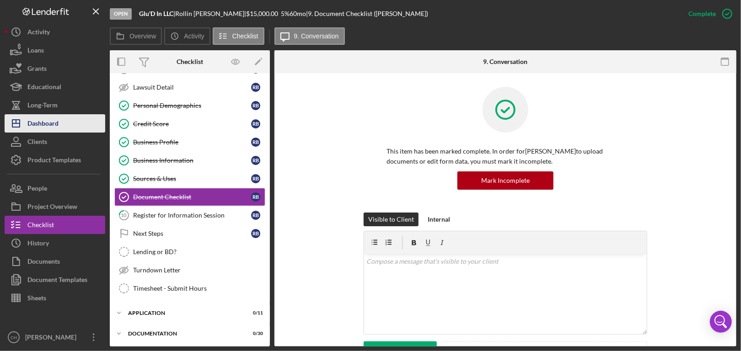
click at [65, 128] on button "Icon/Dashboard Dashboard" at bounding box center [55, 123] width 101 height 18
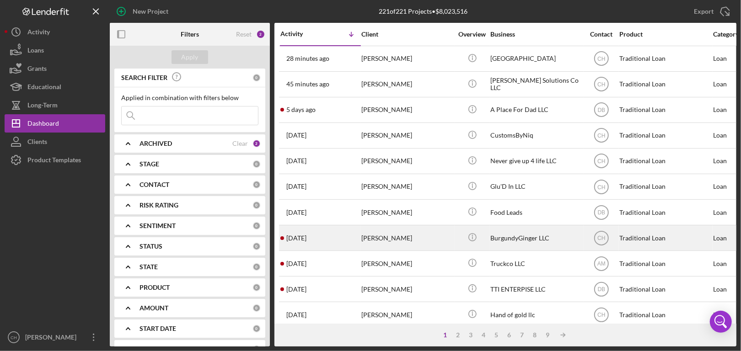
click at [436, 235] on div "[PERSON_NAME]" at bounding box center [406, 238] width 91 height 24
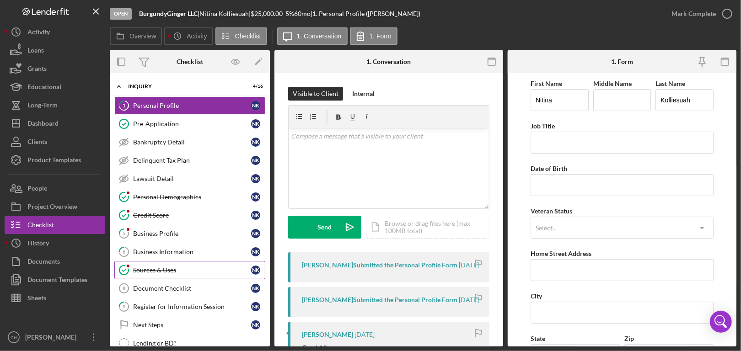
click at [179, 272] on link "Sources & Uses Sources & Uses N K" at bounding box center [189, 270] width 151 height 18
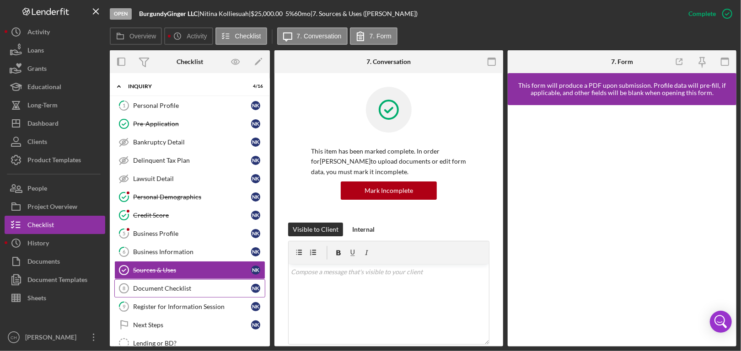
click at [177, 288] on div "Document Checklist" at bounding box center [192, 288] width 118 height 7
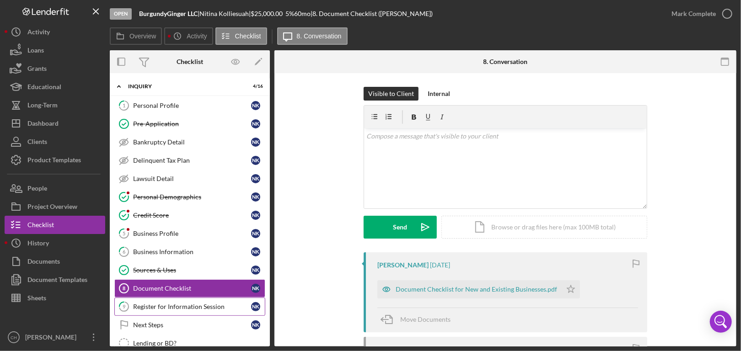
click at [180, 304] on div "Register for Information Session" at bounding box center [192, 306] width 118 height 7
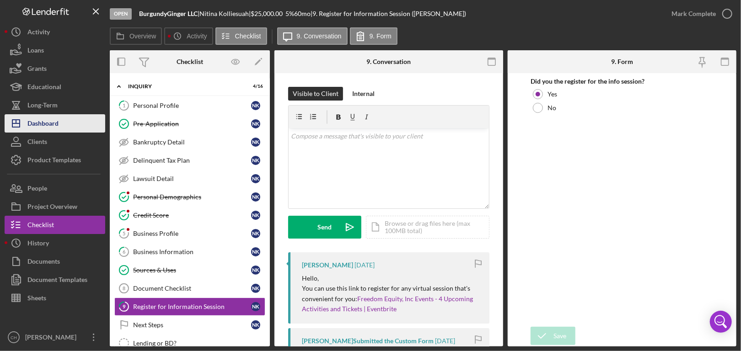
click at [53, 119] on div "Dashboard" at bounding box center [42, 124] width 31 height 21
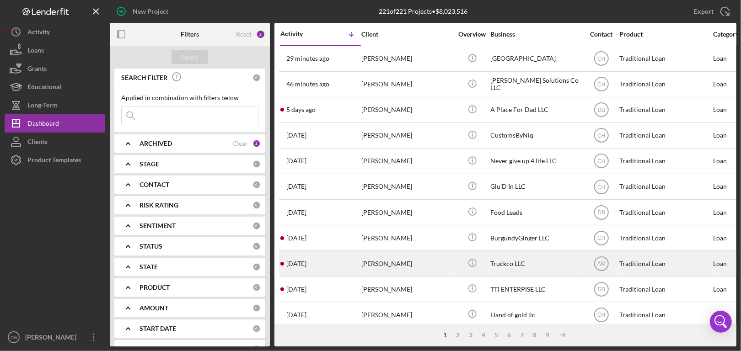
click at [338, 270] on div "[DATE] [PERSON_NAME]" at bounding box center [320, 263] width 80 height 24
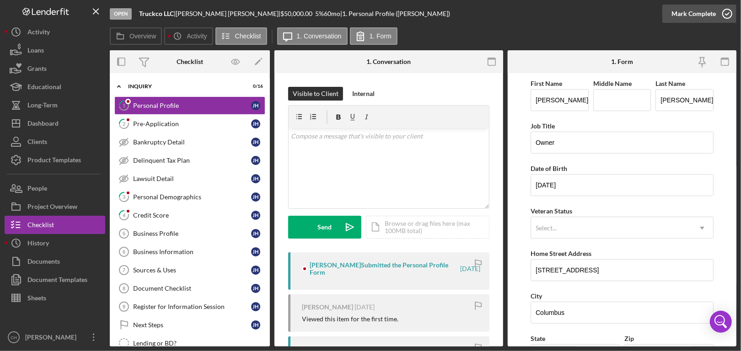
click at [730, 14] on icon "button" at bounding box center [726, 13] width 23 height 23
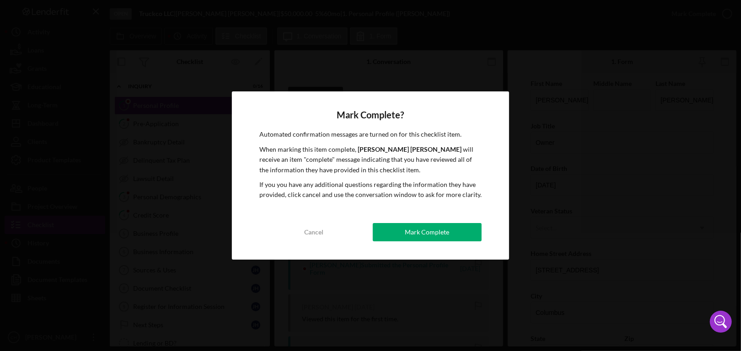
click at [425, 242] on div "Mark Complete? Automated confirmation messages are turned on for this checklist…" at bounding box center [370, 175] width 277 height 168
click at [426, 229] on div "Mark Complete" at bounding box center [427, 232] width 44 height 18
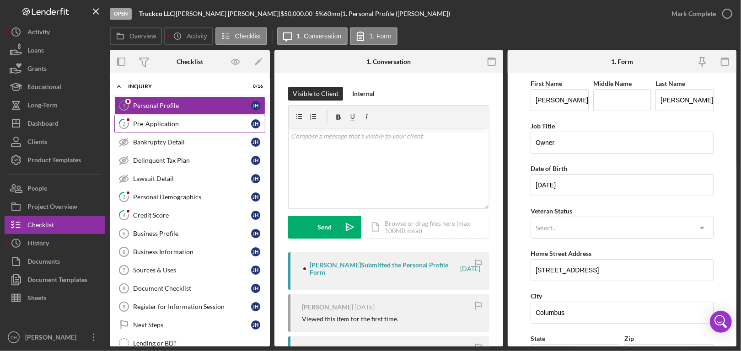
click at [165, 123] on div "Pre-Application" at bounding box center [192, 123] width 118 height 7
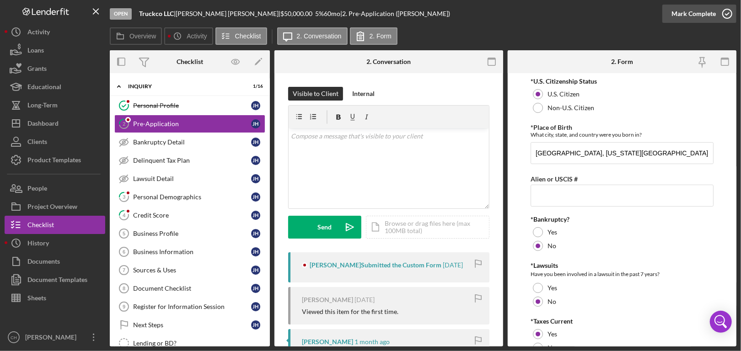
click at [728, 13] on icon "button" at bounding box center [726, 13] width 23 height 23
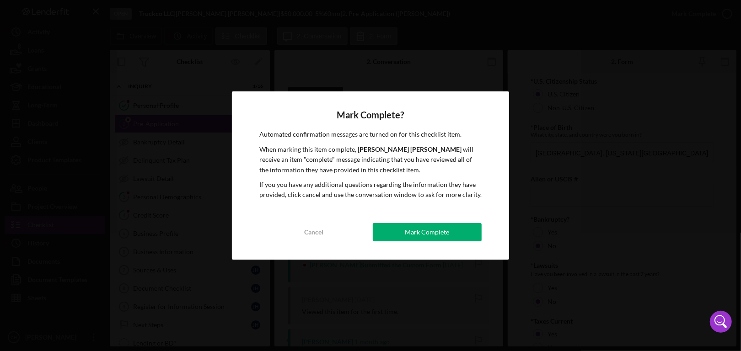
click at [435, 225] on div "Mark Complete" at bounding box center [427, 232] width 44 height 18
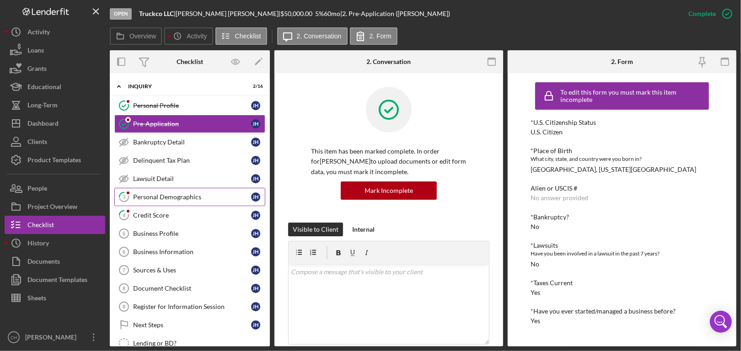
click at [191, 197] on div "Personal Demographics" at bounding box center [192, 196] width 118 height 7
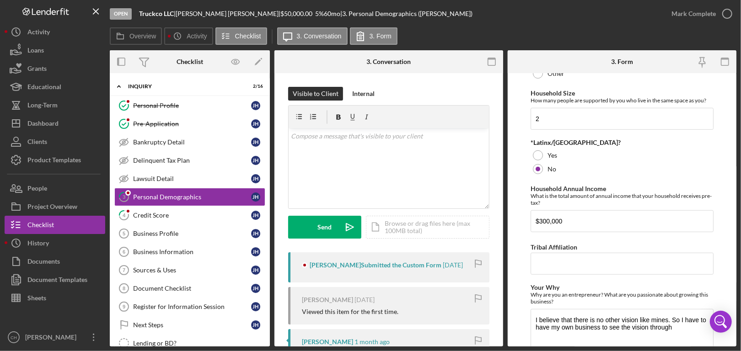
scroll to position [438, 0]
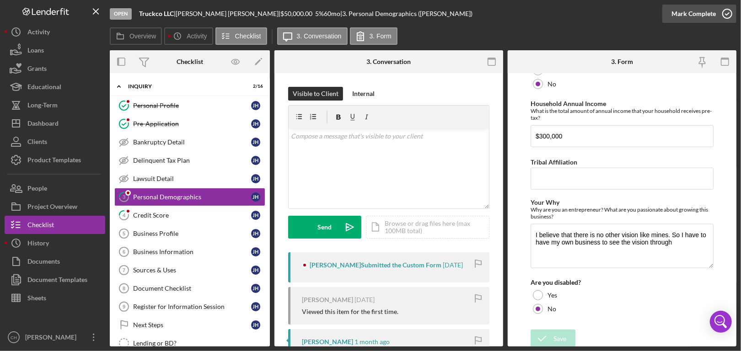
click at [727, 13] on polyline "button" at bounding box center [727, 14] width 4 height 2
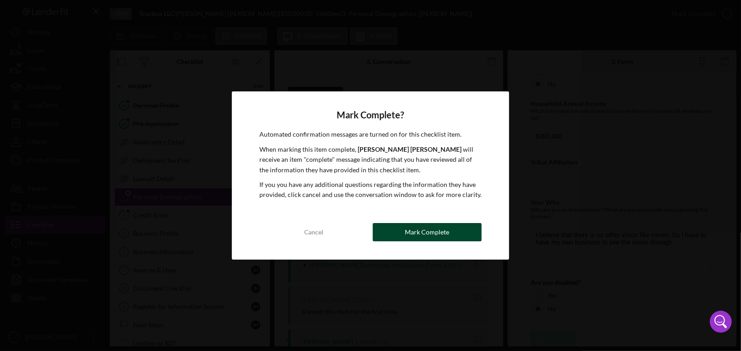
click at [417, 224] on div "Mark Complete" at bounding box center [427, 232] width 44 height 18
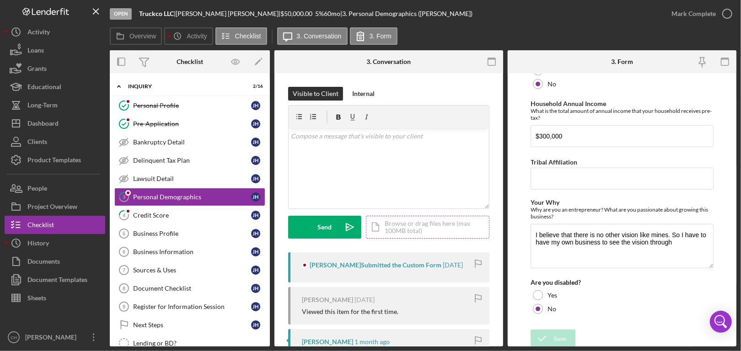
scroll to position [474, 0]
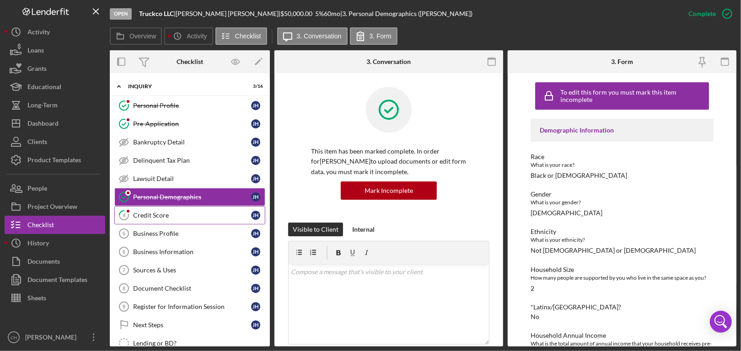
click at [181, 207] on link "4 Credit Score [PERSON_NAME]" at bounding box center [189, 215] width 151 height 18
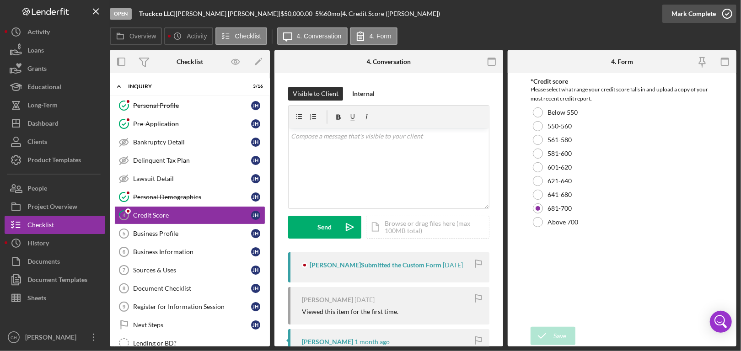
click at [726, 14] on polyline "button" at bounding box center [727, 14] width 4 height 2
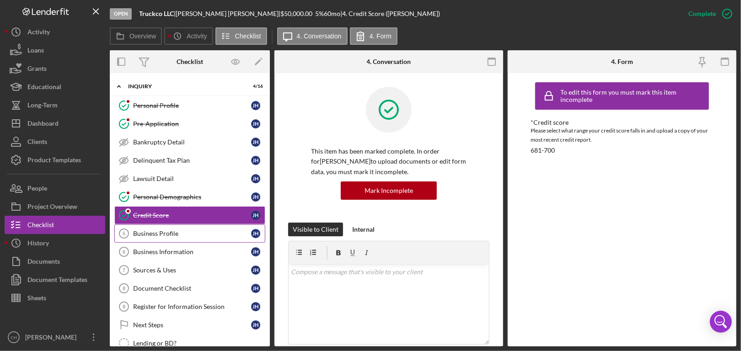
click at [158, 227] on link "Business Profile 5 Business Profile [PERSON_NAME]" at bounding box center [189, 233] width 151 height 18
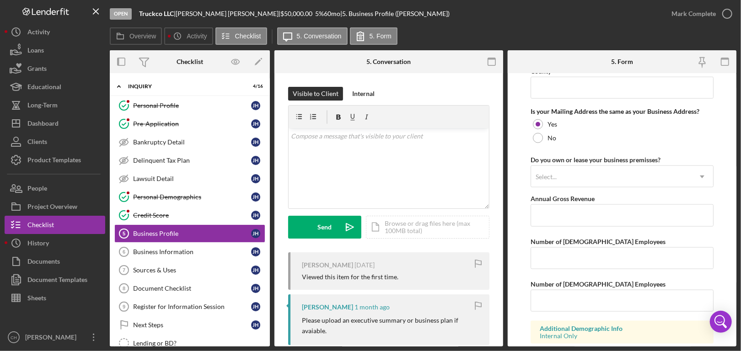
scroll to position [739, 0]
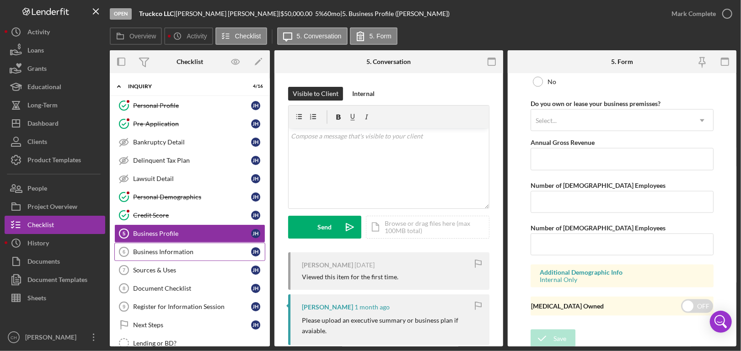
click at [196, 246] on link "Business Information 6 Business Information [PERSON_NAME]" at bounding box center [189, 252] width 151 height 18
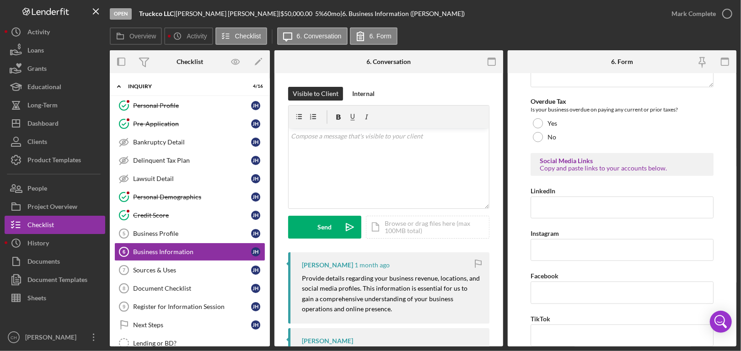
scroll to position [411, 0]
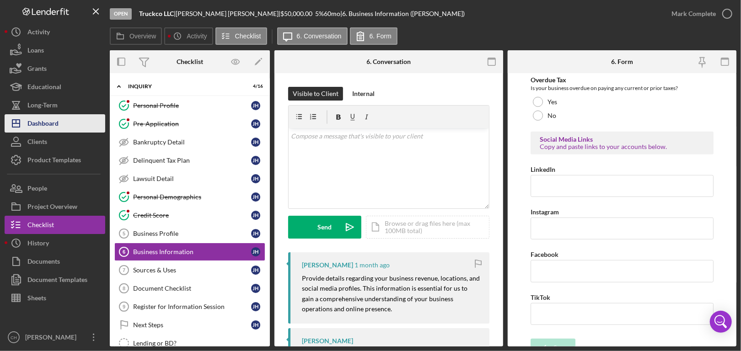
click at [41, 126] on div "Dashboard" at bounding box center [42, 124] width 31 height 21
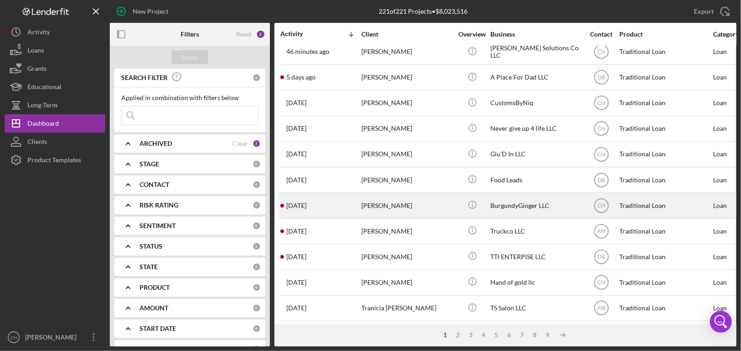
scroll to position [91, 0]
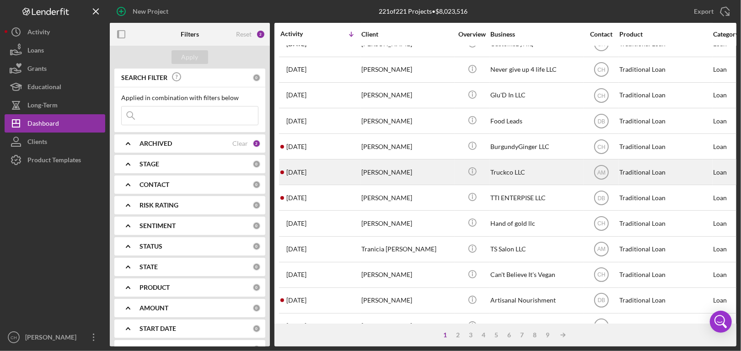
click at [341, 173] on div "[DATE] [PERSON_NAME]" at bounding box center [320, 172] width 80 height 24
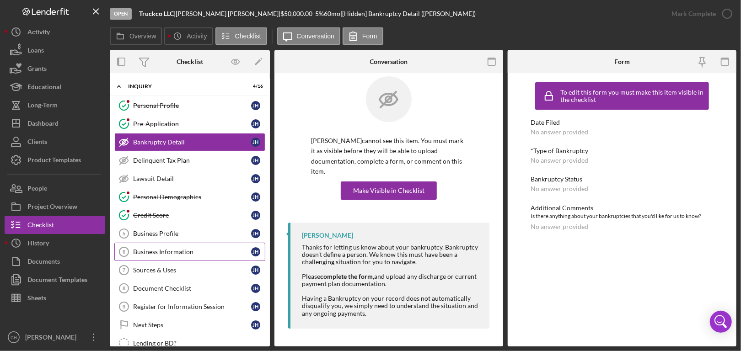
scroll to position [137, 0]
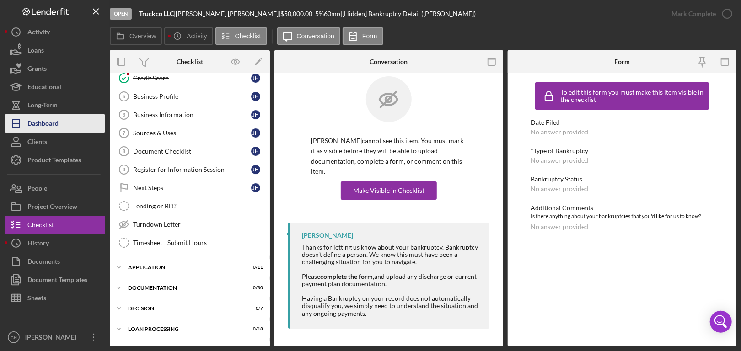
click at [49, 124] on div "Dashboard" at bounding box center [42, 124] width 31 height 21
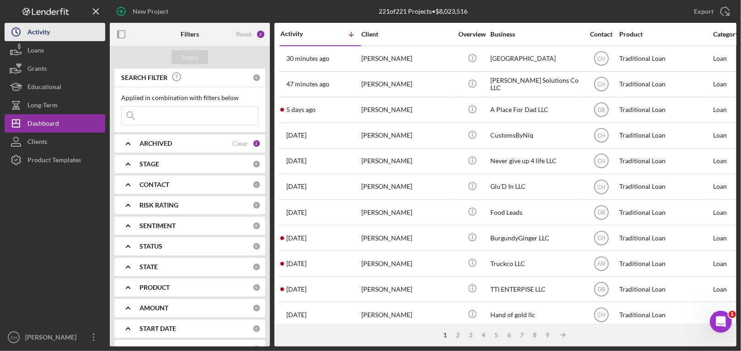
click at [67, 33] on button "Icon/History Activity" at bounding box center [55, 32] width 101 height 18
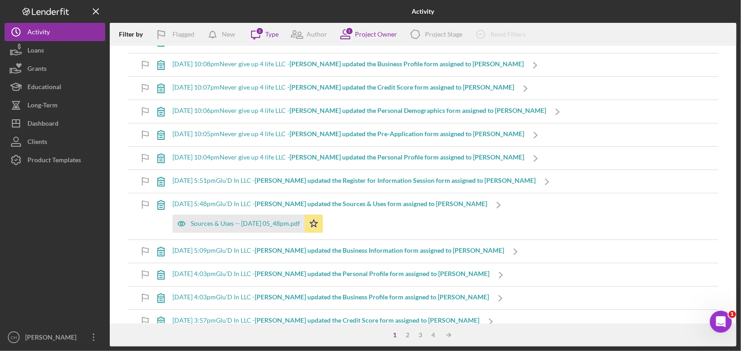
scroll to position [1097, 0]
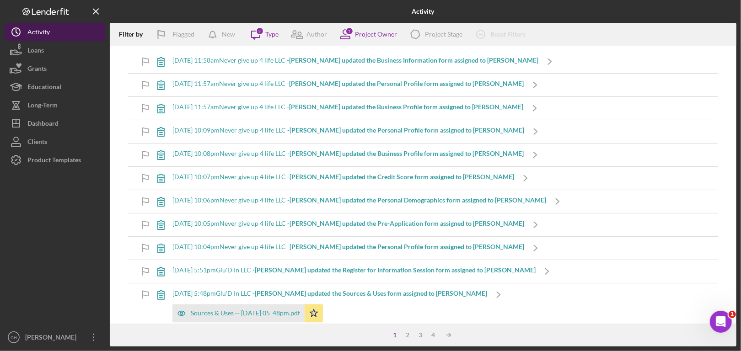
click at [45, 33] on div "Activity" at bounding box center [38, 33] width 22 height 21
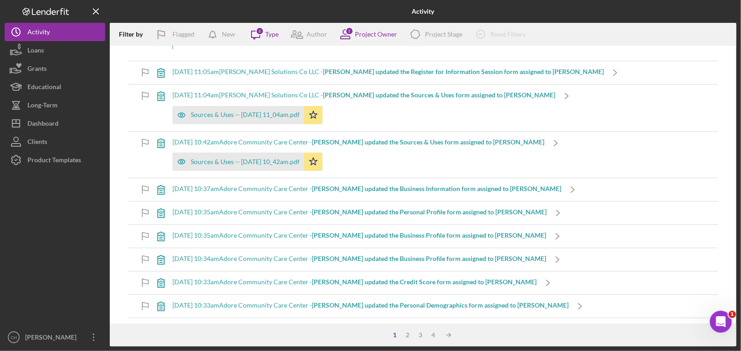
scroll to position [366, 0]
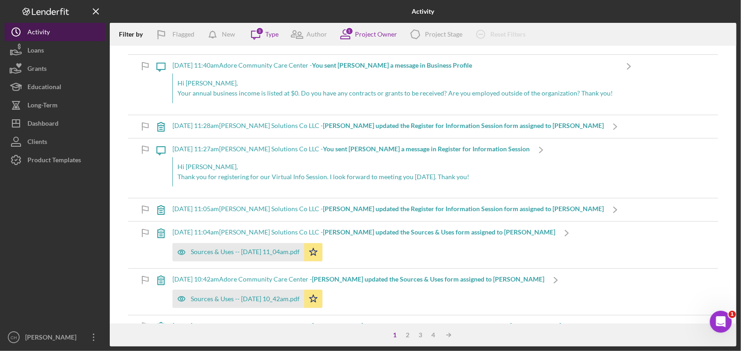
click at [33, 35] on div "Activity" at bounding box center [38, 33] width 22 height 21
